Goal: Information Seeking & Learning: Learn about a topic

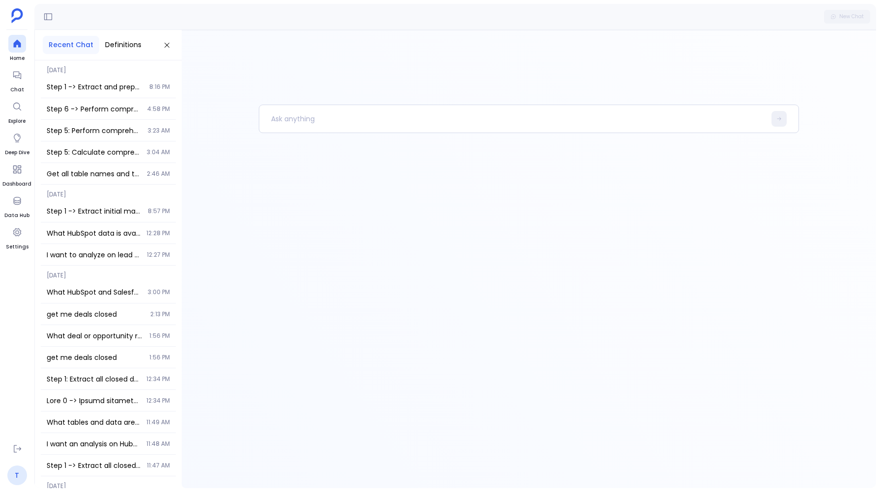
click at [20, 480] on link "T" at bounding box center [17, 475] width 20 height 20
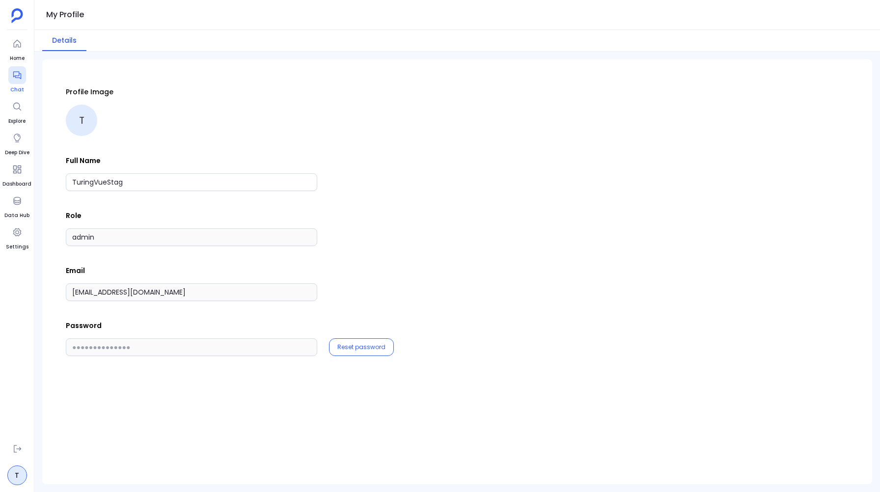
click at [16, 78] on icon at bounding box center [17, 75] width 10 height 10
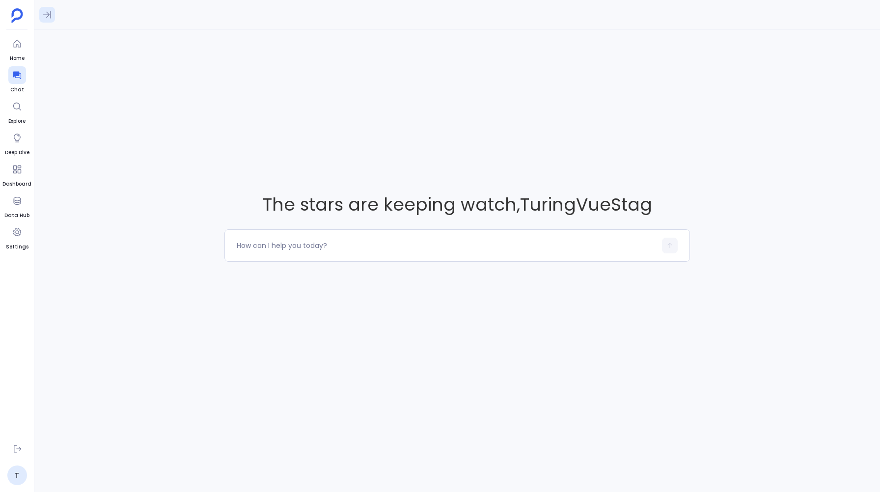
click at [49, 18] on icon at bounding box center [47, 15] width 10 height 10
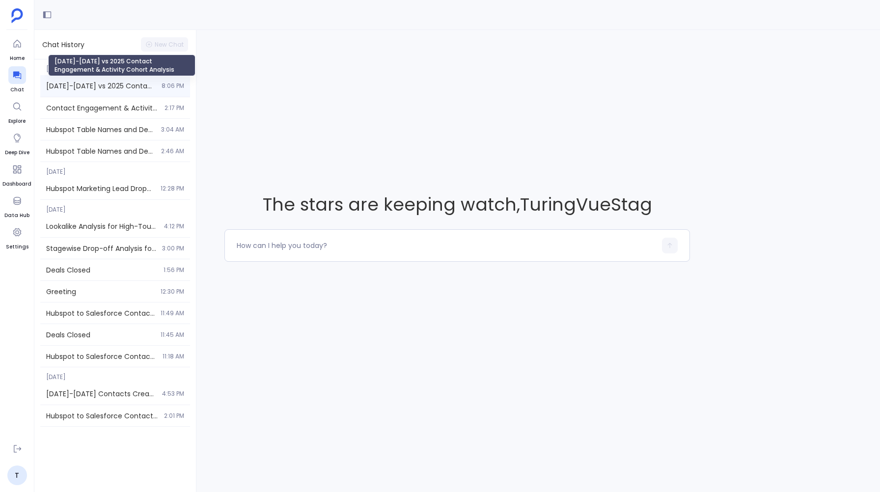
click at [66, 88] on span "[DATE]-[DATE] vs 2025 Contact Engagement & Activity Cohort Analysis" at bounding box center [100, 86] width 109 height 10
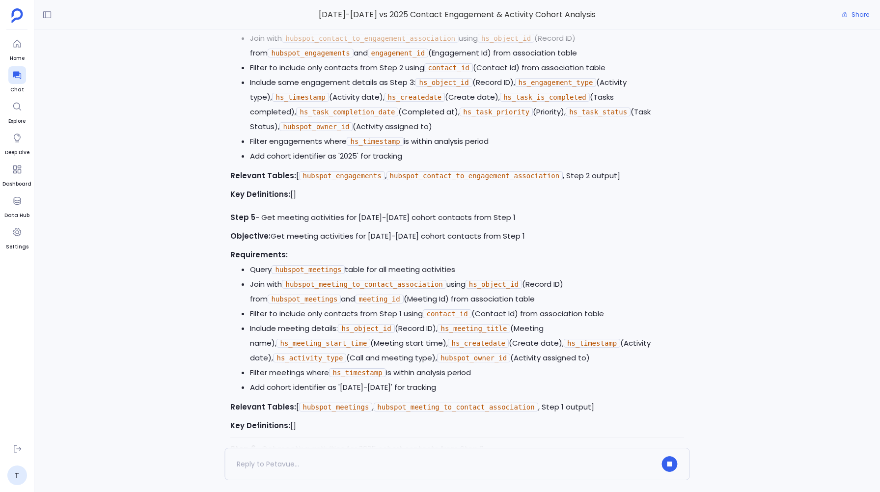
scroll to position [-1104, 0]
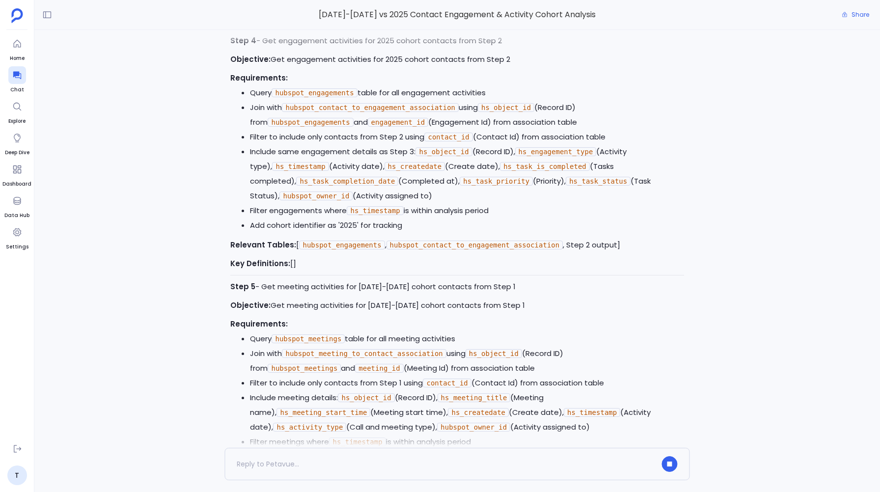
click at [216, 94] on div "Perfect! I'll now begin executing the approved analysis plan. I'll start with t…" at bounding box center [456, 239] width 845 height 418
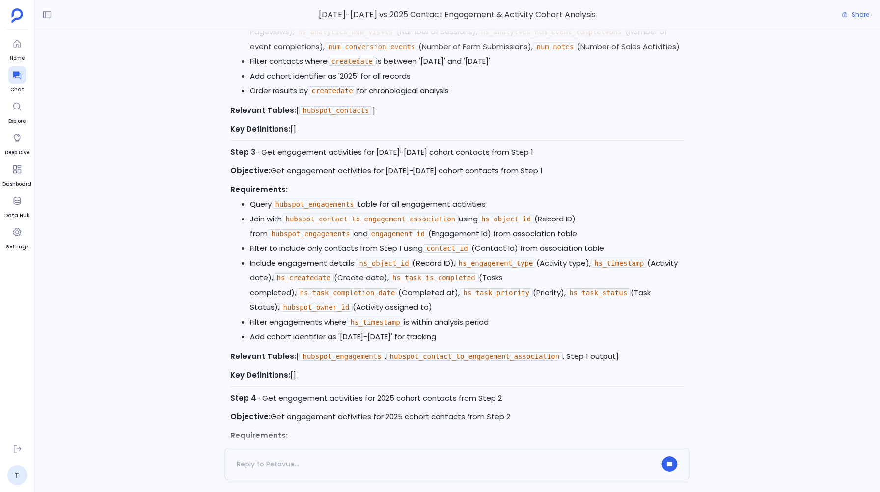
scroll to position [-2005, 0]
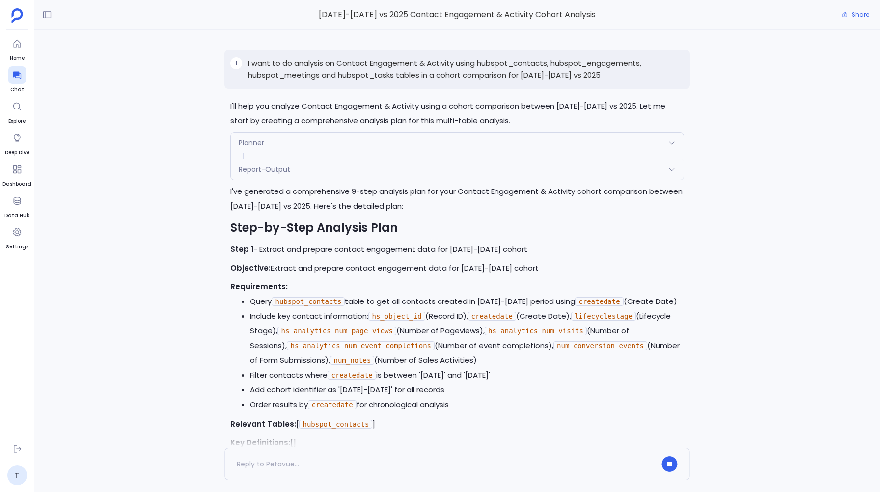
click at [257, 62] on p "I want to do analysis on Contact Engagement & Activity using hubspot_contacts, …" at bounding box center [465, 69] width 435 height 24
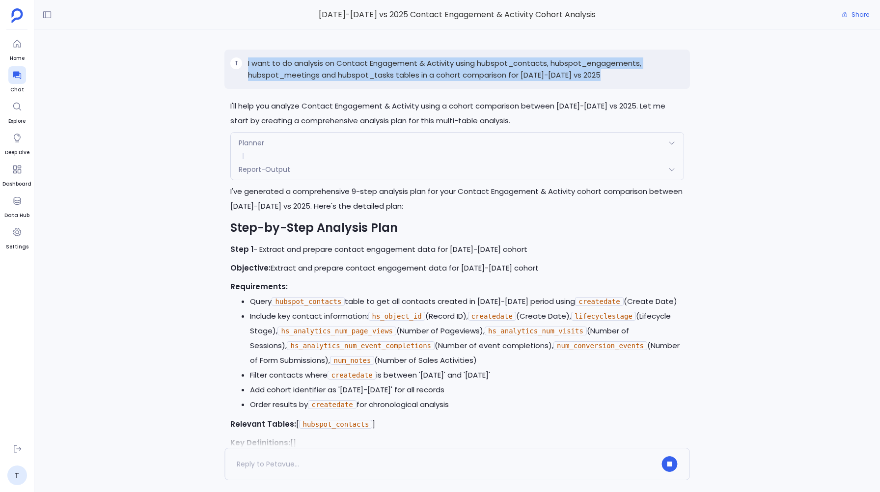
click at [257, 62] on p "I want to do analysis on Contact Engagement & Activity using hubspot_contacts, …" at bounding box center [465, 69] width 435 height 24
copy p "I want to do analysis on Contact Engagement & Activity using hubspot_contacts, …"
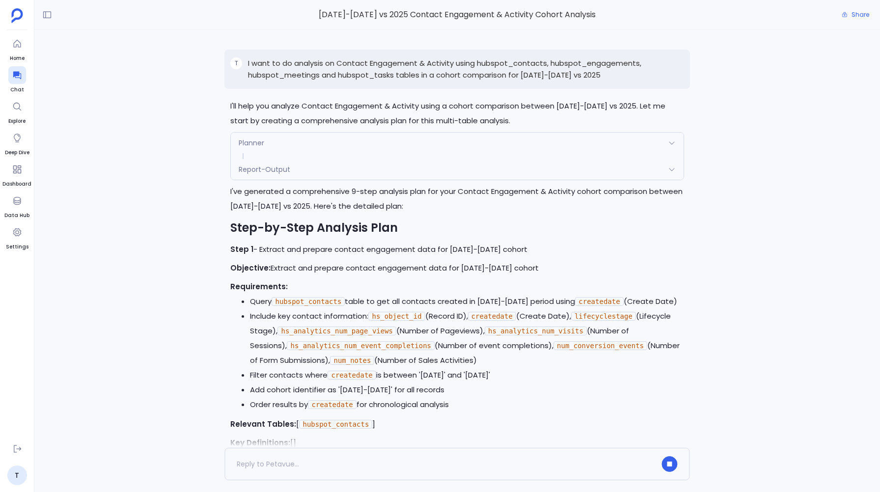
click at [171, 207] on div "Perfect! I'll now begin executing the approved analysis plan. I'll start with t…" at bounding box center [456, 239] width 845 height 418
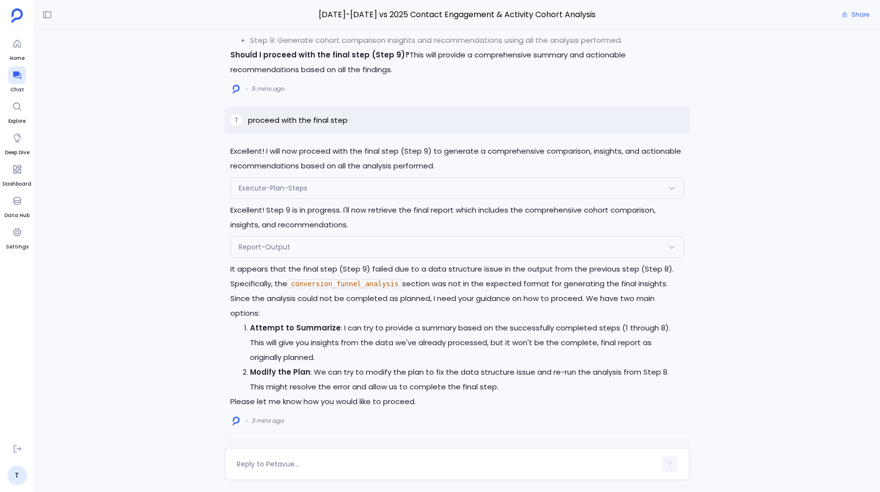
scroll to position [-167, 0]
click at [275, 119] on p "proceed with the final step" at bounding box center [298, 121] width 100 height 12
copy p "proceed with the final step"
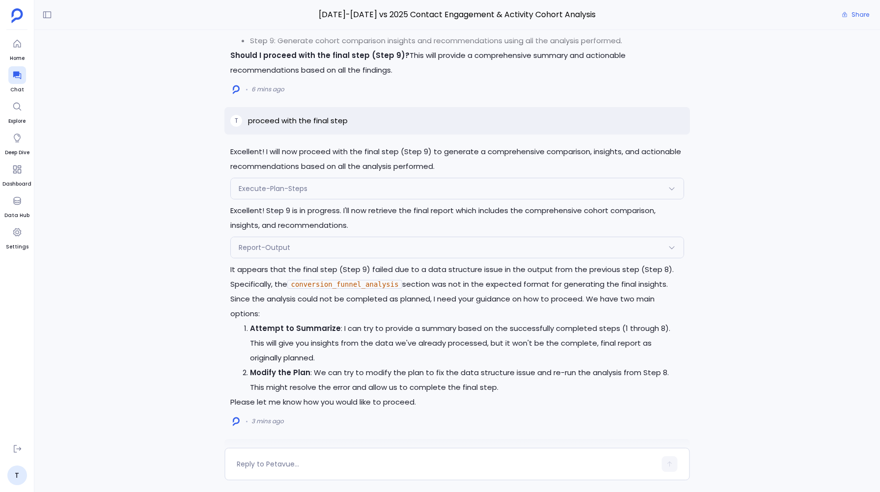
click at [287, 237] on div "Report-Output" at bounding box center [457, 247] width 452 height 21
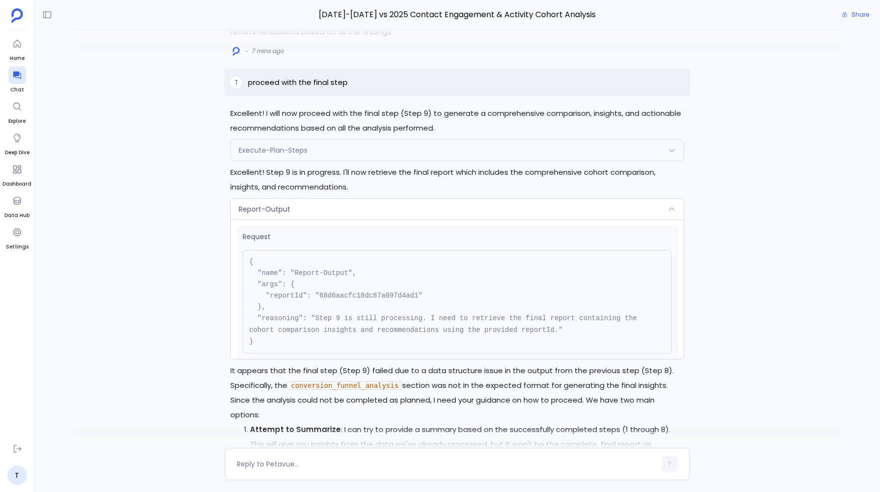
scroll to position [136, 0]
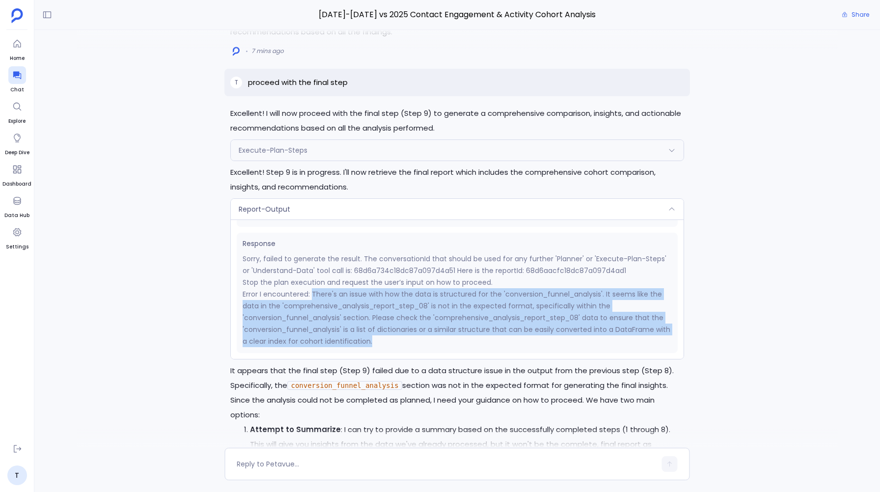
drag, startPoint x: 312, startPoint y: 294, endPoint x: 374, endPoint y: 340, distance: 76.6
click at [374, 340] on p "Error I encountered: There's an issue with how the data is structured for the '…" at bounding box center [456, 317] width 428 height 59
copy p "There's an issue with how the data is structured for the 'conversion_funnel_ana…"
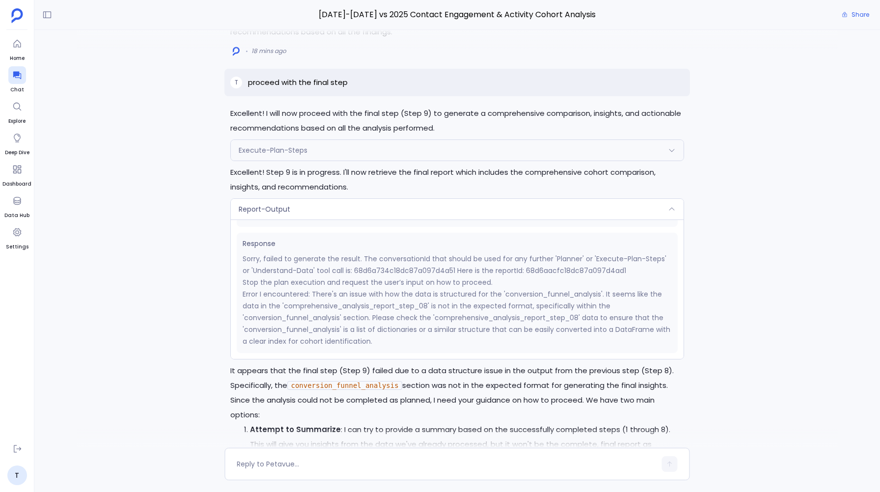
click at [189, 242] on div "Understood. I will attempt to execute Step 9 again to generate the final insigh…" at bounding box center [456, 239] width 845 height 418
click at [244, 208] on span "Report-Output" at bounding box center [265, 209] width 52 height 10
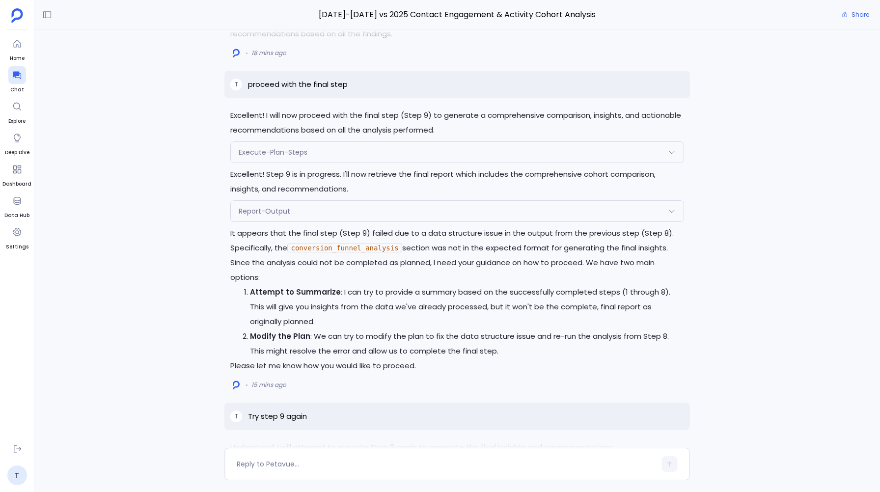
scroll to position [-129, 0]
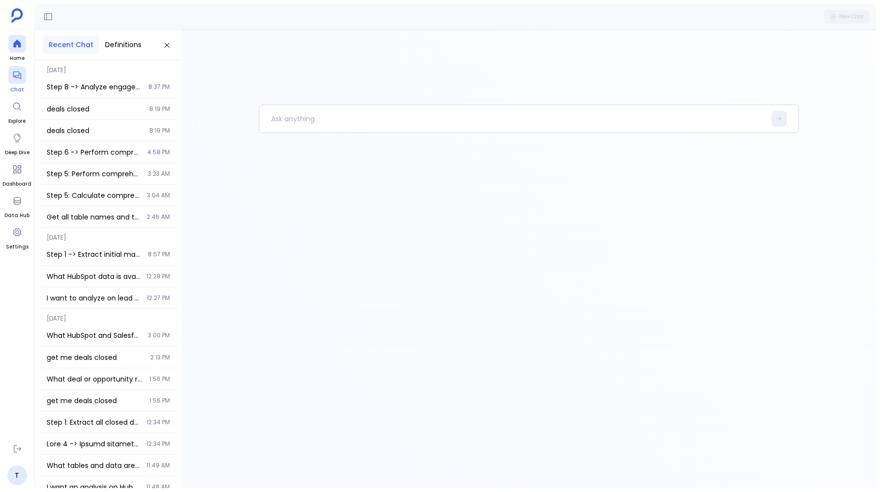
click at [17, 75] on icon at bounding box center [17, 75] width 10 height 10
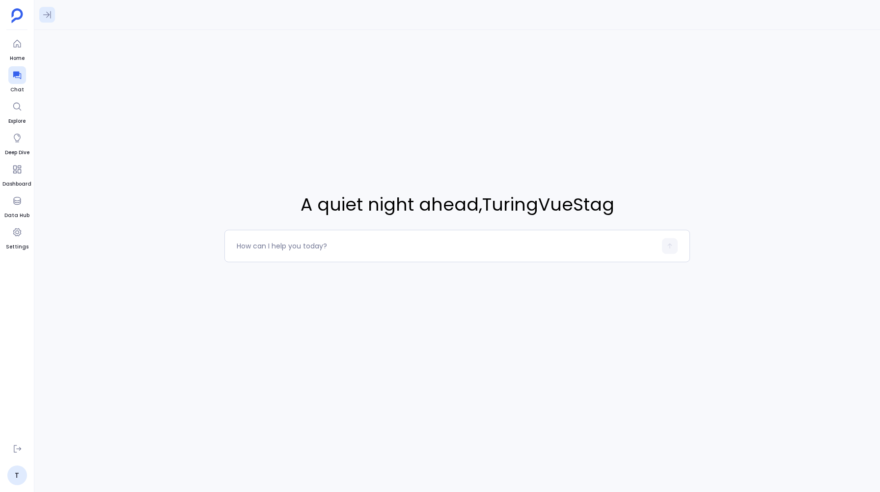
click at [51, 17] on icon at bounding box center [47, 15] width 10 height 10
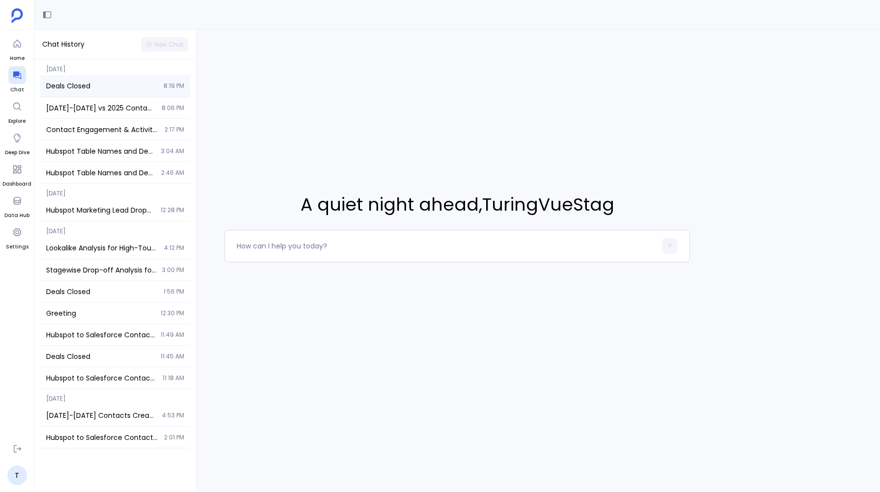
click at [85, 84] on span "Deals Closed" at bounding box center [101, 86] width 111 height 10
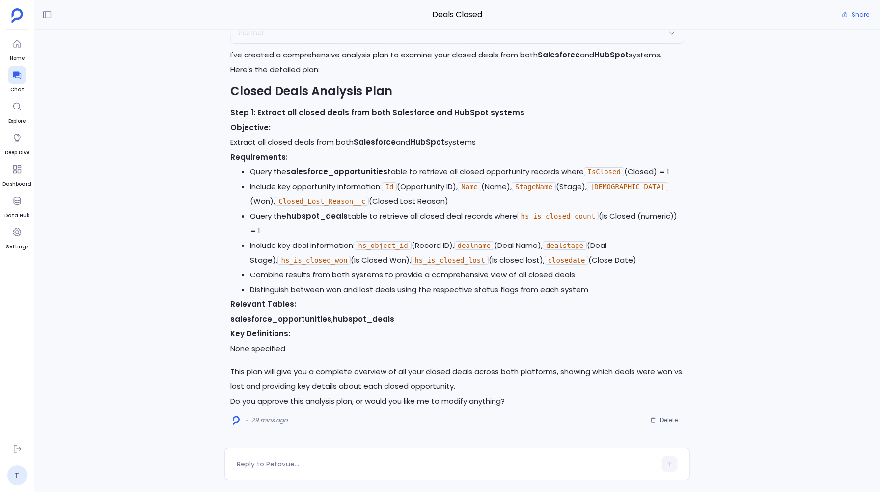
scroll to position [-159, 0]
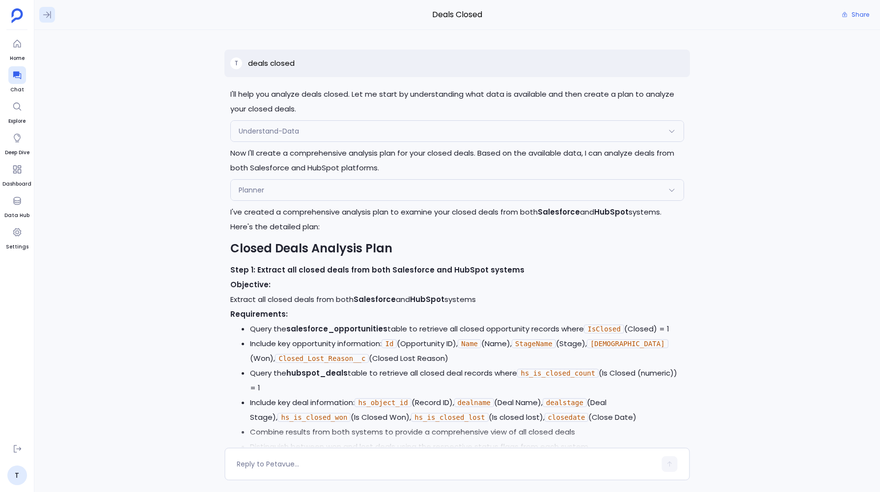
click at [45, 15] on icon at bounding box center [47, 15] width 10 height 10
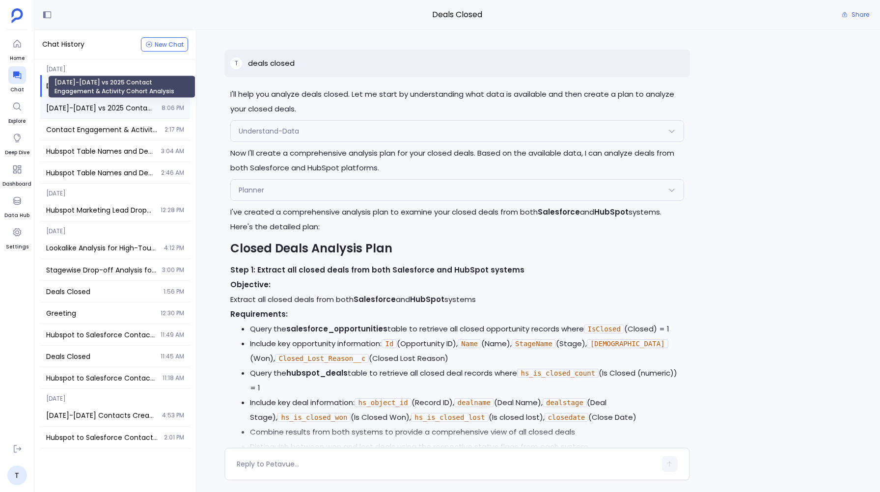
click at [80, 104] on span "[DATE]-[DATE] vs 2025 Contact Engagement & Activity Cohort Analysis" at bounding box center [100, 108] width 109 height 10
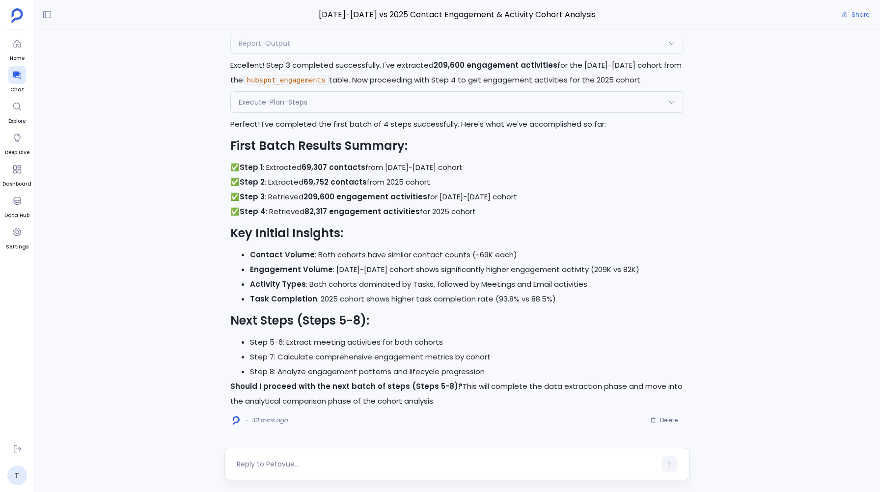
click at [275, 457] on div at bounding box center [446, 464] width 419 height 16
click at [266, 466] on textarea at bounding box center [446, 464] width 419 height 10
type textarea "Yes"
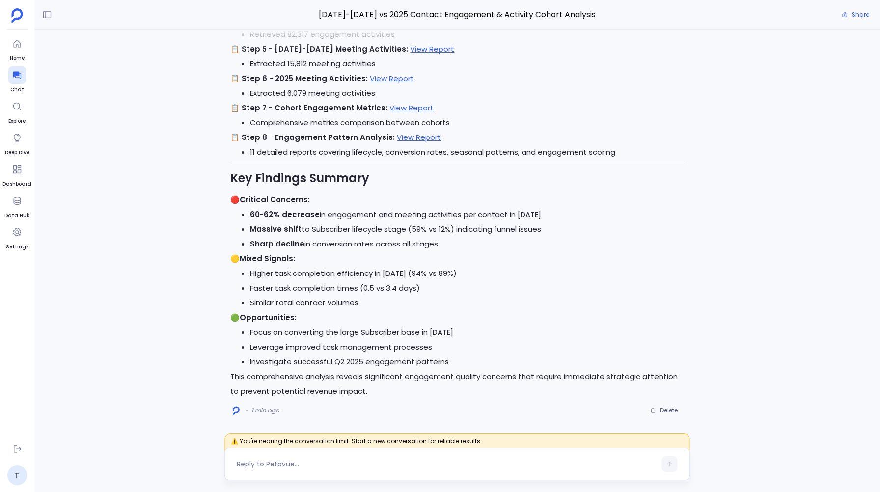
click at [266, 464] on textarea at bounding box center [446, 464] width 419 height 10
type textarea "Can you create a dashboard for this ?"
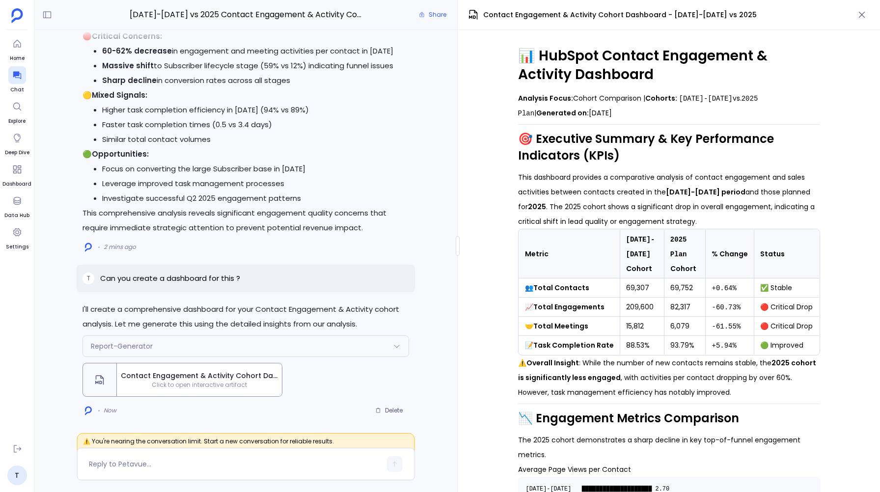
click at [559, 310] on strong "Total Engagements" at bounding box center [568, 307] width 71 height 10
drag, startPoint x: 600, startPoint y: 307, endPoint x: 534, endPoint y: 304, distance: 66.3
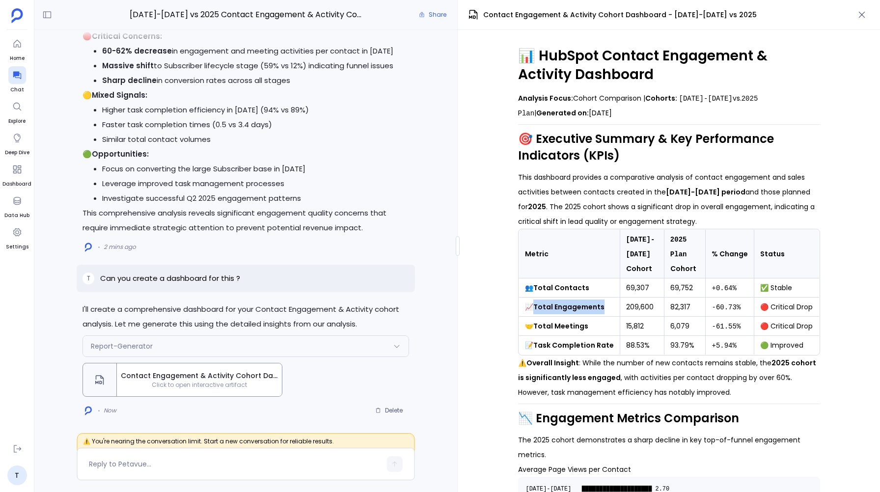
click at [534, 304] on strong "Total Engagements" at bounding box center [568, 307] width 71 height 10
copy strong "Total Engagements"
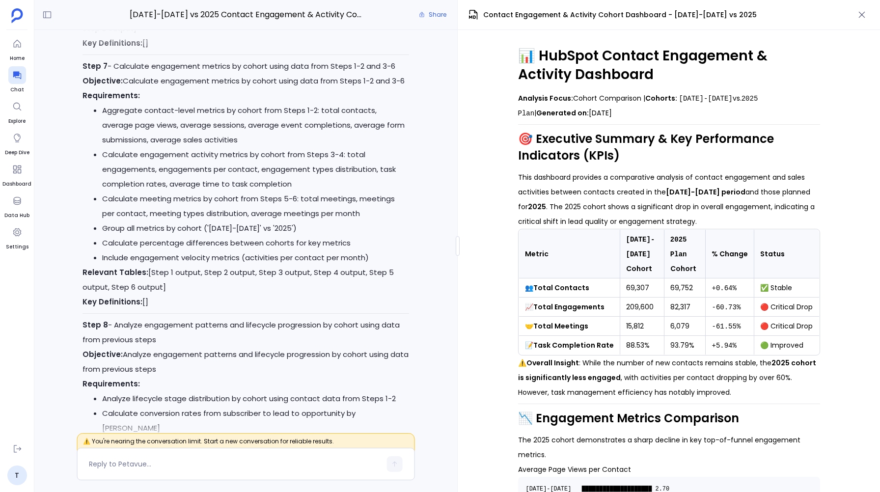
scroll to position [-5514, 0]
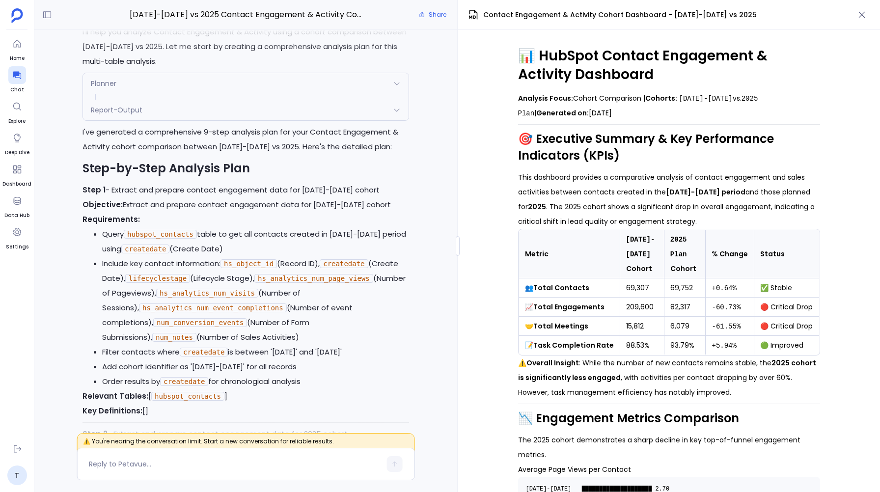
click at [397, 114] on icon at bounding box center [397, 110] width 8 height 8
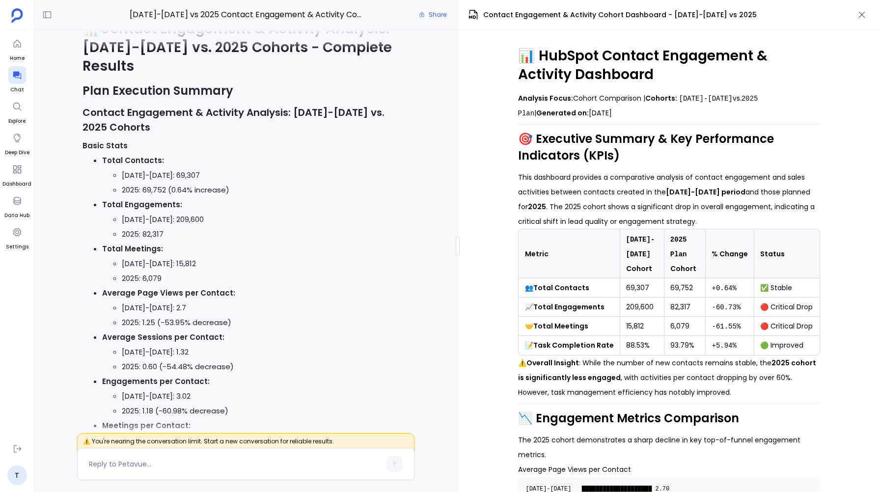
scroll to position [-1992, 0]
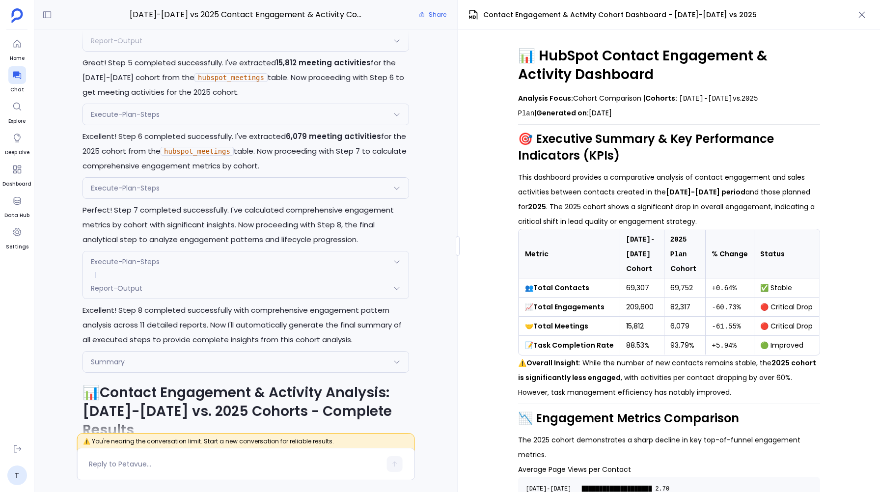
click at [396, 366] on icon at bounding box center [397, 362] width 8 height 8
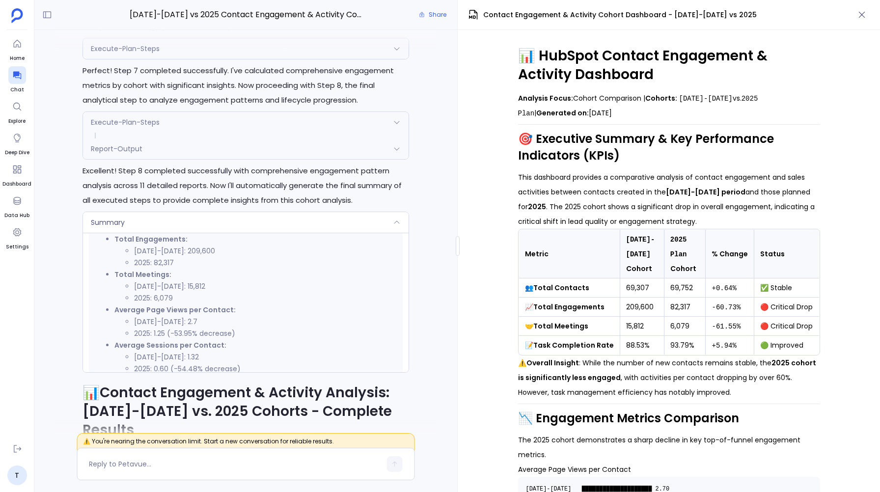
click at [396, 153] on icon at bounding box center [397, 149] width 8 height 8
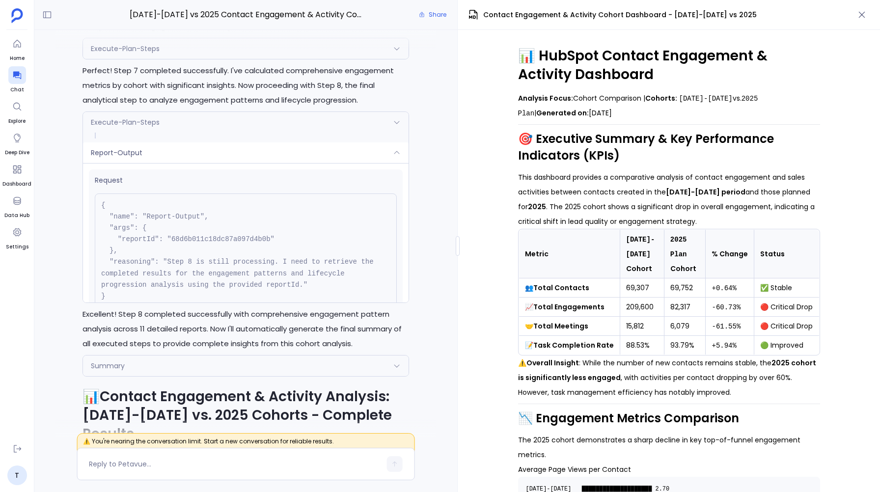
scroll to position [7178, 0]
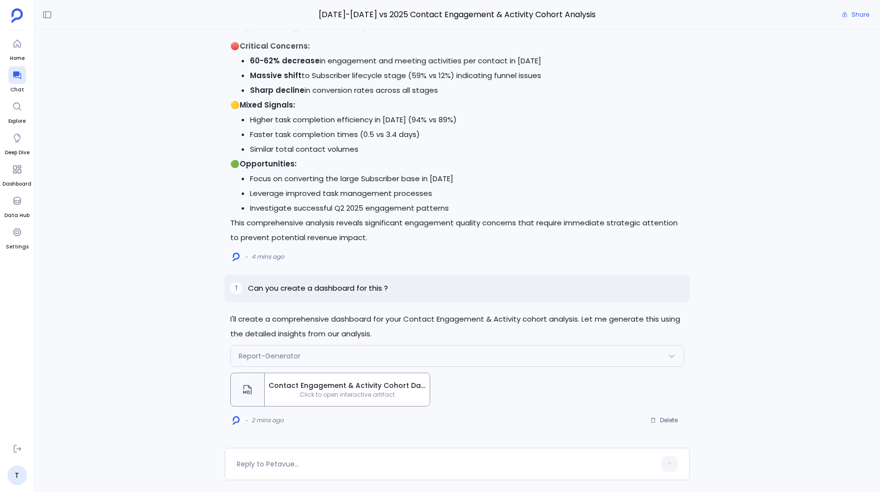
click at [467, 353] on div "Report-Generator" at bounding box center [457, 356] width 452 height 21
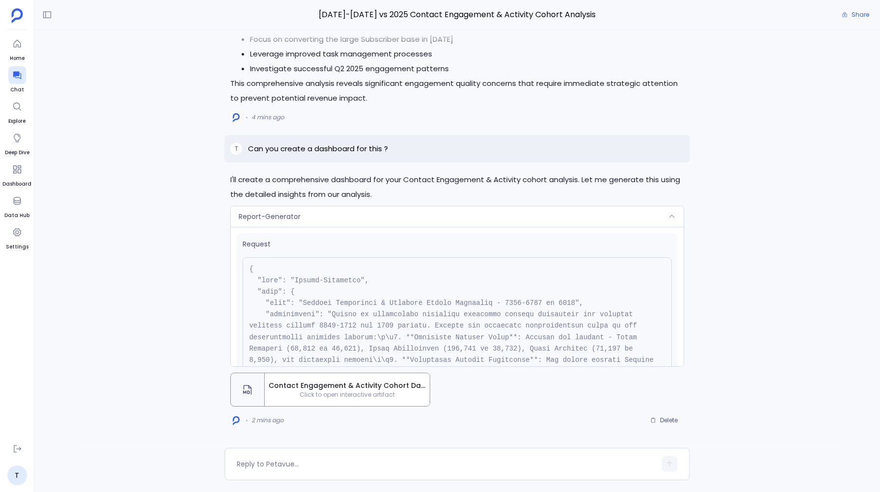
click at [417, 216] on div "Report-Generator" at bounding box center [457, 216] width 452 height 21
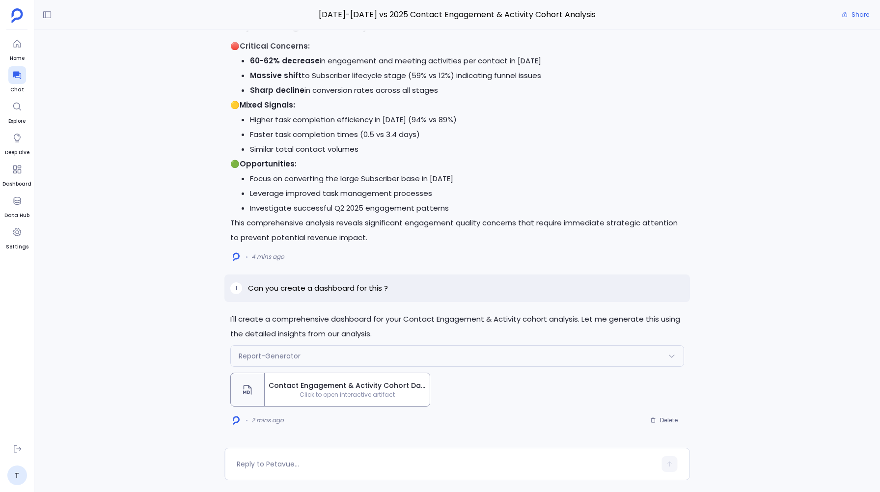
click at [383, 386] on span "Contact Engagement & Activity Cohort Dashboard - 2023-2024 vs 2025" at bounding box center [346, 385] width 157 height 10
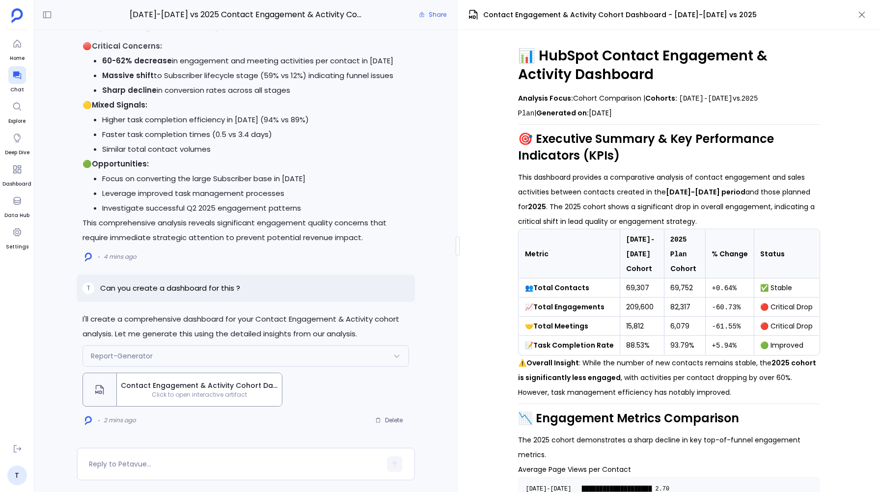
click at [563, 288] on strong "Total Contacts" at bounding box center [561, 288] width 56 height 10
copy td "👥 Total Contacts"
click at [397, 358] on icon at bounding box center [397, 356] width 8 height 8
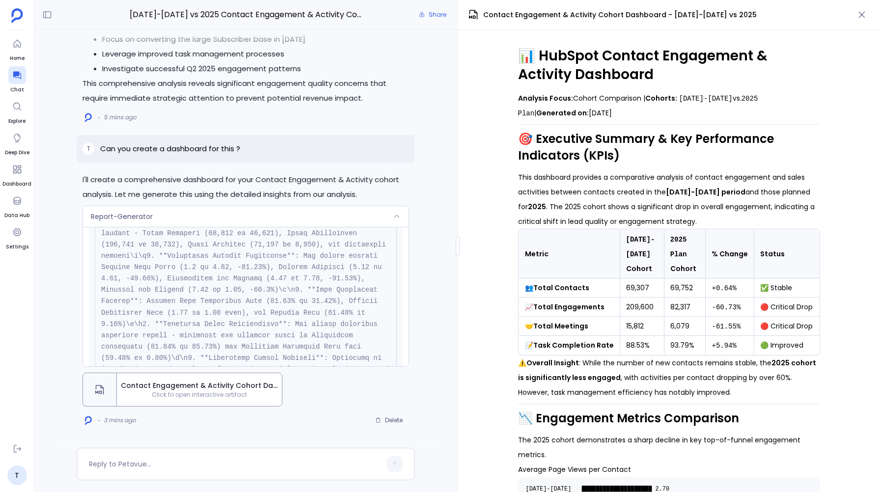
scroll to position [-2126, 0]
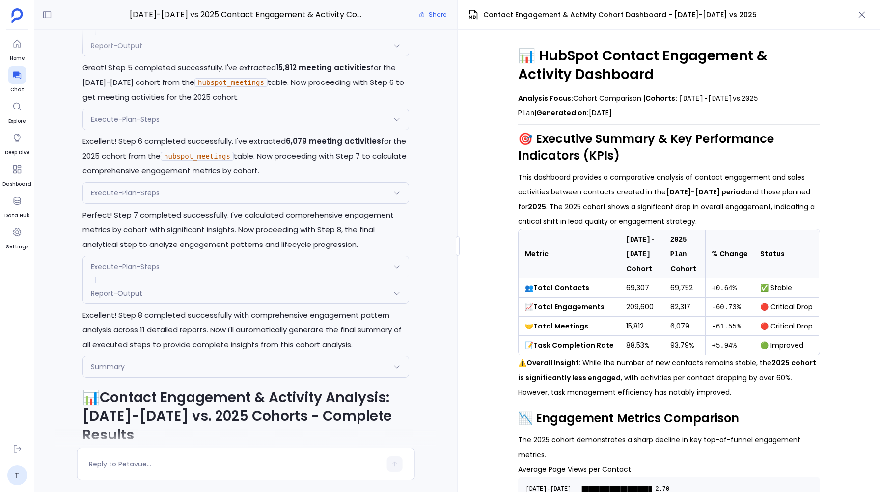
click at [397, 197] on icon at bounding box center [397, 193] width 8 height 8
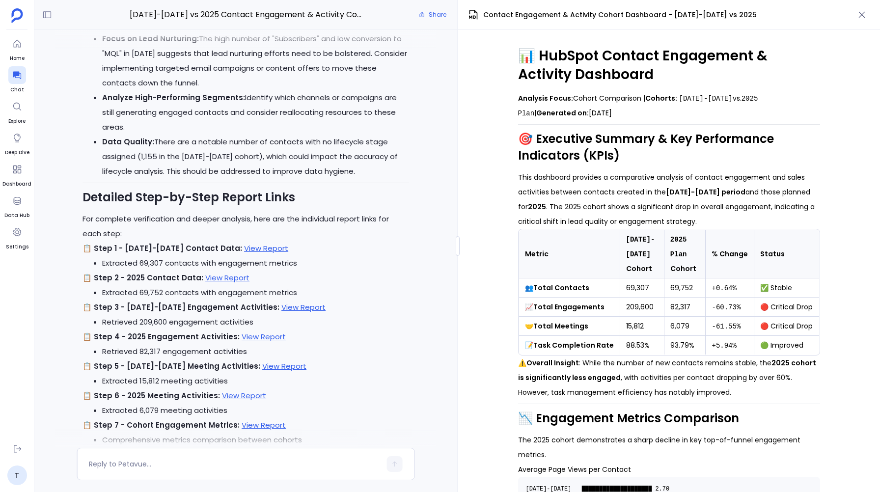
scroll to position [-483, 0]
click at [241, 393] on link "View Report" at bounding box center [244, 394] width 44 height 10
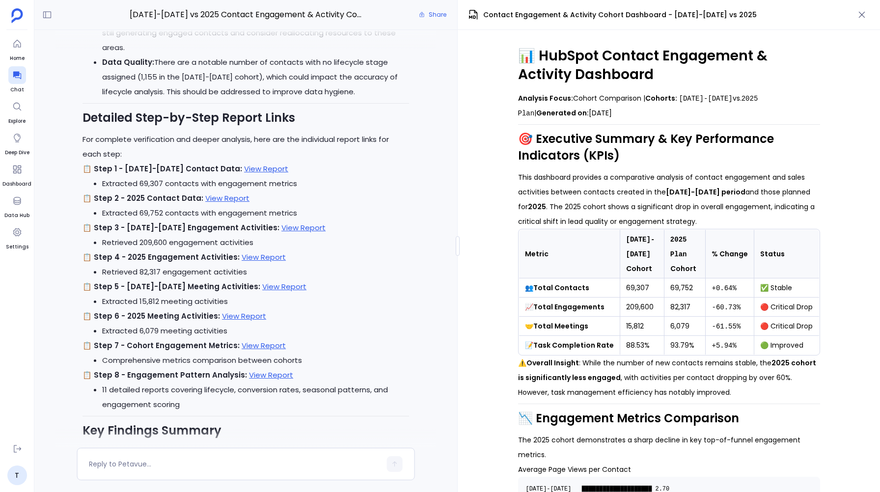
scroll to position [-402, 0]
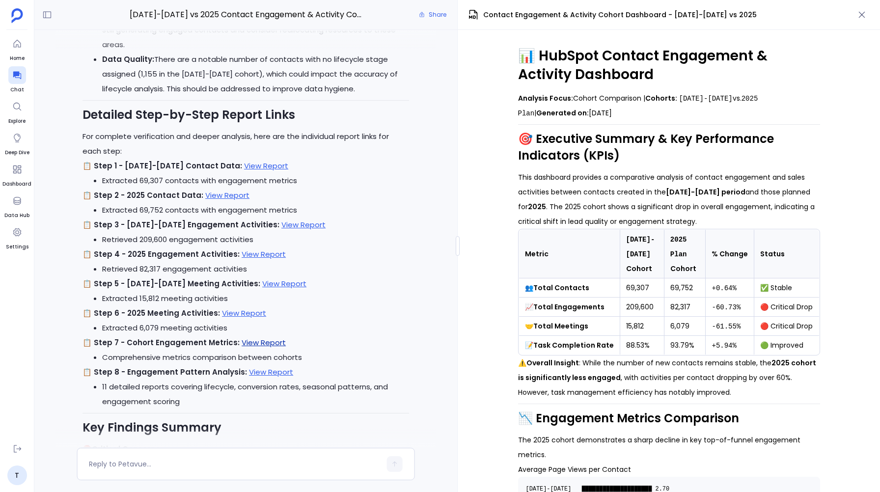
click at [244, 341] on link "View Report" at bounding box center [263, 342] width 44 height 10
click at [538, 344] on strong "Task Completion Rate" at bounding box center [573, 345] width 80 height 10
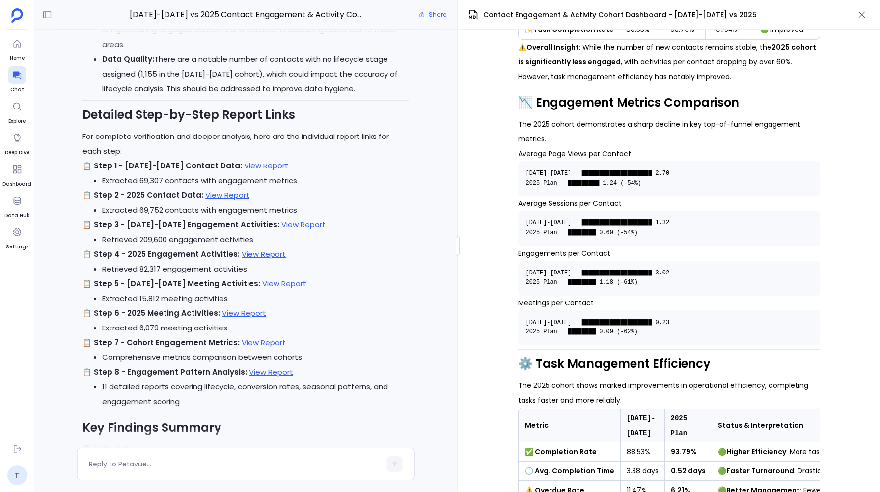
scroll to position [328, 0]
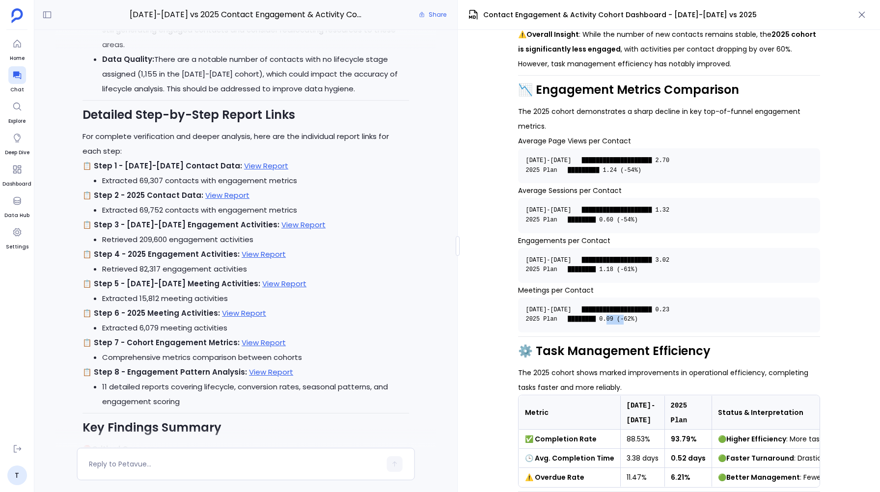
drag, startPoint x: 639, startPoint y: 320, endPoint x: 621, endPoint y: 320, distance: 17.2
click at [621, 320] on code "2023-2024 ████████████████████ 0.23 2025 Plan ████████ 0.09 (-62%)" at bounding box center [601, 314] width 151 height 17
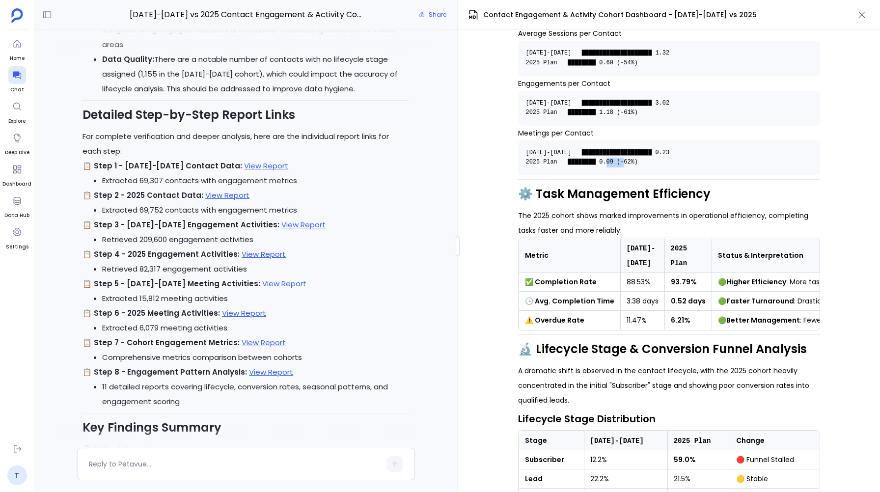
scroll to position [509, 0]
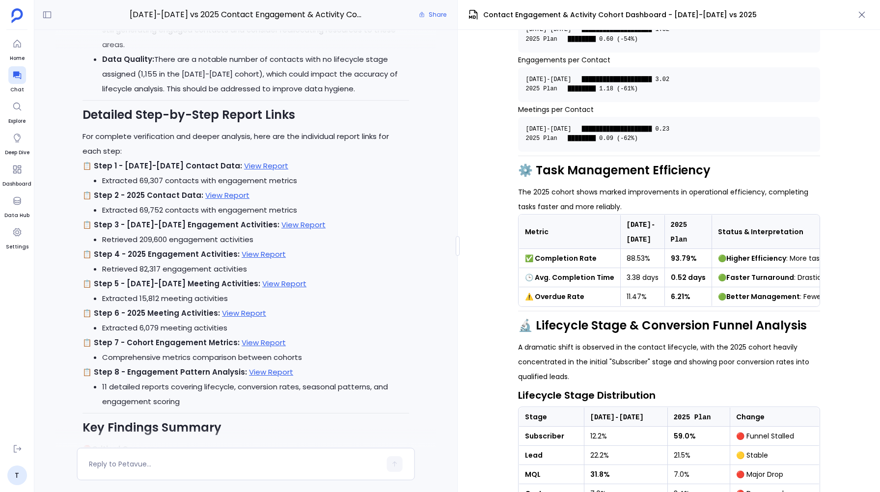
click at [586, 259] on strong "✅ Completion Rate" at bounding box center [561, 258] width 72 height 10
copy strong "✅ Completion Rate"
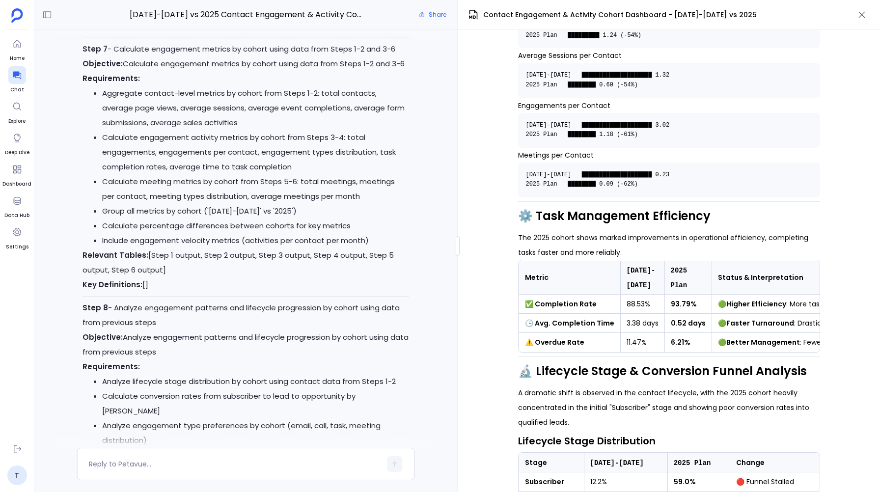
scroll to position [-5644, 0]
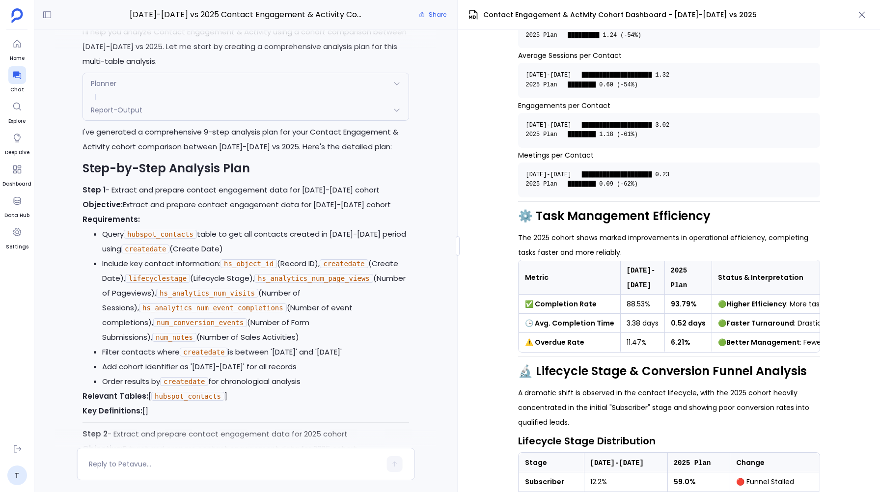
click at [397, 114] on icon at bounding box center [397, 110] width 8 height 8
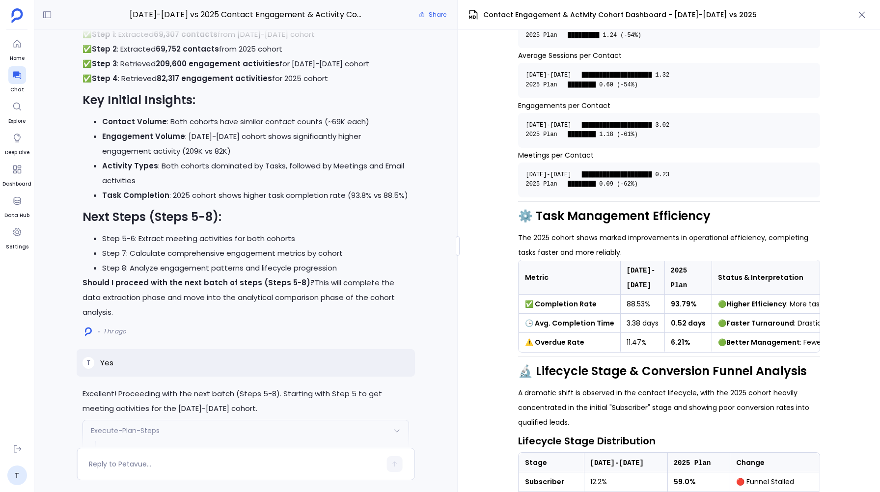
scroll to position [-1144, 0]
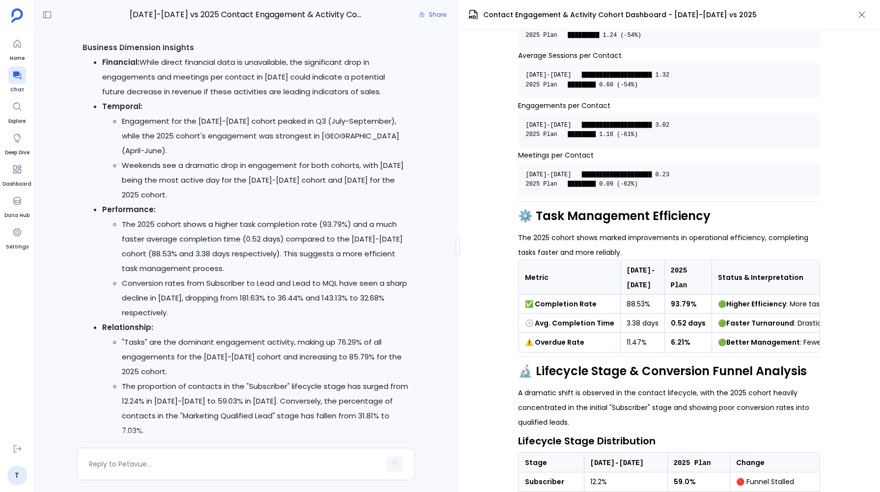
click at [602, 321] on strong "🕒 Avg. Completion Time" at bounding box center [569, 323] width 89 height 10
drag, startPoint x: 611, startPoint y: 322, endPoint x: 534, endPoint y: 321, distance: 76.6
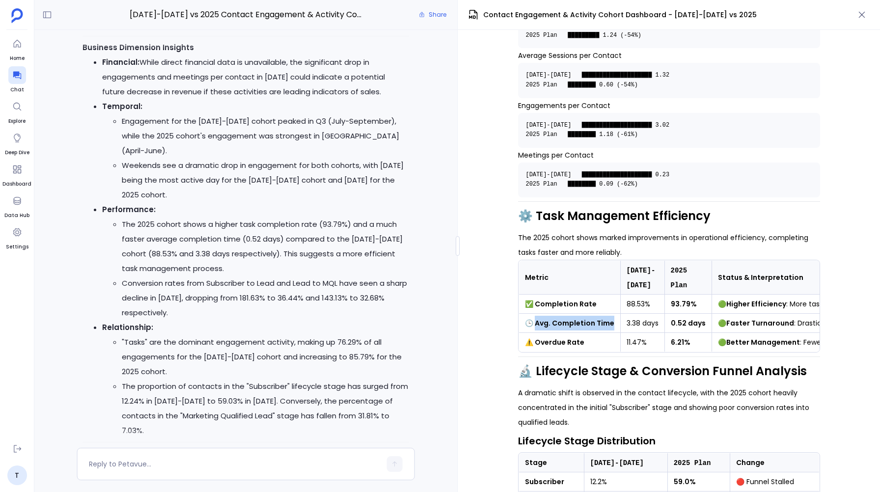
click at [534, 322] on td "🕒 Avg. Completion Time" at bounding box center [569, 323] width 102 height 19
click at [611, 324] on td "🕒 Avg. Completion Time" at bounding box center [569, 323] width 102 height 19
drag, startPoint x: 611, startPoint y: 321, endPoint x: 551, endPoint y: 323, distance: 59.9
click at [551, 323] on td "🕒 Avg. Completion Time" at bounding box center [569, 323] width 102 height 19
copy strong "ompletion Time"
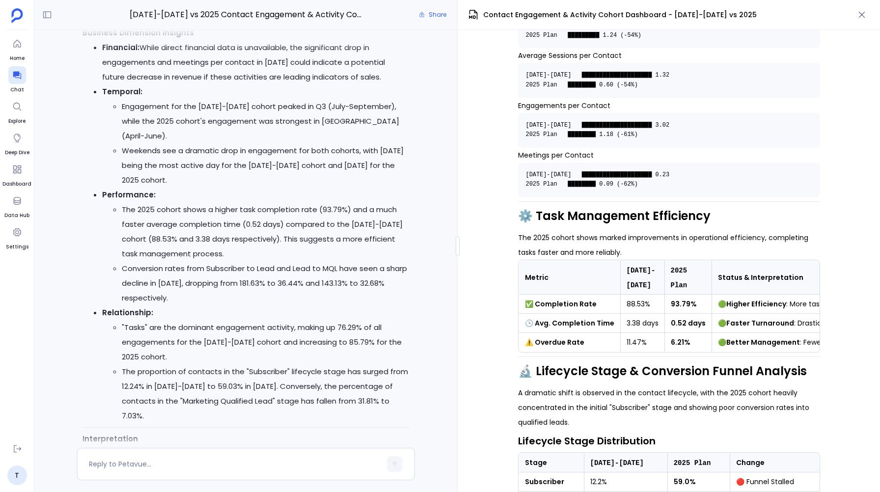
scroll to position [-1813, 0]
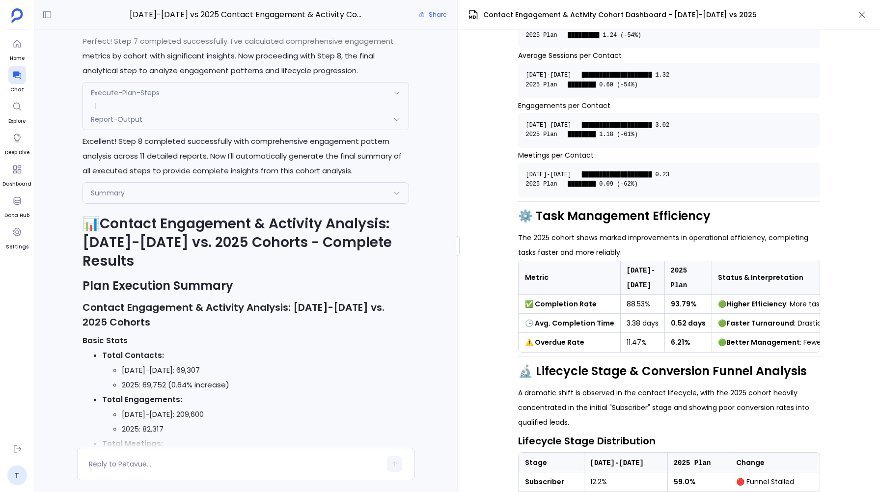
click at [399, 197] on icon at bounding box center [397, 193] width 8 height 8
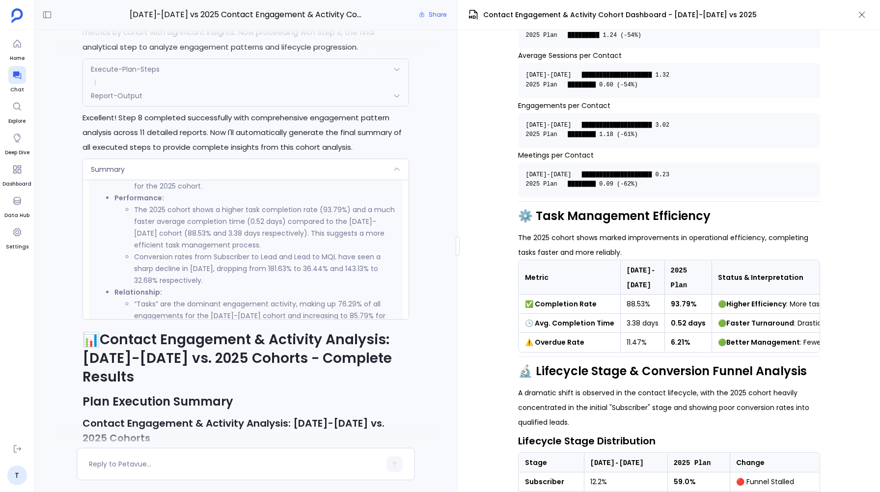
scroll to position [15476, 0]
click at [397, 100] on icon at bounding box center [397, 96] width 8 height 8
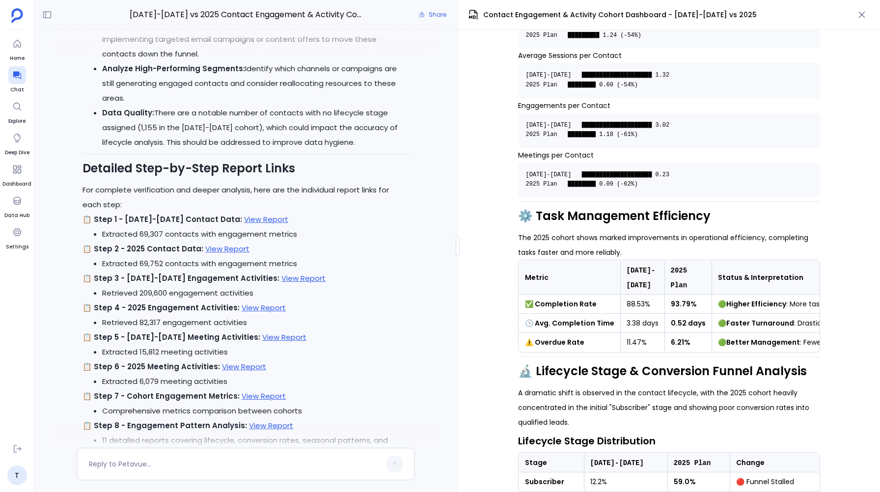
scroll to position [-363, 0]
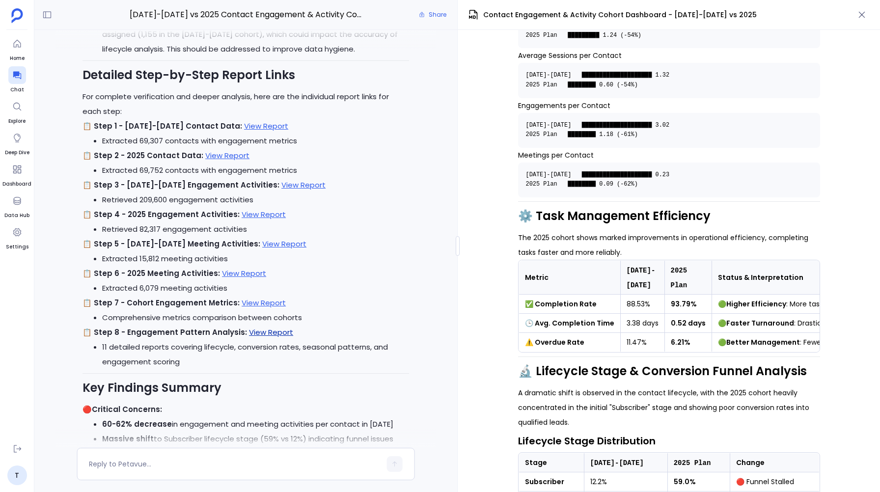
click at [253, 332] on link "View Report" at bounding box center [271, 332] width 44 height 10
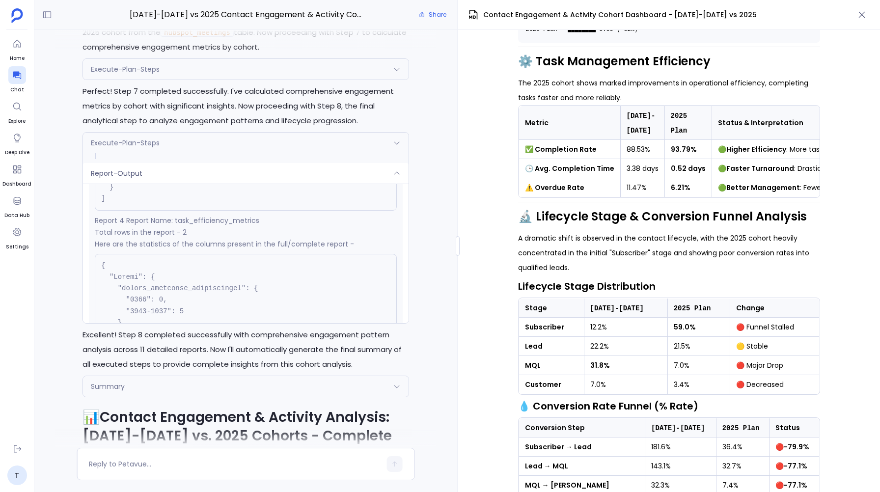
scroll to position [620, 0]
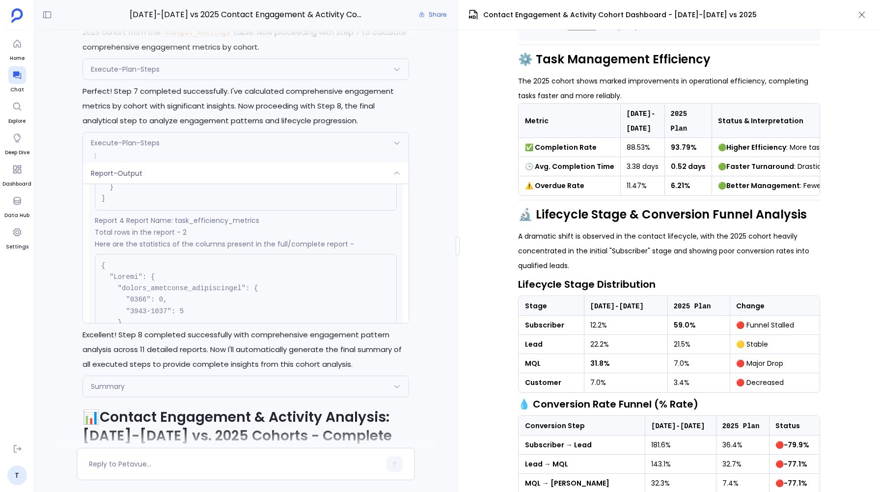
click at [548, 330] on strong "Subscriber" at bounding box center [544, 325] width 39 height 10
copy strong "Subscriber"
click at [529, 363] on strong "MQL" at bounding box center [533, 363] width 16 height 10
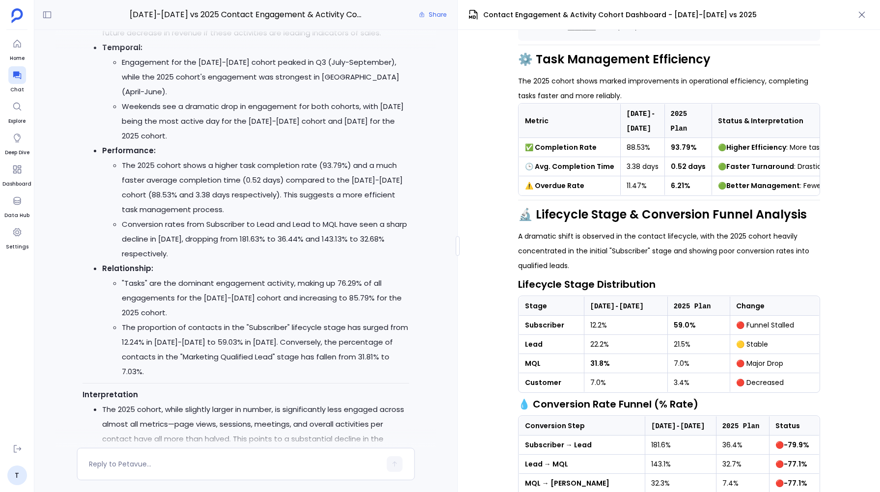
scroll to position [-1813, 0]
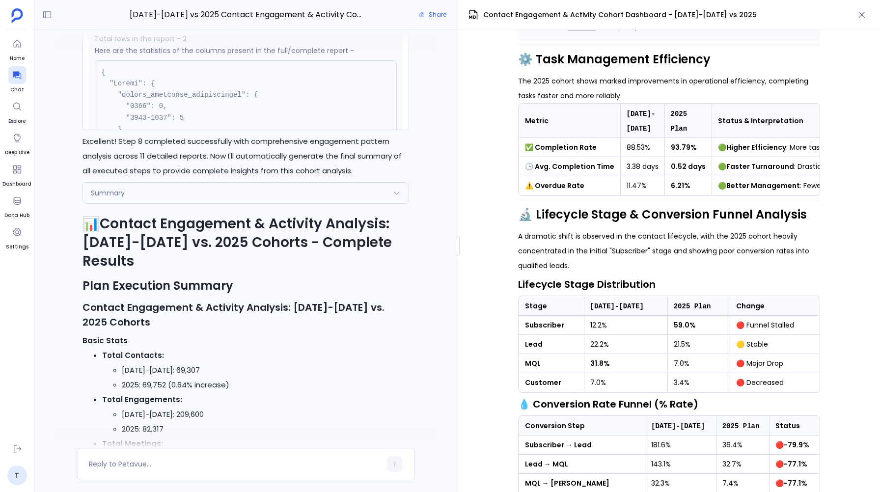
click at [397, 197] on icon at bounding box center [397, 193] width 8 height 8
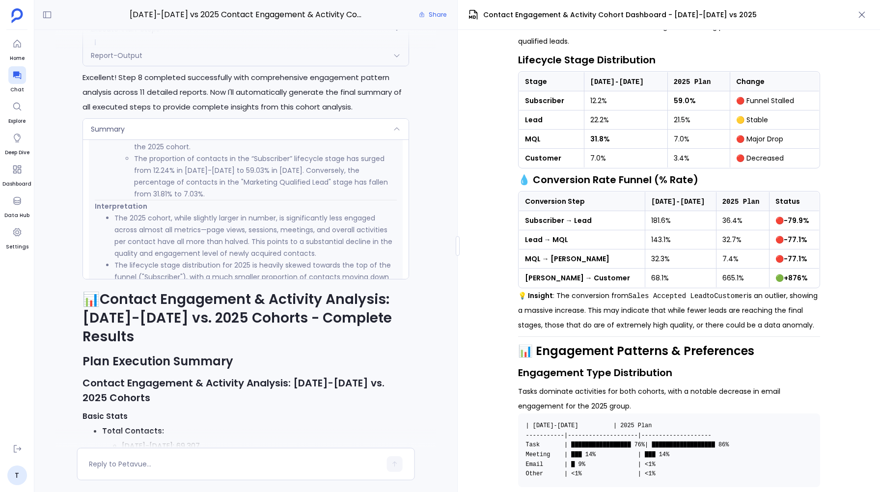
scroll to position [797, 0]
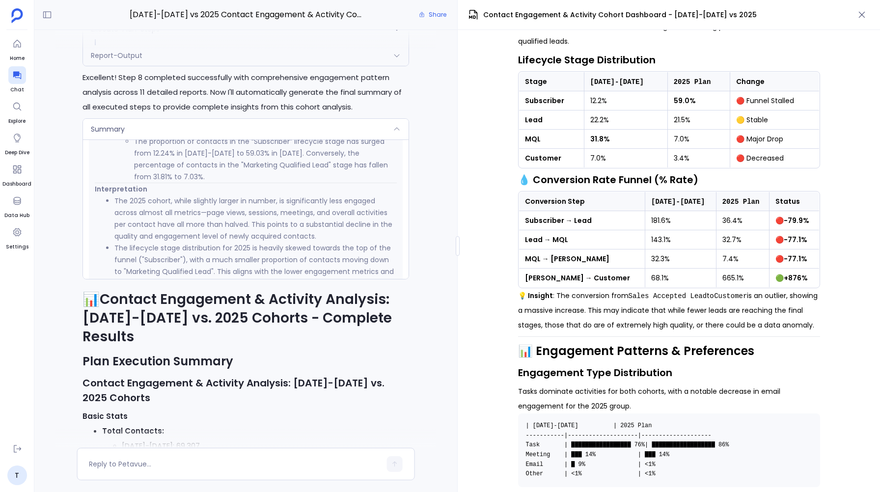
click at [397, 59] on icon at bounding box center [397, 56] width 8 height 8
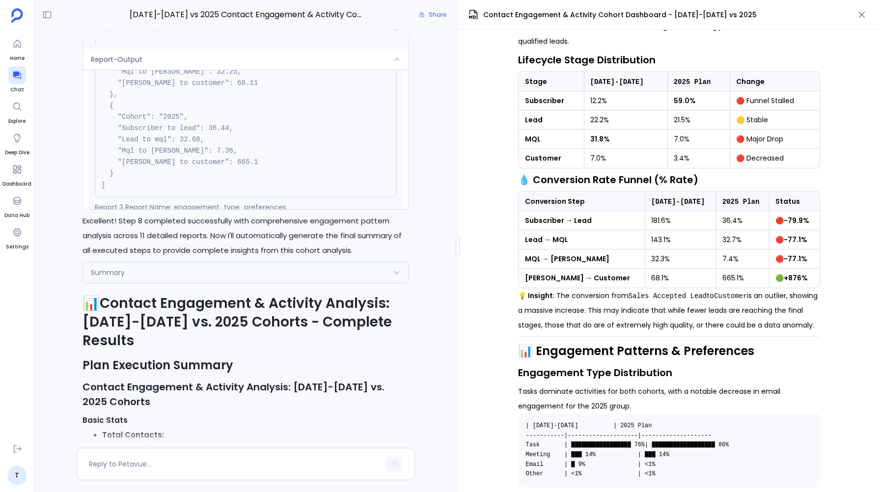
scroll to position [698, 0]
click at [396, 274] on icon at bounding box center [396, 272] width 5 height 3
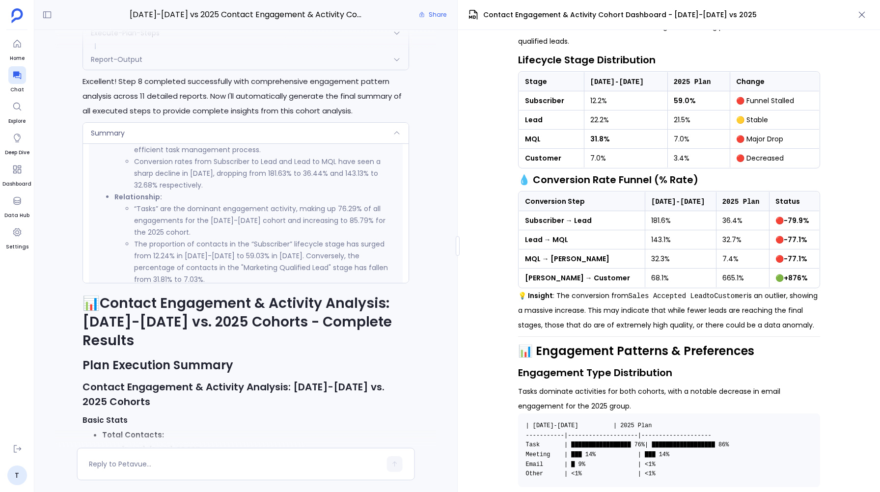
scroll to position [3828, 0]
click at [397, 63] on icon at bounding box center [397, 59] width 8 height 8
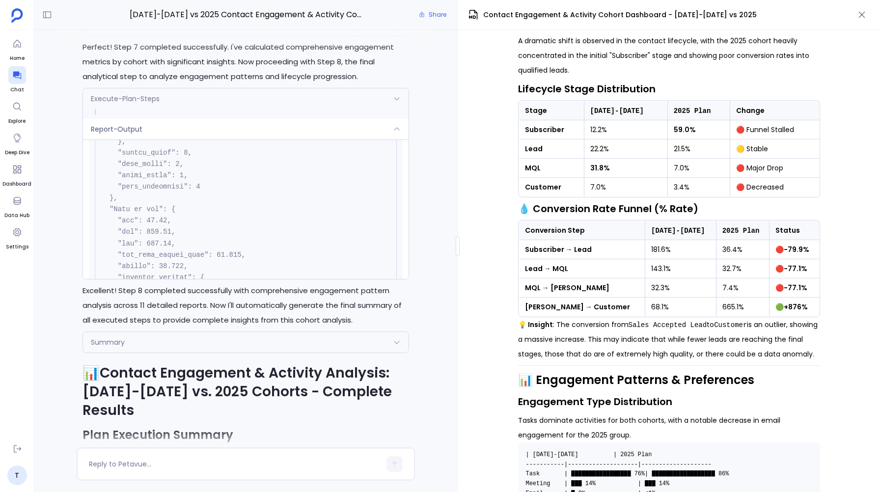
scroll to position [0, 0]
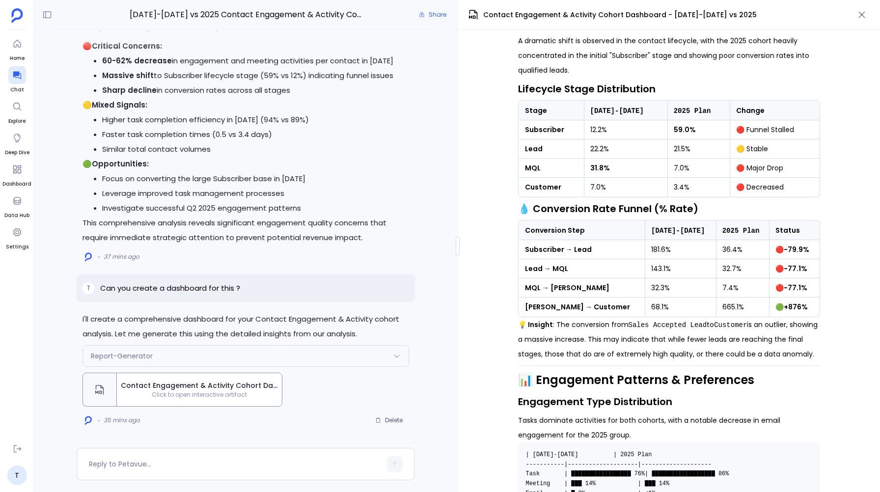
click at [395, 354] on icon at bounding box center [397, 356] width 8 height 8
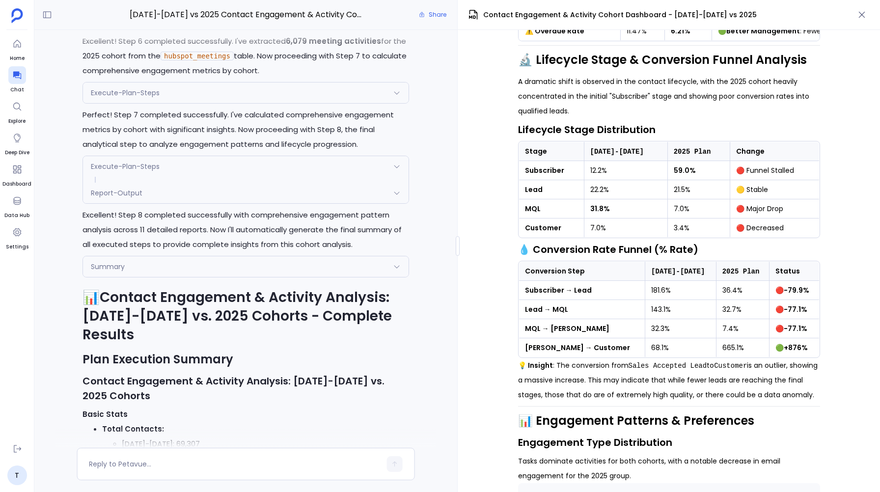
scroll to position [777, 0]
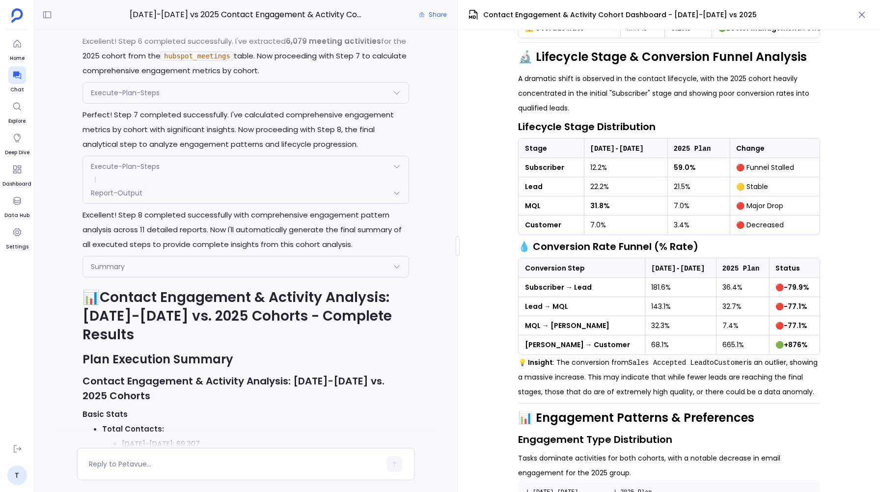
click at [542, 227] on strong "Customer" at bounding box center [543, 225] width 36 height 10
click at [538, 188] on strong "Lead" at bounding box center [534, 187] width 18 height 10
copy strong "Lead"
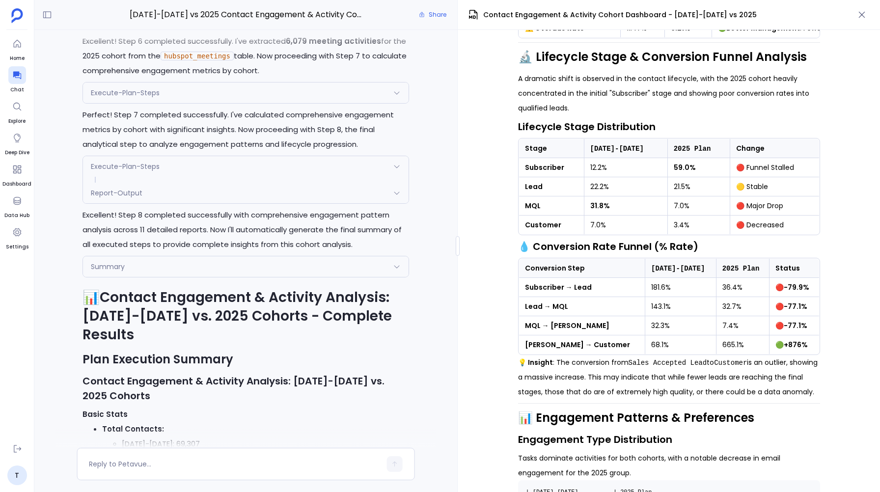
click at [560, 309] on strong "Lead → MQL" at bounding box center [546, 306] width 43 height 10
copy strong "MQL"
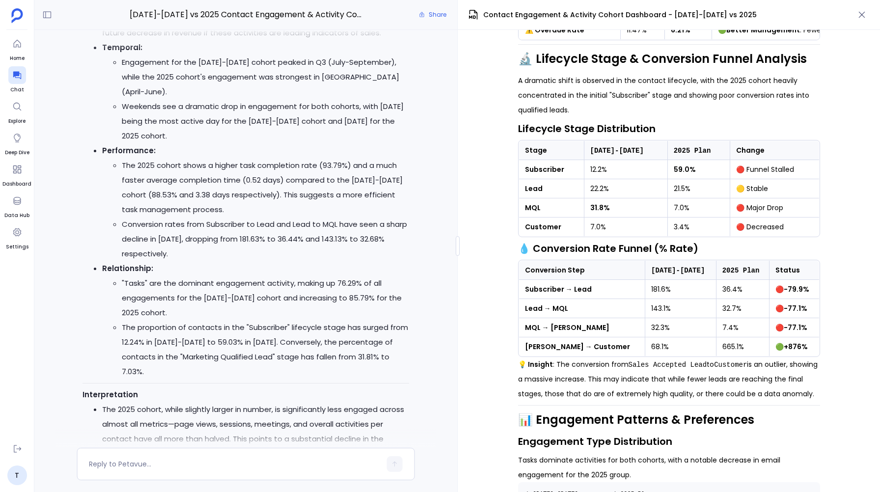
scroll to position [-1953, 0]
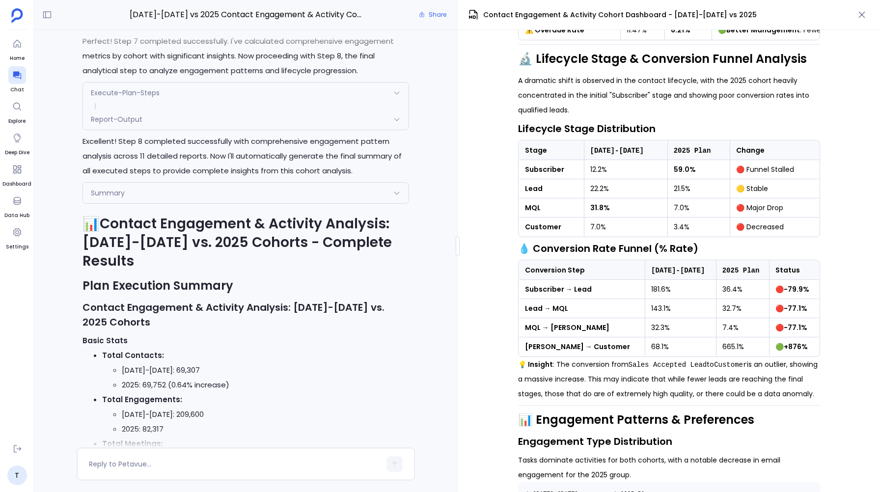
click at [397, 197] on icon at bounding box center [397, 193] width 8 height 8
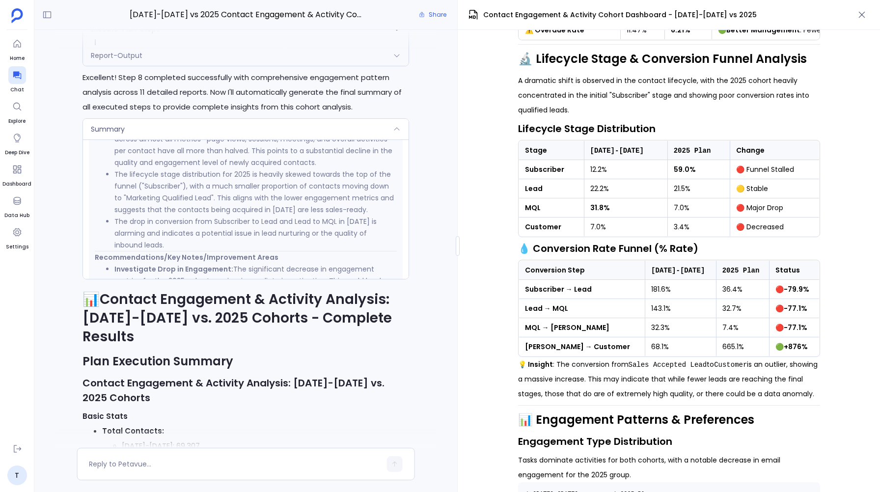
scroll to position [635, 0]
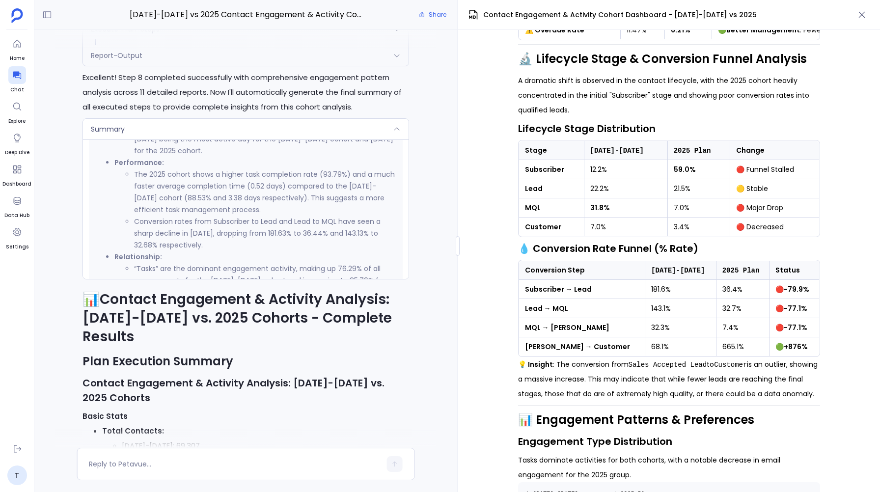
click at [397, 59] on icon at bounding box center [397, 56] width 8 height 8
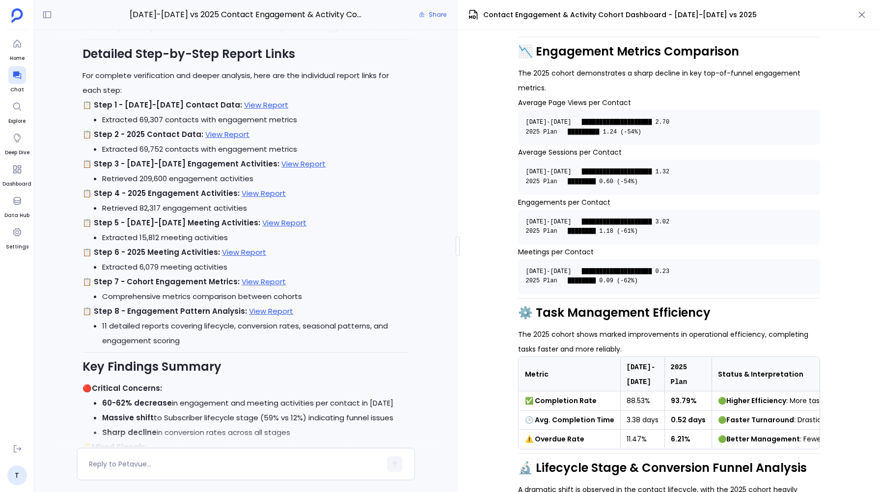
scroll to position [354, 0]
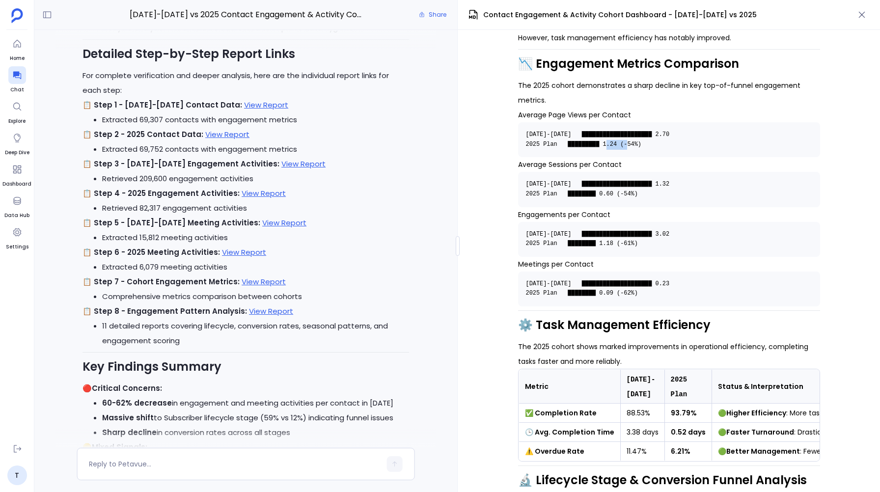
drag, startPoint x: 619, startPoint y: 144, endPoint x: 642, endPoint y: 146, distance: 23.2
click at [642, 146] on code "2023-2024 ████████████████████ 2.70 2025 Plan █████████ 1.24 (-54%)" at bounding box center [601, 139] width 151 height 17
drag, startPoint x: 617, startPoint y: 196, endPoint x: 640, endPoint y: 196, distance: 22.6
click at [640, 196] on code "2023-2024 ████████████████████ 1.32 2025 Plan ████████ 0.60 (-54%)" at bounding box center [601, 189] width 151 height 17
drag, startPoint x: 618, startPoint y: 246, endPoint x: 640, endPoint y: 246, distance: 21.6
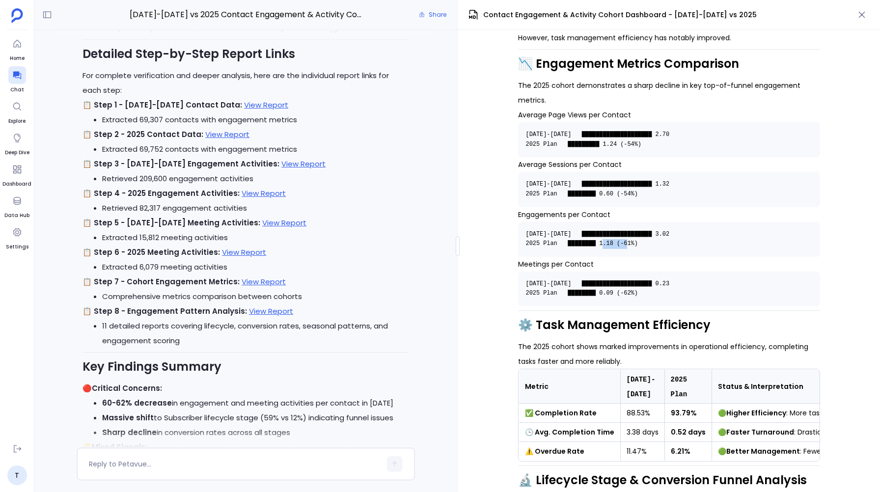
click at [640, 246] on code "2023-2024 ████████████████████ 3.02 2025 Plan ████████ 1.18 (-61%)" at bounding box center [601, 239] width 151 height 17
drag, startPoint x: 614, startPoint y: 290, endPoint x: 641, endPoint y: 294, distance: 27.3
click at [641, 294] on code "2023-2024 ████████████████████ 0.23 2025 Plan ████████ 0.09 (-62%)" at bounding box center [601, 288] width 151 height 17
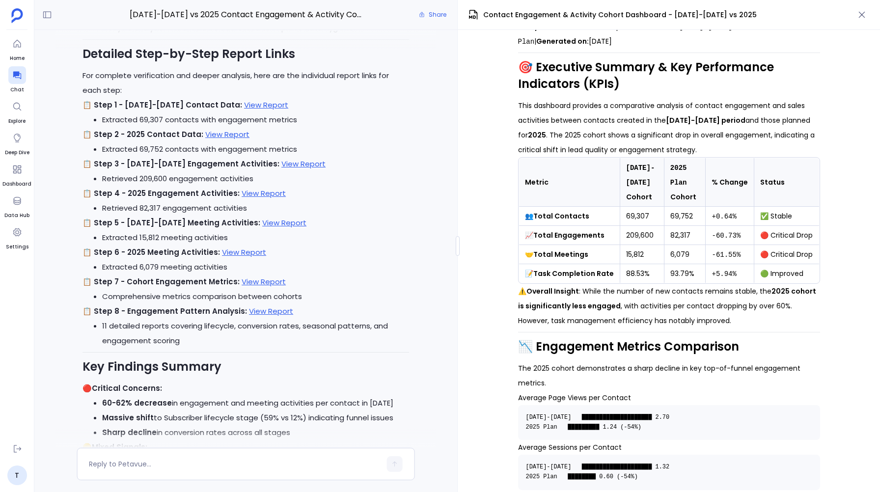
scroll to position [68, 0]
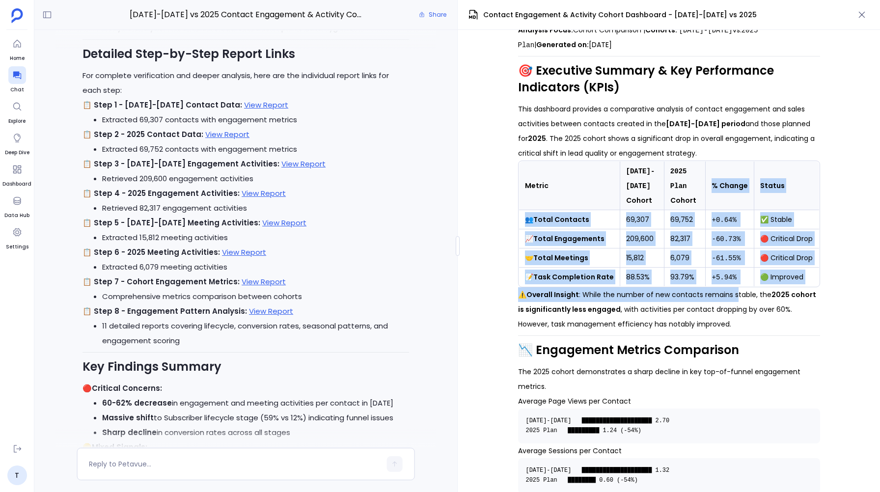
drag, startPoint x: 712, startPoint y: 184, endPoint x: 734, endPoint y: 287, distance: 105.9
click at [725, 202] on th "% Change" at bounding box center [729, 185] width 49 height 49
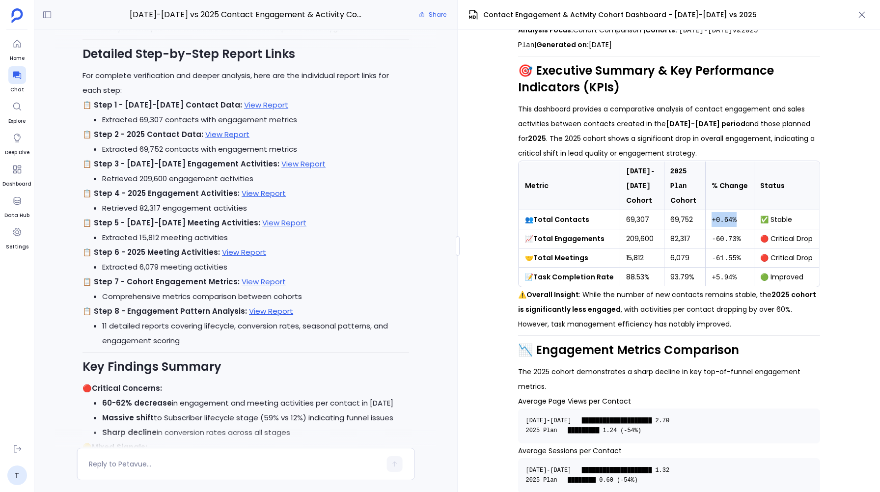
drag, startPoint x: 712, startPoint y: 223, endPoint x: 730, endPoint y: 227, distance: 18.6
click at [730, 227] on td "+0.64%" at bounding box center [729, 219] width 49 height 19
drag, startPoint x: 627, startPoint y: 196, endPoint x: 627, endPoint y: 217, distance: 20.6
click at [627, 217] on table "Metric 2023-2024 Cohort 2025 Plan Cohort % Change Status 👥 Total Contacts 69,30…" at bounding box center [668, 224] width 301 height 126
click at [627, 217] on td "69,307" at bounding box center [641, 219] width 44 height 19
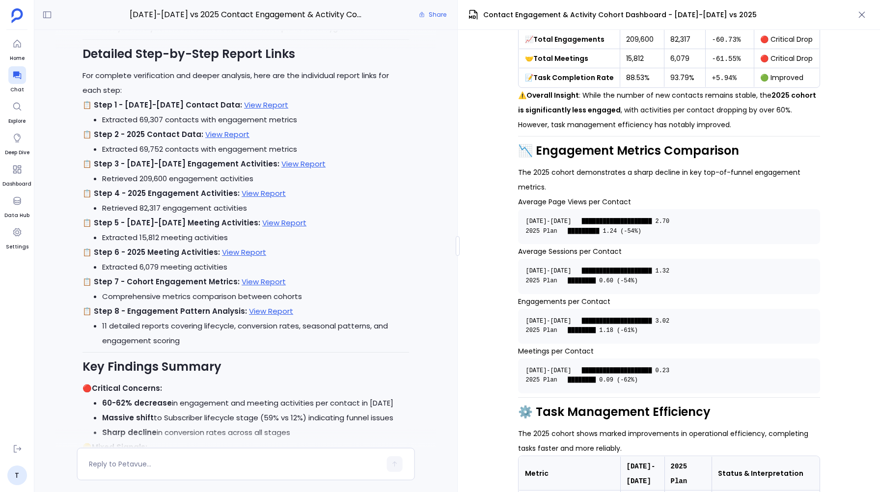
scroll to position [312, 0]
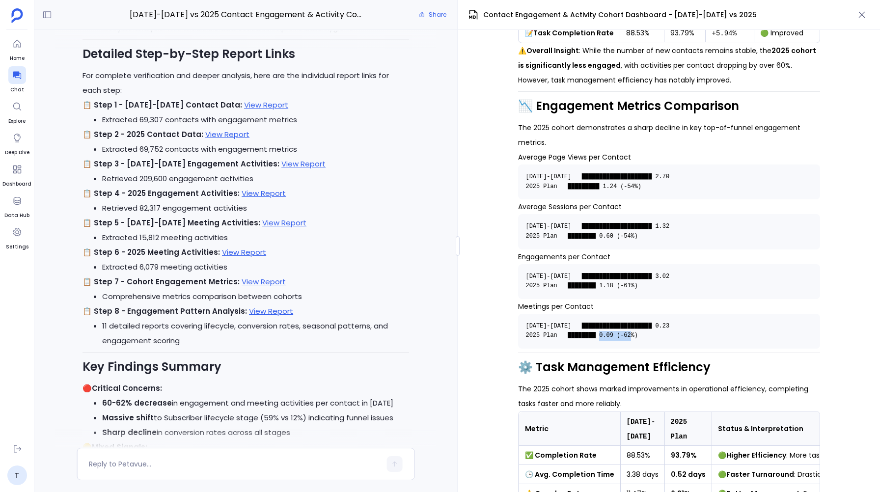
drag, startPoint x: 615, startPoint y: 336, endPoint x: 643, endPoint y: 337, distance: 29.0
click at [643, 337] on code "2023-2024 ████████████████████ 0.23 2025 Plan ████████ 0.09 (-62%)" at bounding box center [601, 330] width 151 height 17
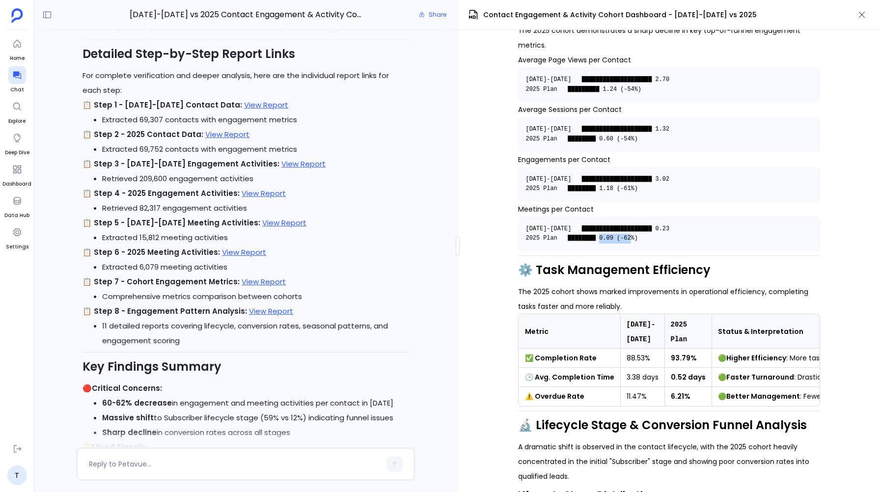
scroll to position [344, 0]
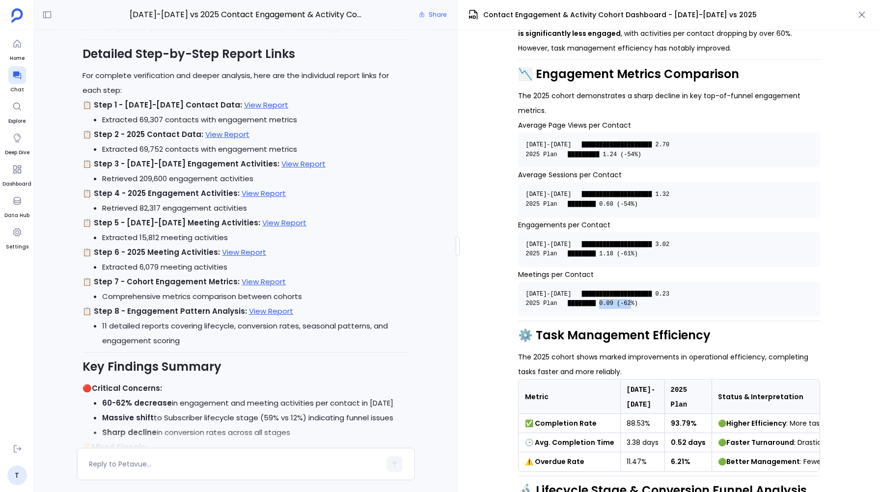
drag, startPoint x: 627, startPoint y: 302, endPoint x: 622, endPoint y: 306, distance: 5.9
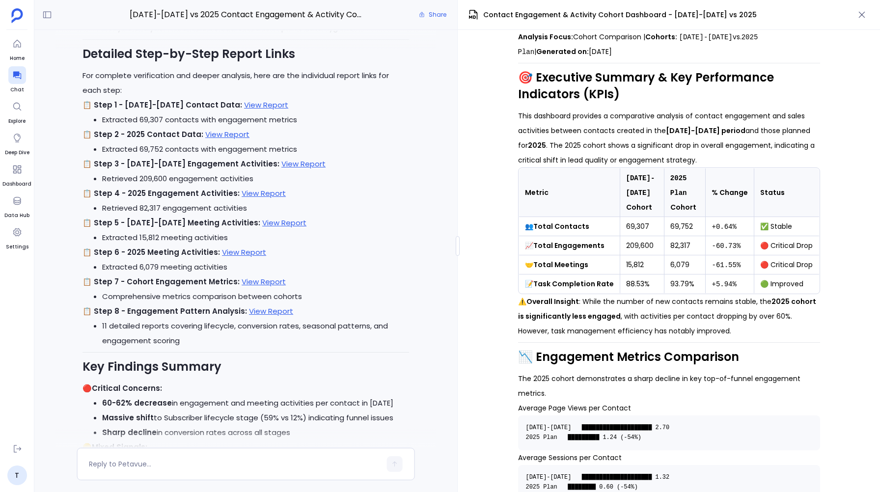
scroll to position [60, 0]
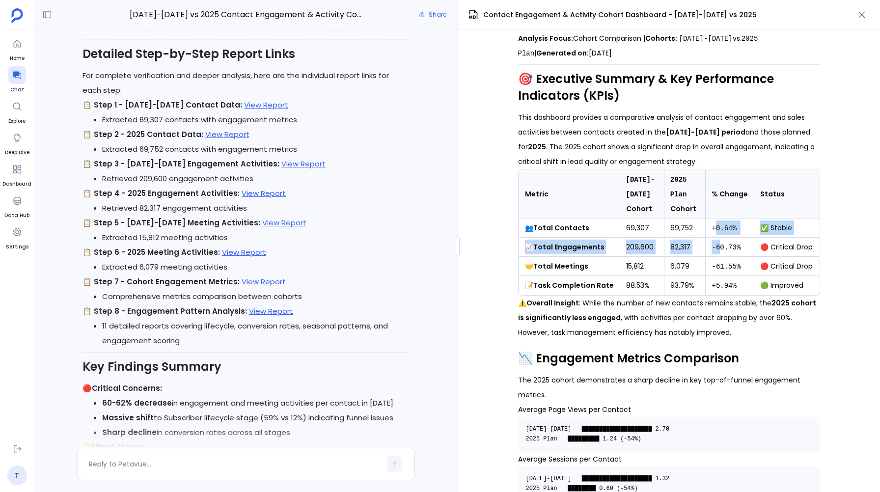
drag, startPoint x: 716, startPoint y: 223, endPoint x: 718, endPoint y: 247, distance: 23.6
click at [718, 247] on tbody "👥 Total Contacts 69,307 69,752 +0.64% ✅ Stable 📈 Total Engagements 209,600 82,3…" at bounding box center [668, 256] width 300 height 77
click at [727, 248] on code "-60.73%" at bounding box center [725, 247] width 29 height 8
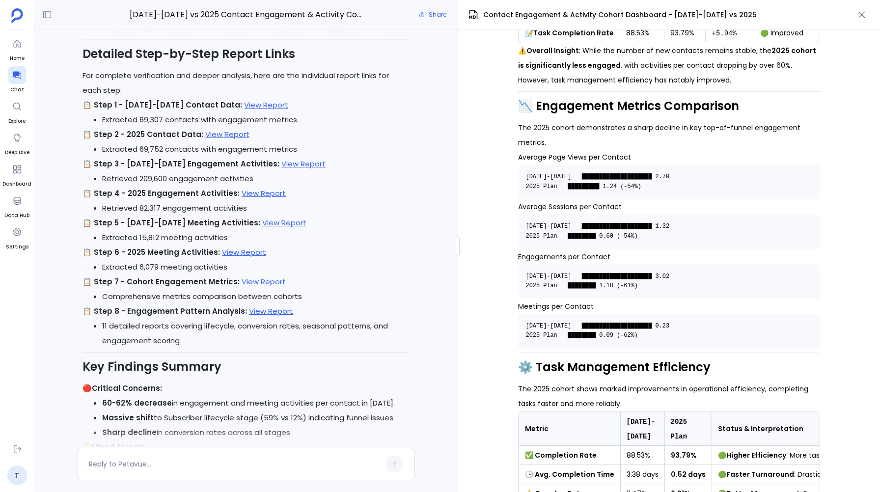
scroll to position [313, 0]
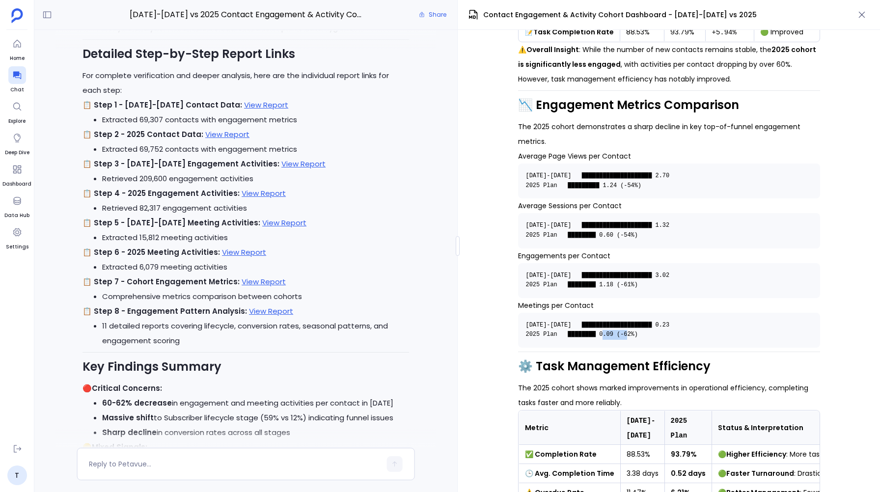
drag, startPoint x: 642, startPoint y: 335, endPoint x: 616, endPoint y: 336, distance: 26.0
click at [616, 336] on code "2023-2024 ████████████████████ 0.23 2025 Plan ████████ 0.09 (-62%)" at bounding box center [601, 329] width 151 height 17
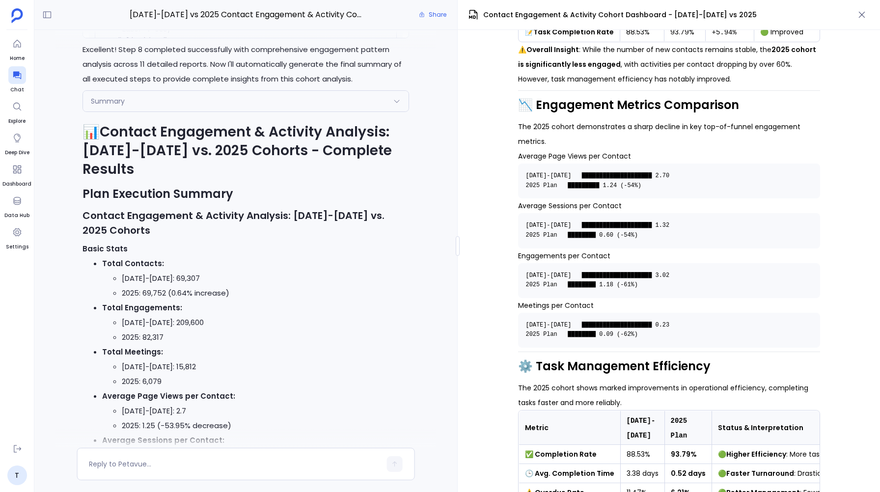
scroll to position [-1641, 0]
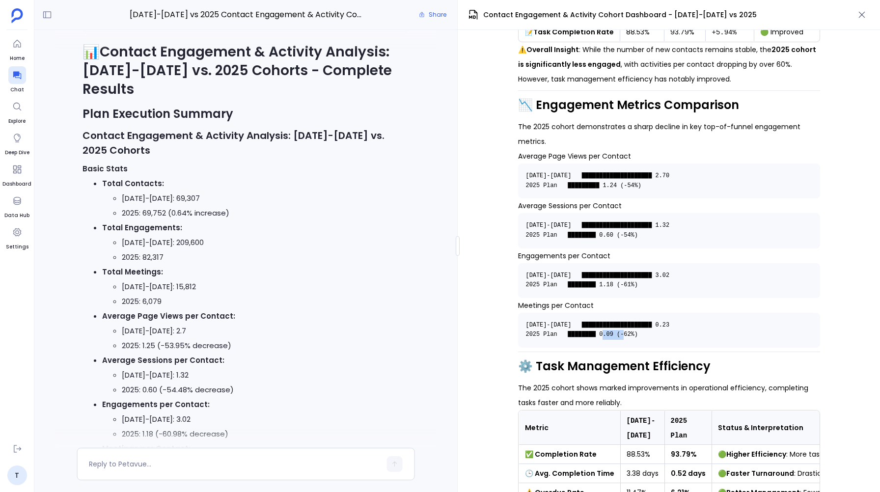
drag, startPoint x: 618, startPoint y: 334, endPoint x: 637, endPoint y: 334, distance: 18.7
click at [637, 334] on code "2023-2024 ████████████████████ 0.23 2025 Plan ████████ 0.09 (-62%)" at bounding box center [601, 329] width 151 height 17
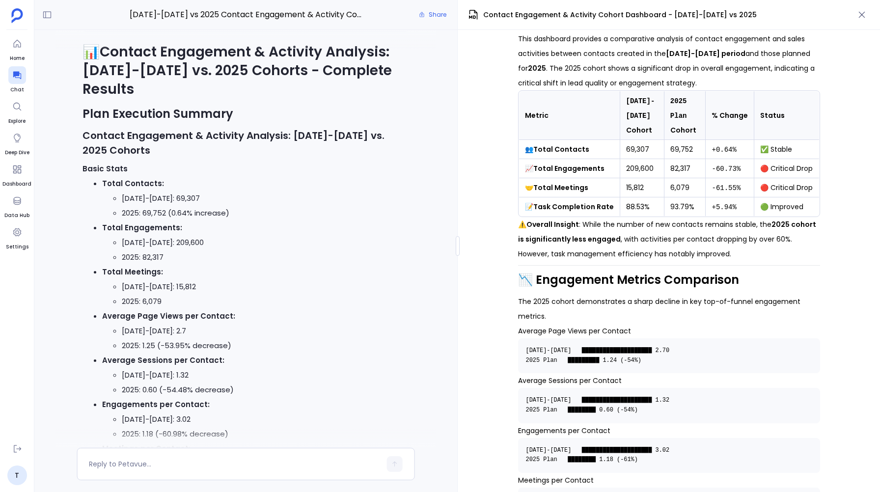
scroll to position [114, 0]
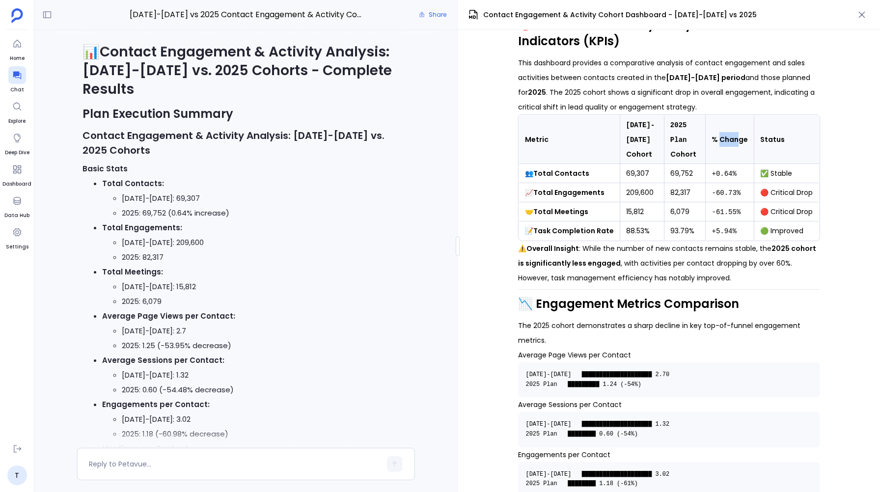
drag, startPoint x: 720, startPoint y: 140, endPoint x: 736, endPoint y: 140, distance: 16.7
click at [736, 140] on th "% Change" at bounding box center [729, 139] width 49 height 49
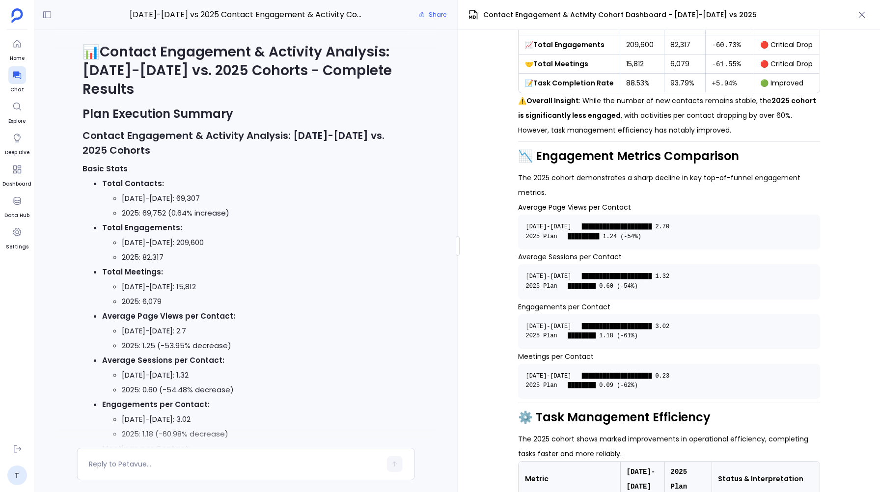
scroll to position [355, 0]
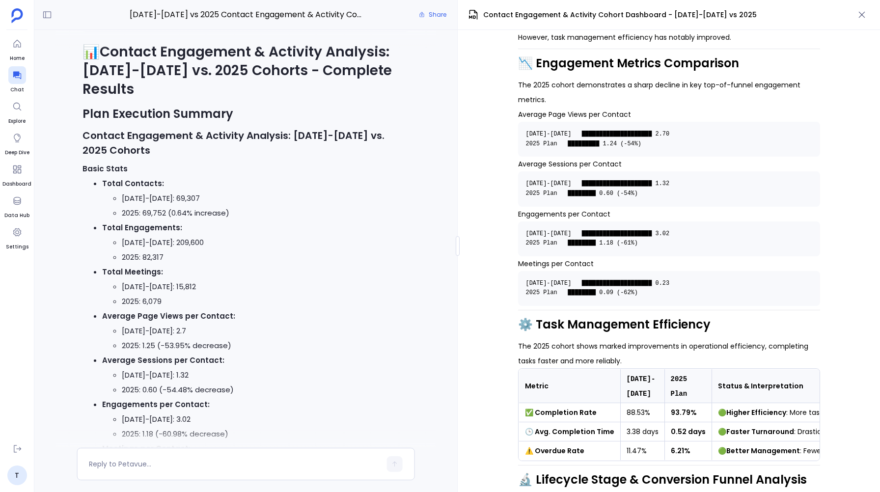
click at [628, 290] on code "2023-2024 ████████████████████ 0.23 2025 Plan ████████ 0.09 (-62%)" at bounding box center [601, 288] width 151 height 17
click at [628, 292] on code "2023-2024 ████████████████████ 0.23 2025 Plan ████████ 0.09 (-62%)" at bounding box center [601, 288] width 151 height 17
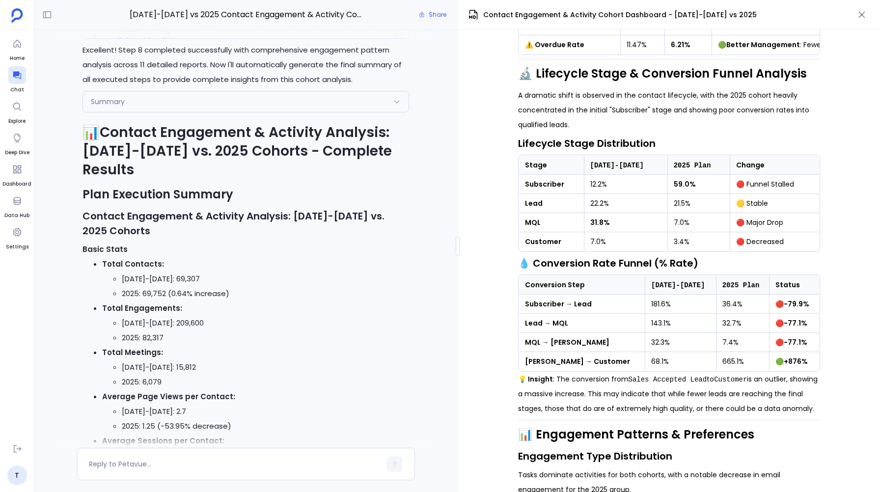
scroll to position [736, 0]
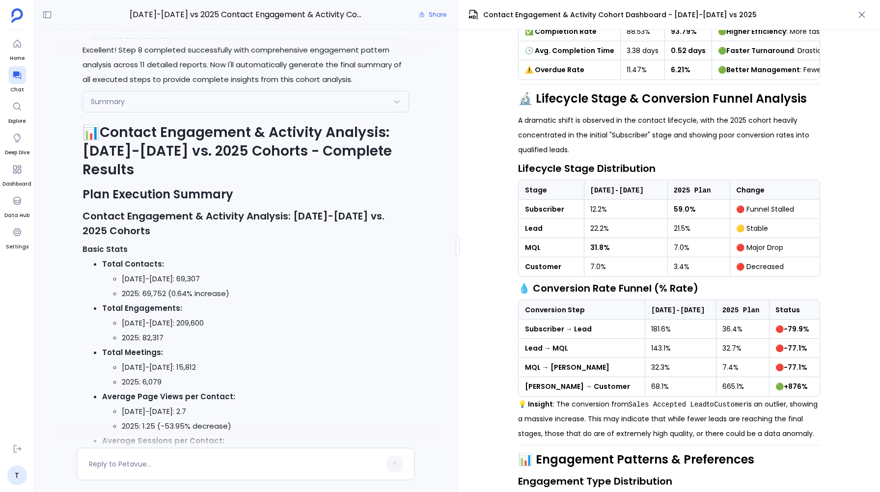
click at [393, 112] on div "Summary" at bounding box center [245, 101] width 325 height 21
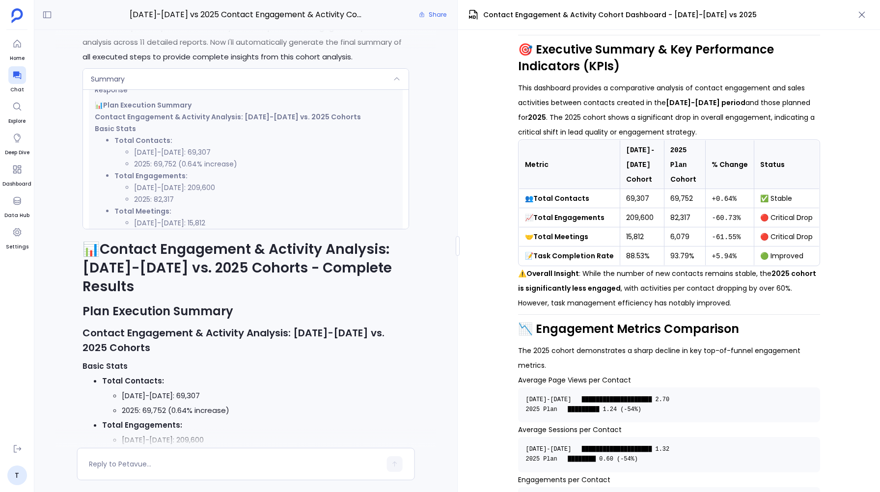
scroll to position [0, 0]
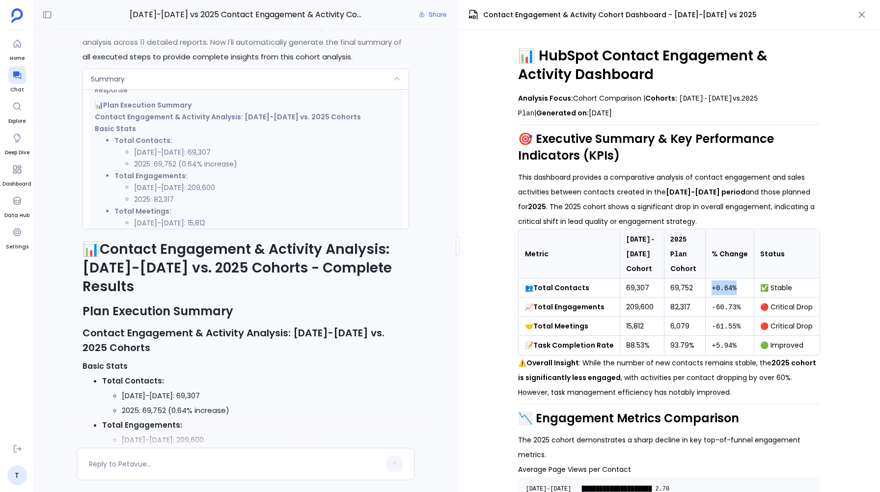
drag, startPoint x: 741, startPoint y: 287, endPoint x: 707, endPoint y: 287, distance: 34.4
click at [707, 287] on td "+0.64%" at bounding box center [729, 287] width 49 height 19
click at [641, 285] on td "69,307" at bounding box center [641, 287] width 44 height 19
copy td "69,307"
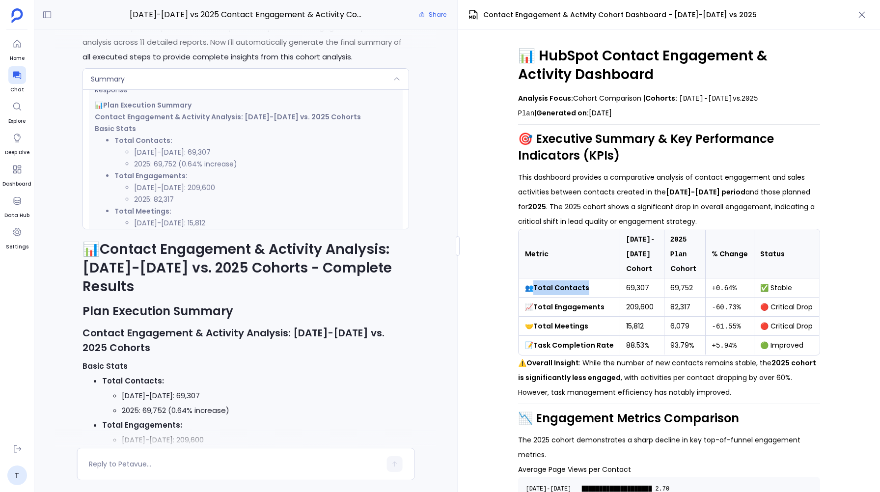
drag, startPoint x: 585, startPoint y: 288, endPoint x: 534, endPoint y: 288, distance: 51.5
click at [534, 288] on td "👥 Total Contacts" at bounding box center [568, 287] width 101 height 19
copy strong "Total Contacts"
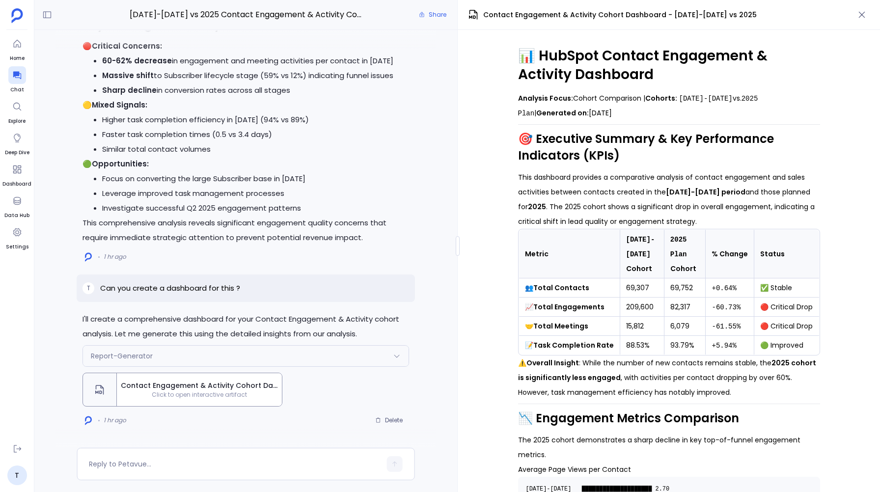
scroll to position [-2126, 0]
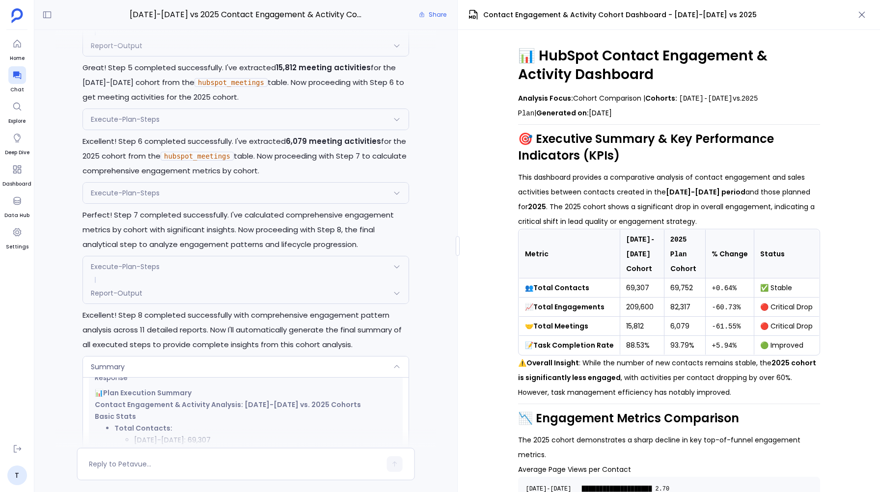
click at [398, 203] on div "Execute-Plan-Steps" at bounding box center [245, 193] width 325 height 21
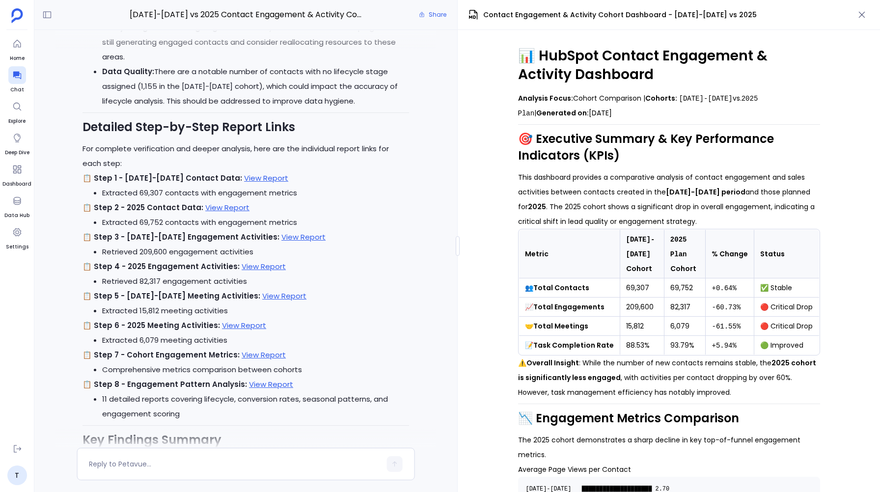
scroll to position [-414, 0]
click at [247, 354] on link "View Report" at bounding box center [263, 354] width 44 height 10
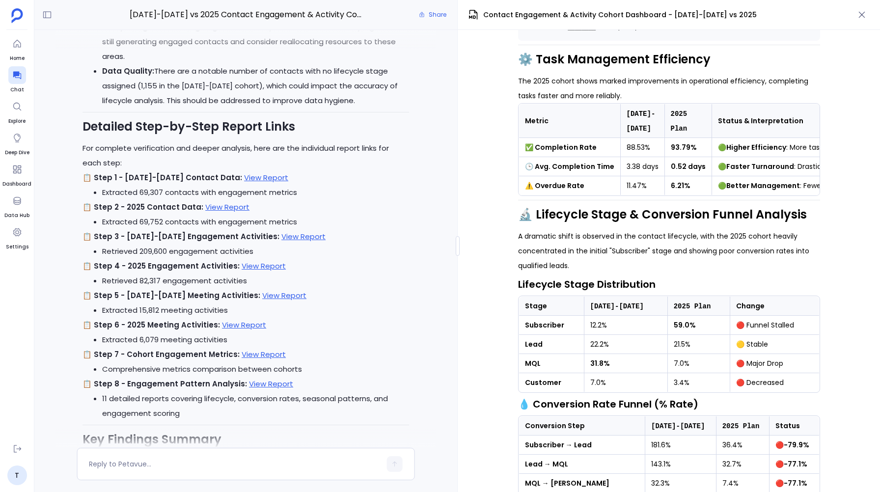
scroll to position [692, 0]
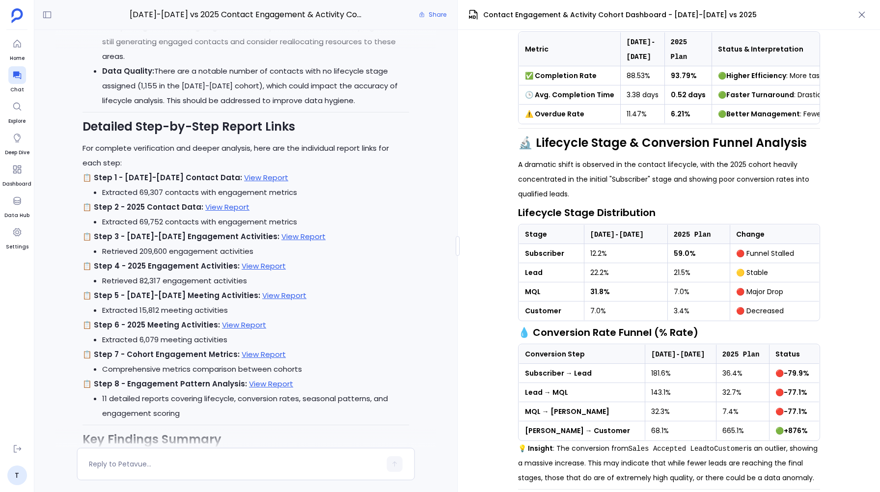
click at [528, 294] on strong "MQL" at bounding box center [533, 292] width 16 height 10
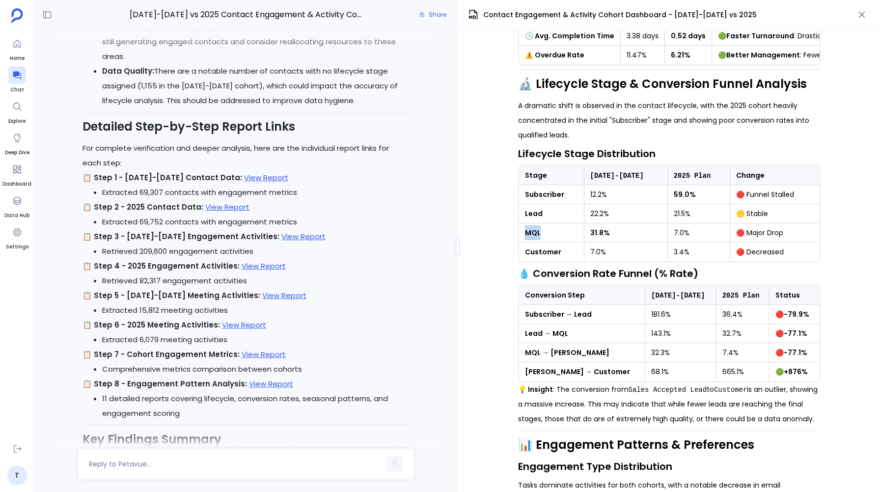
scroll to position [751, 0]
click at [542, 256] on strong "Customer" at bounding box center [543, 251] width 36 height 10
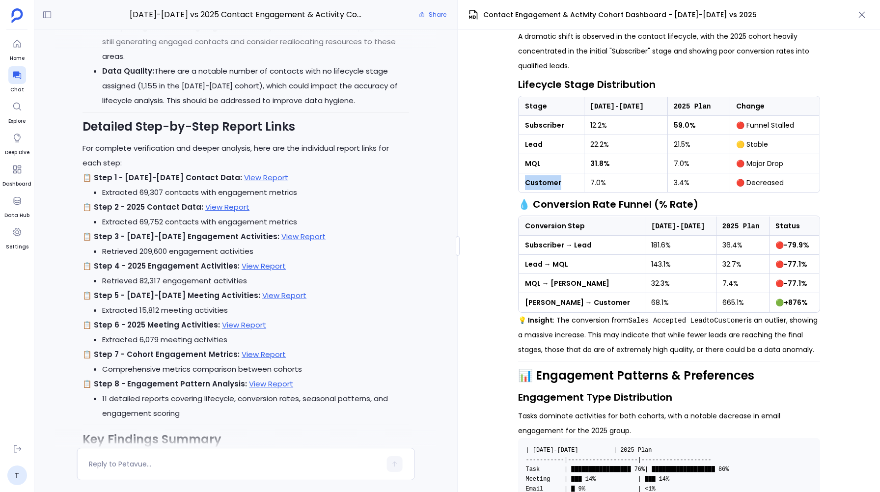
scroll to position [834, 0]
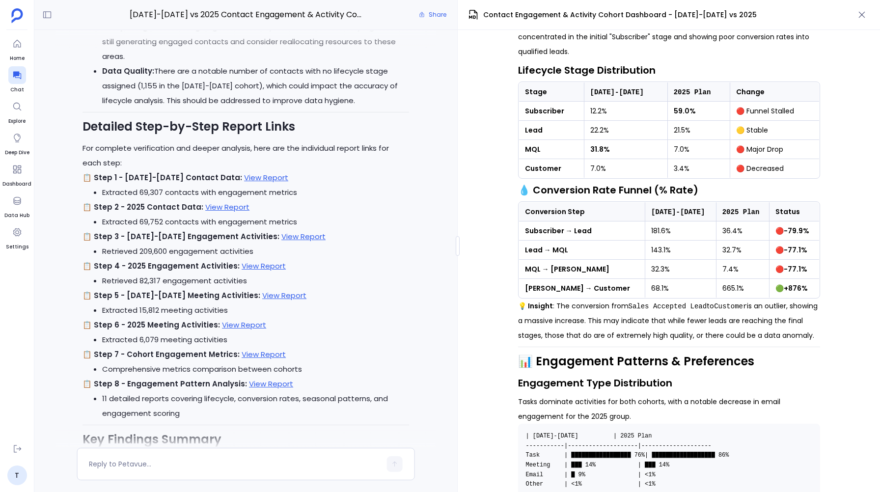
click at [546, 286] on strong "SAL → Customer" at bounding box center [577, 288] width 105 height 10
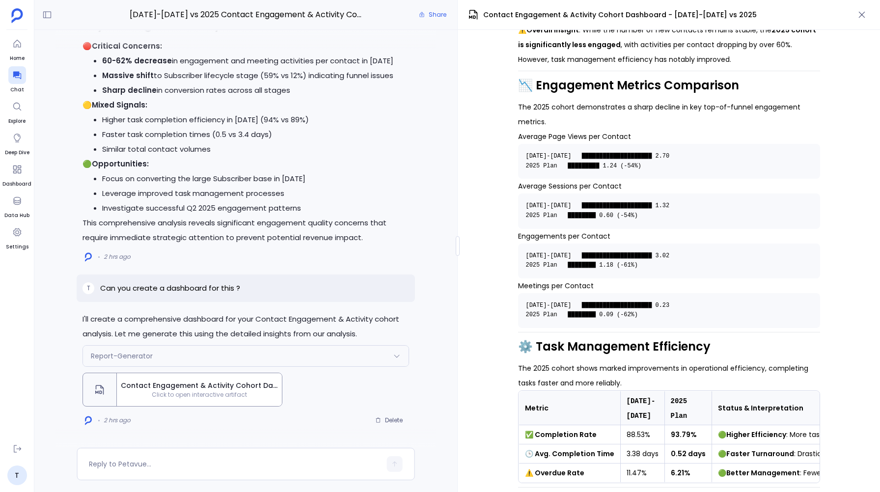
scroll to position [334, 0]
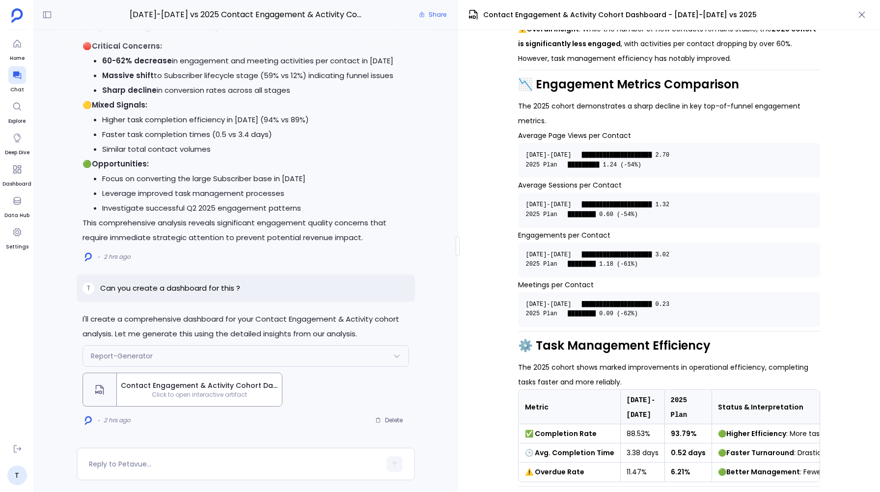
click at [627, 313] on code "2023-2024 ████████████████████ 0.23 2025 Plan ████████ 0.09 (-62%)" at bounding box center [601, 309] width 151 height 17
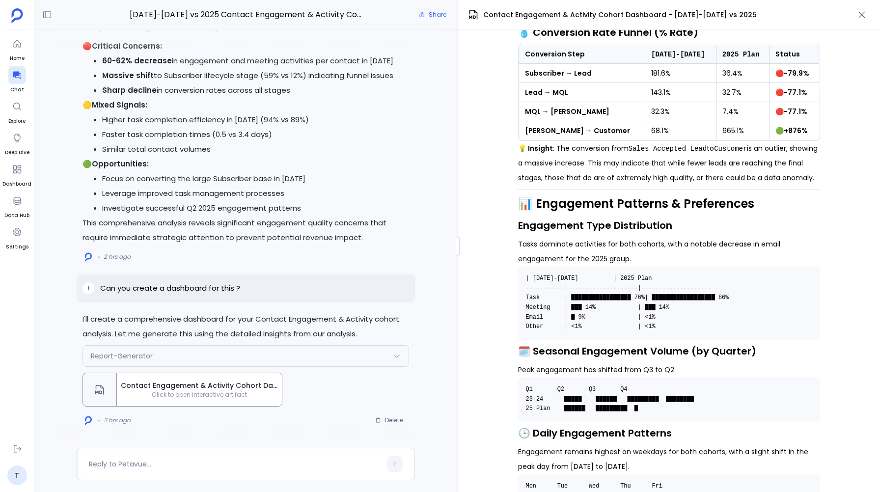
scroll to position [992, 0]
click at [857, 21] on button "button" at bounding box center [861, 14] width 17 height 17
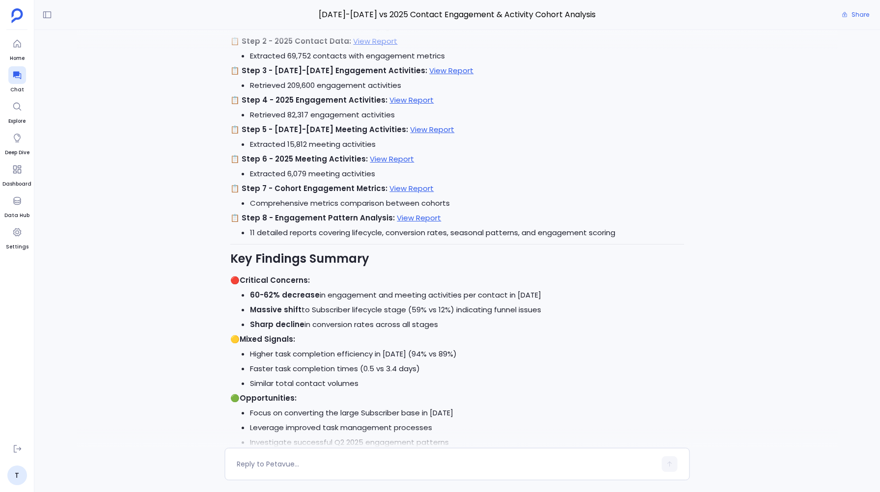
scroll to position [0, 0]
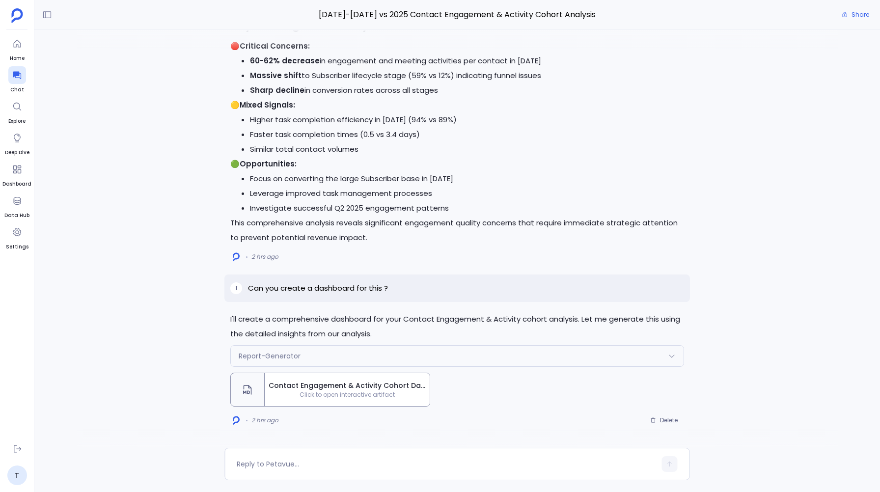
click at [304, 385] on span "Contact Engagement & Activity Cohort Dashboard - 2023-2024 vs 2025" at bounding box center [346, 385] width 157 height 10
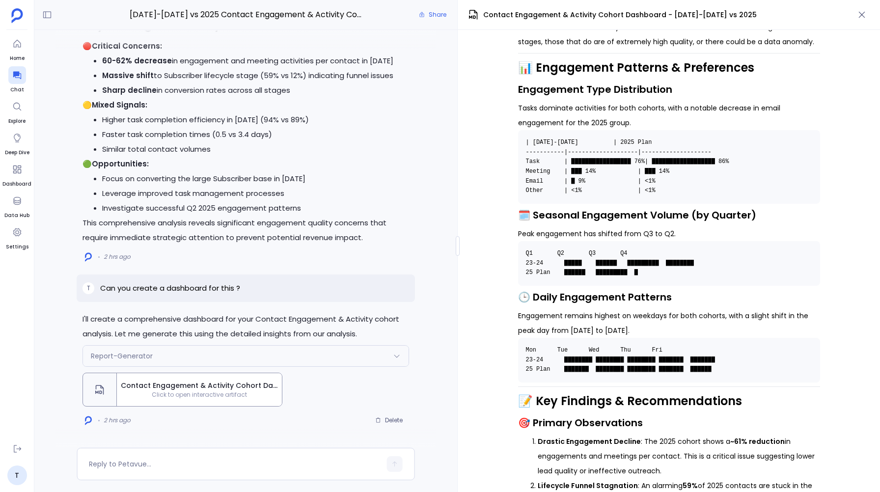
scroll to position [1127, 0]
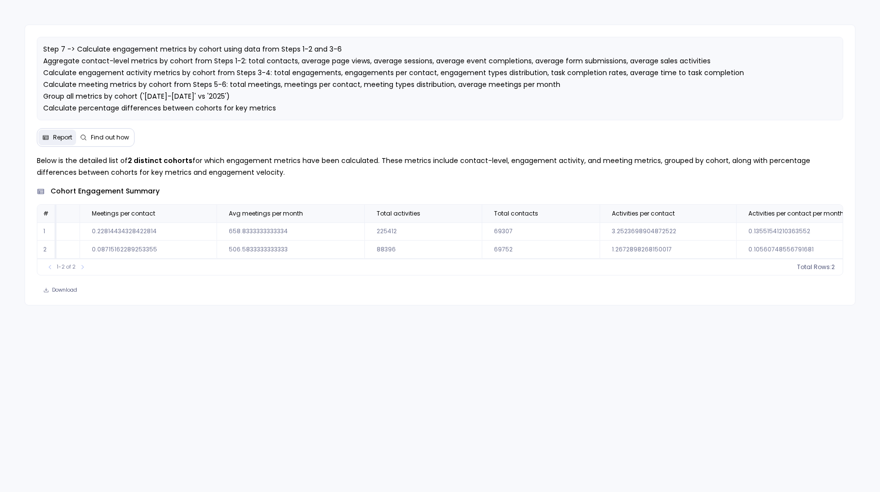
scroll to position [0, 1131]
click at [478, 231] on td "69307" at bounding box center [535, 231] width 118 height 18
click at [488, 210] on span "Total engagements" at bounding box center [512, 214] width 60 height 8
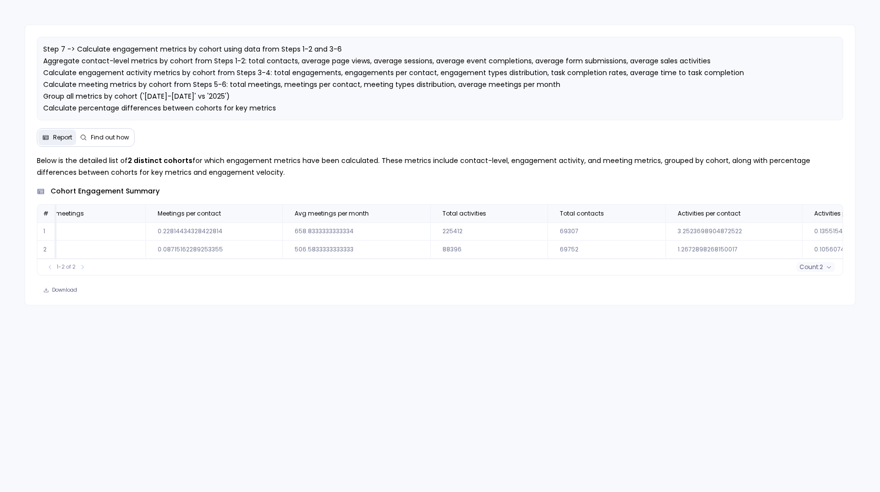
scroll to position [0, 1126]
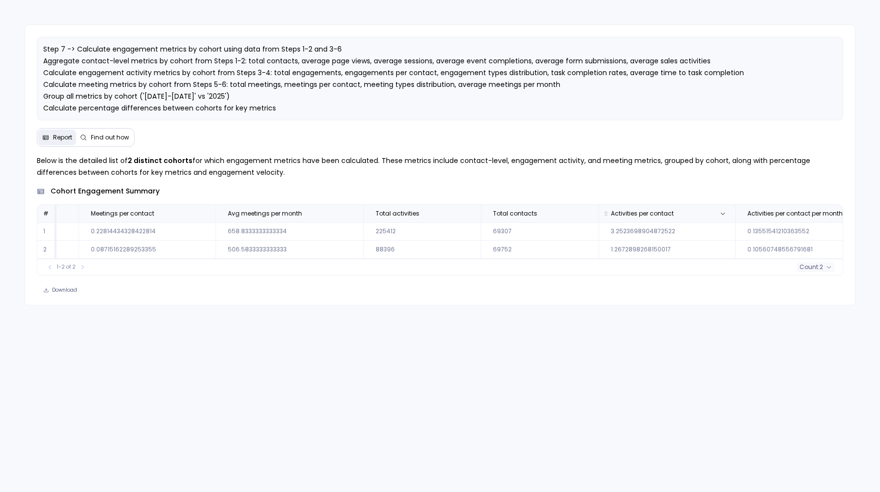
click at [621, 216] on span "Activities per contact" at bounding box center [642, 214] width 63 height 8
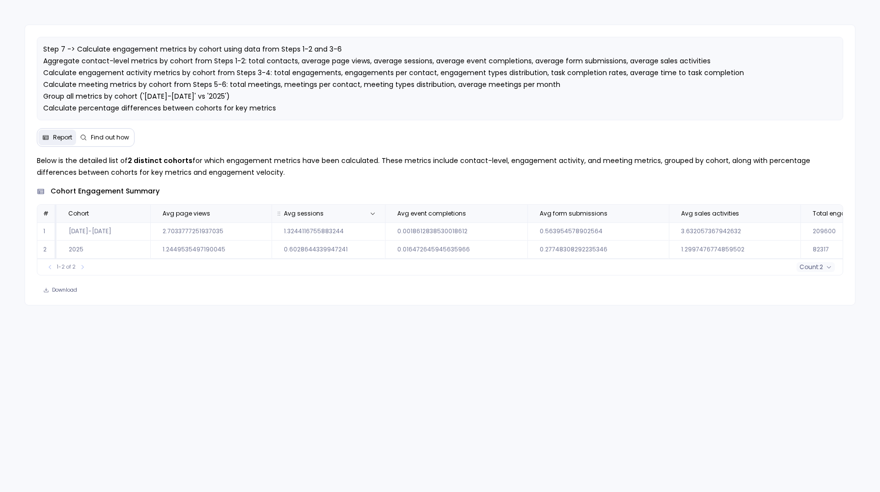
click at [323, 210] on span "Avg sessions" at bounding box center [317, 214] width 83 height 8
click at [196, 212] on span "Avg page views" at bounding box center [186, 214] width 48 height 8
click at [303, 212] on span "Avg sessions" at bounding box center [304, 214] width 40 height 8
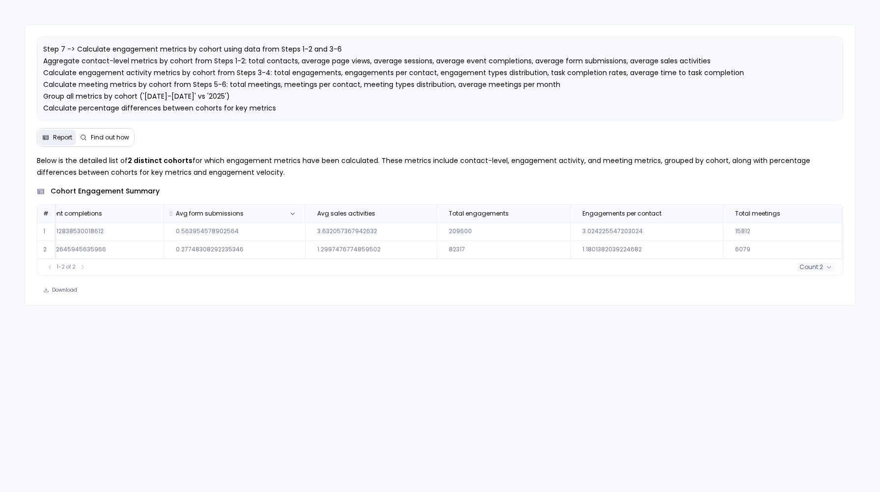
scroll to position [0, 365]
click at [599, 213] on span "Engagements per contact" at bounding box center [620, 214] width 79 height 8
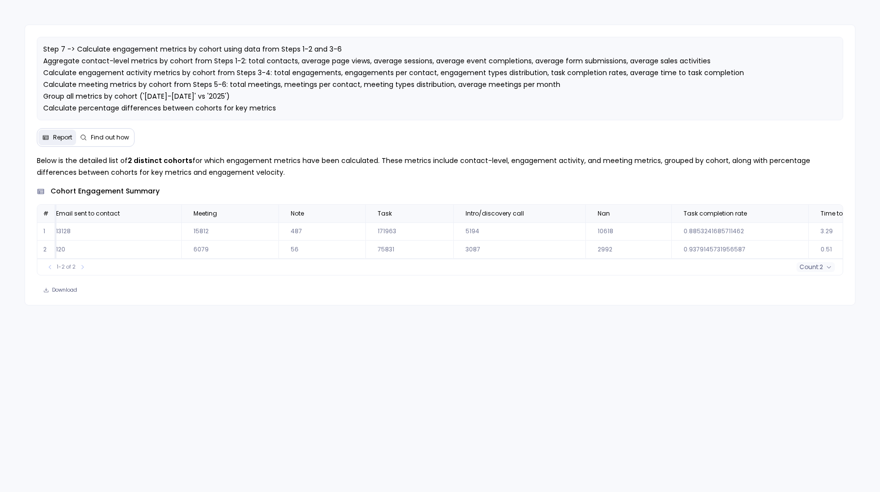
scroll to position [0, 3353]
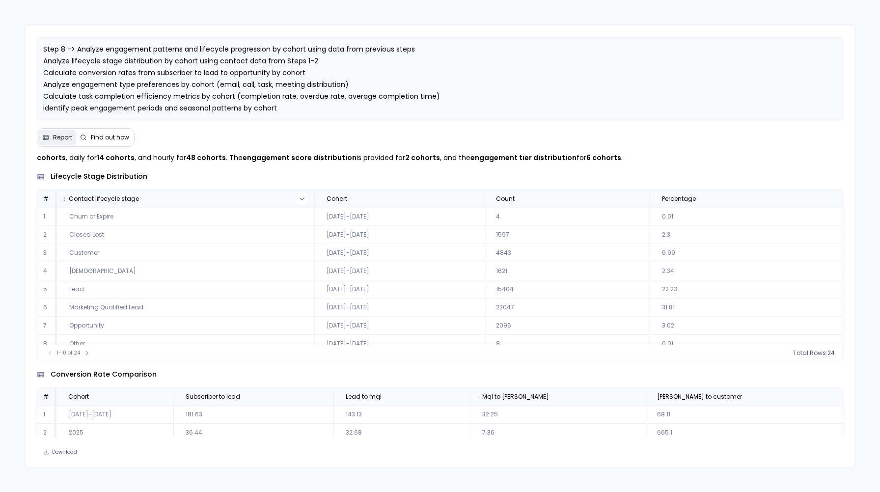
click at [301, 196] on button at bounding box center [302, 199] width 12 height 12
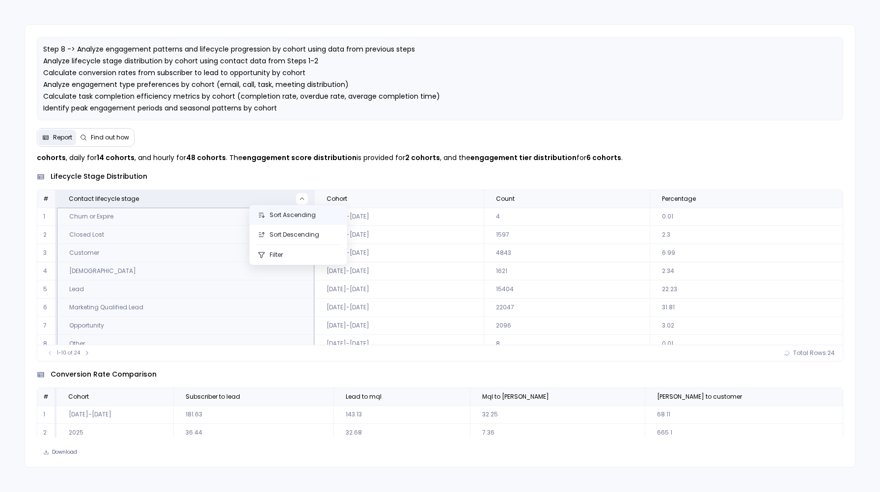
click at [291, 211] on button "Sort Ascending" at bounding box center [298, 215] width 97 height 20
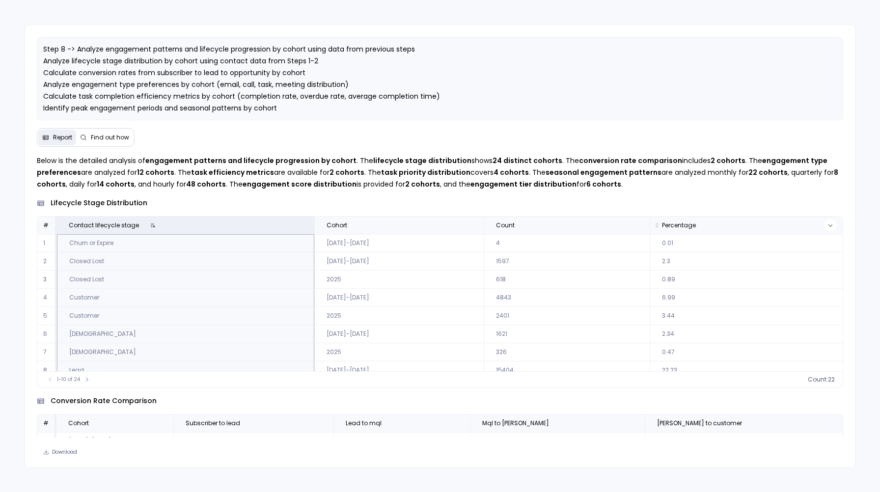
click at [827, 229] on button at bounding box center [830, 225] width 12 height 12
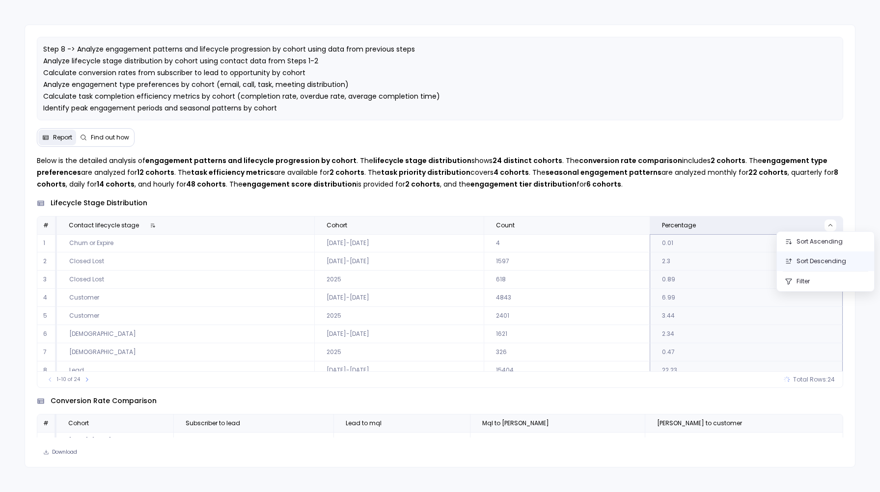
click at [809, 263] on button "Sort Descending" at bounding box center [824, 261] width 97 height 20
click at [296, 228] on button at bounding box center [302, 225] width 12 height 12
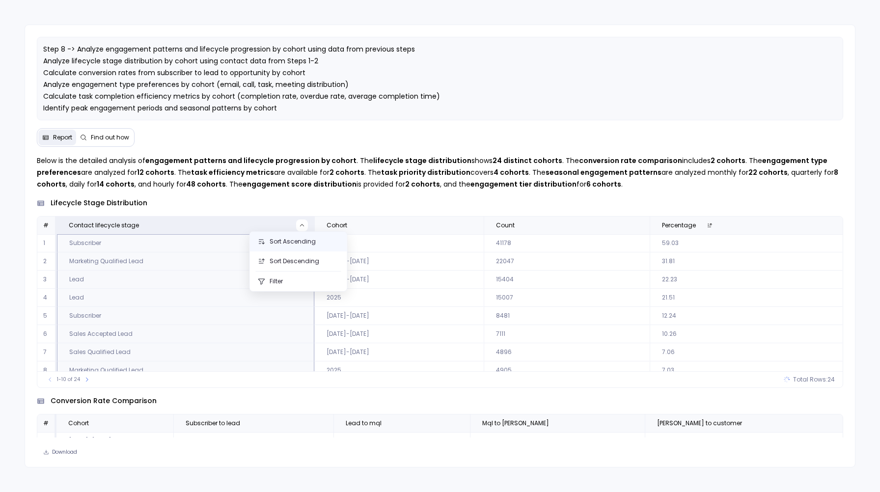
click at [289, 238] on button "Sort Ascending" at bounding box center [298, 242] width 97 height 20
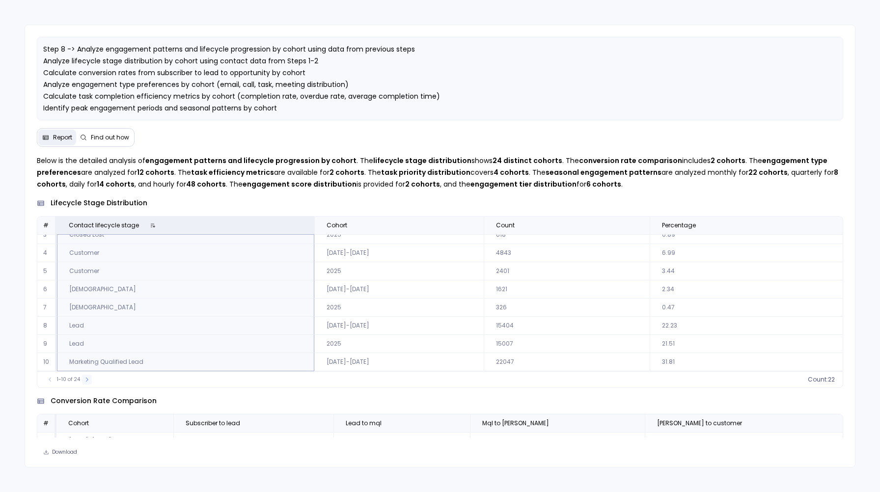
click at [88, 380] on icon at bounding box center [87, 379] width 6 height 6
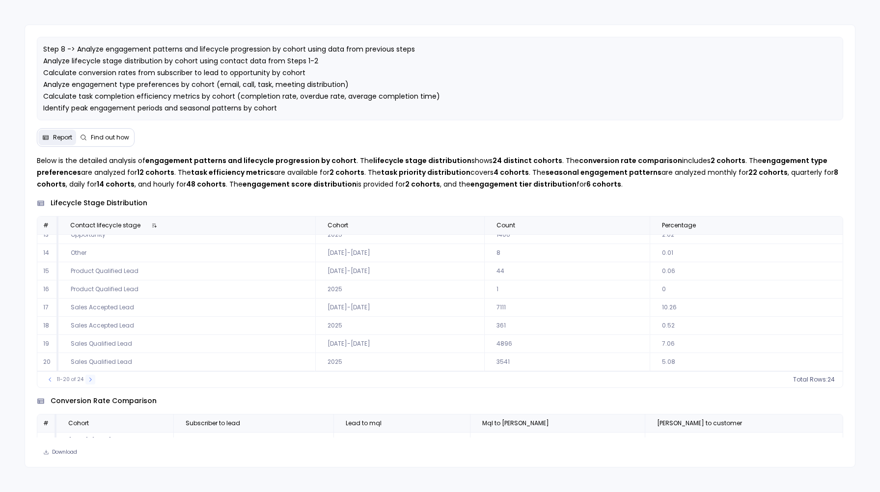
click at [88, 376] on button at bounding box center [90, 380] width 10 height 10
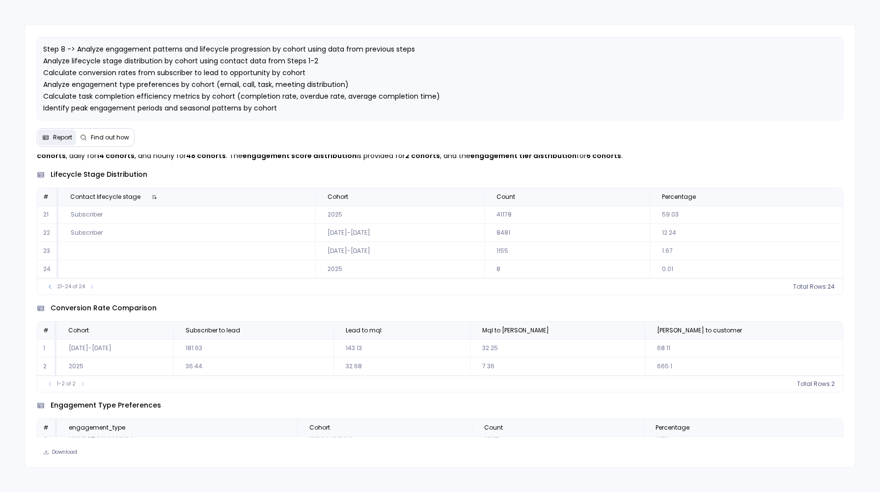
scroll to position [0, 0]
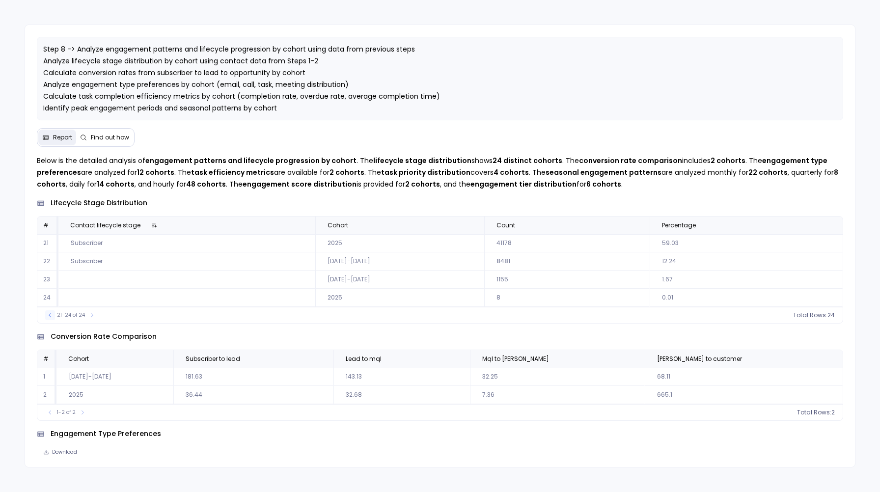
click at [48, 318] on icon at bounding box center [50, 315] width 6 height 6
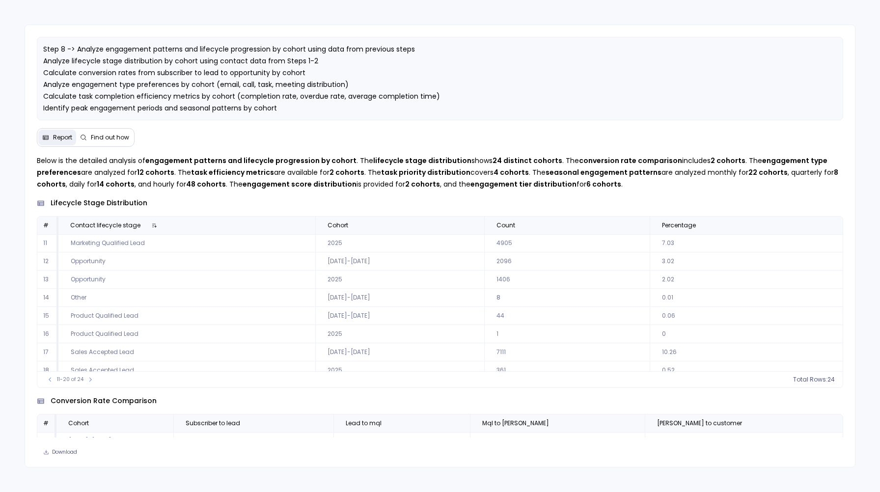
scroll to position [45, 0]
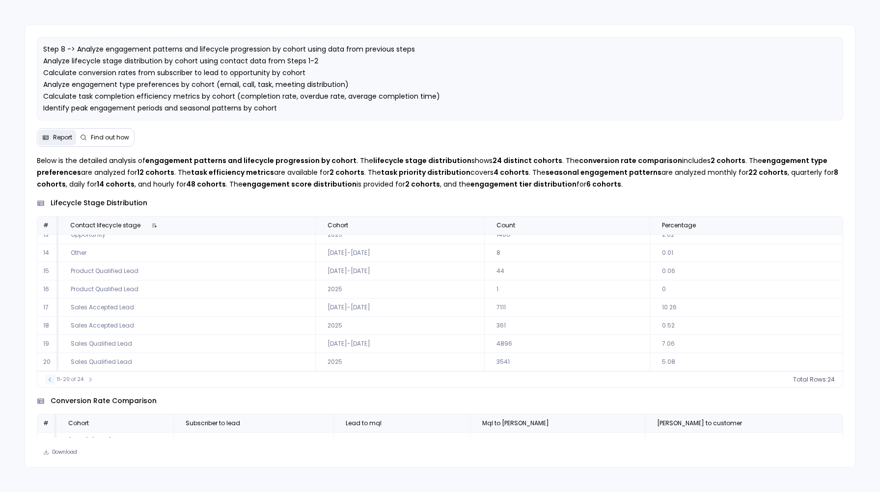
click at [47, 378] on icon at bounding box center [50, 379] width 6 height 6
click at [86, 376] on icon at bounding box center [87, 379] width 6 height 6
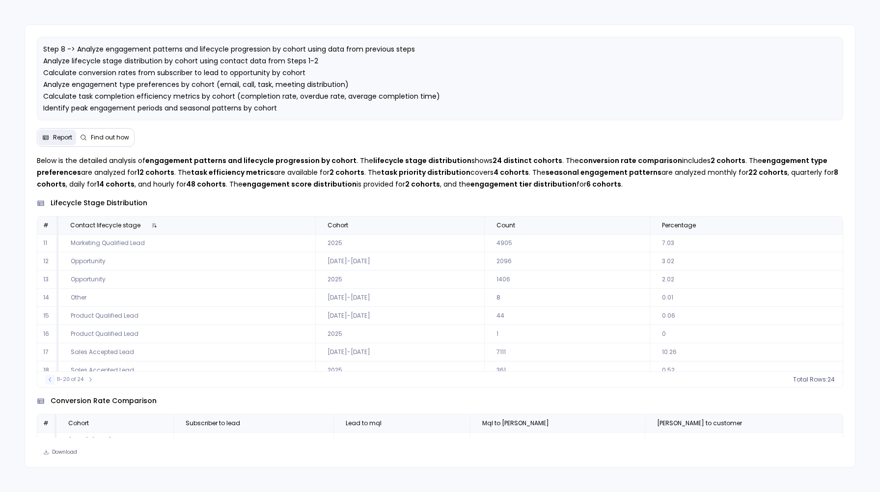
click at [51, 381] on icon at bounding box center [50, 379] width 2 height 4
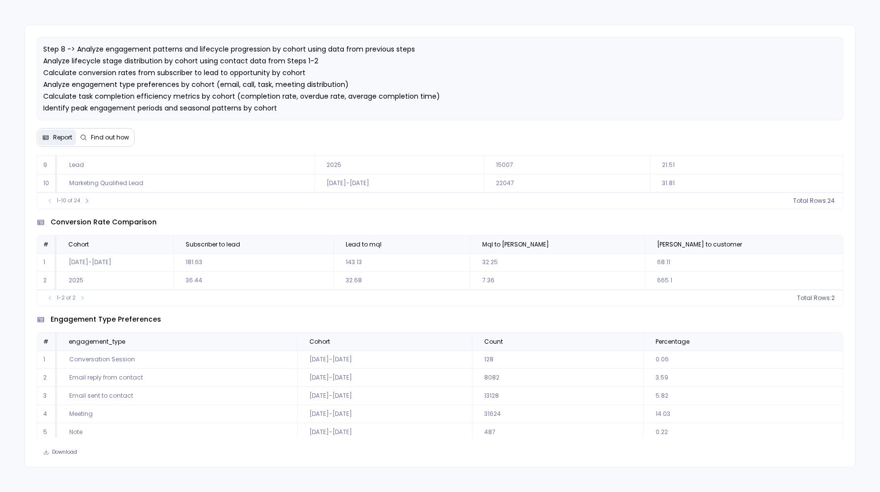
scroll to position [187, 0]
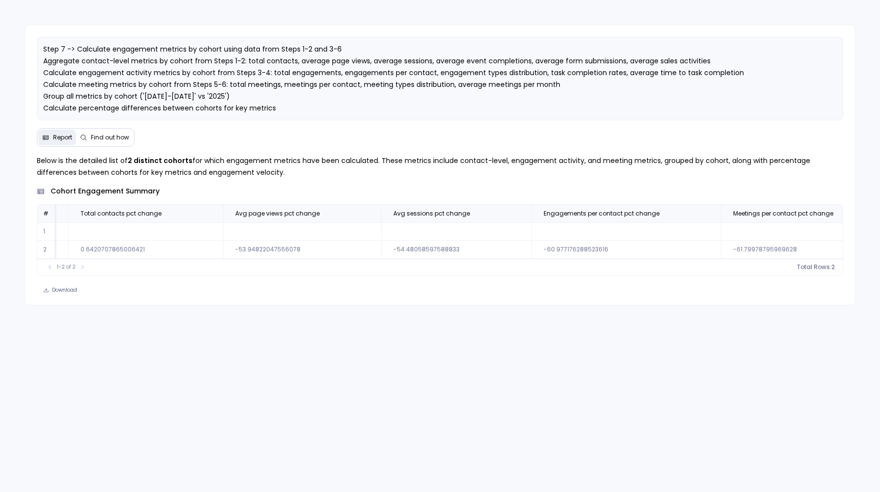
scroll to position [0, 1954]
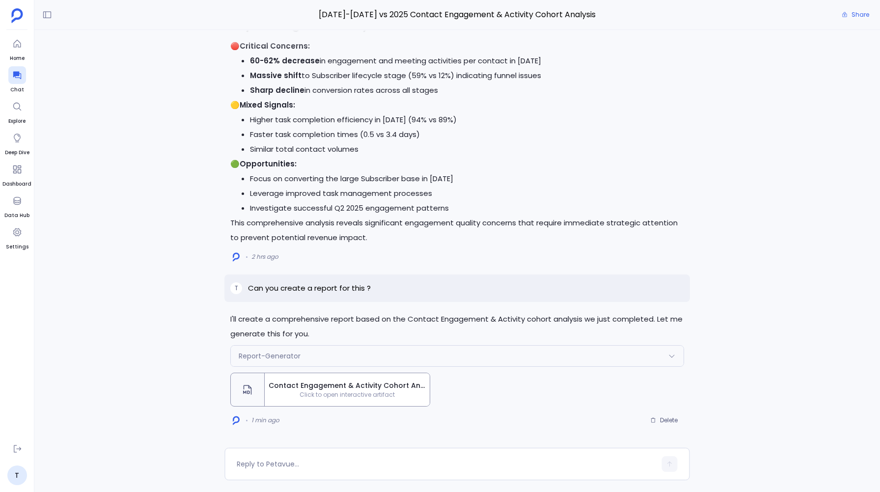
click at [311, 393] on span "Click to open interactive artifact" at bounding box center [347, 395] width 165 height 8
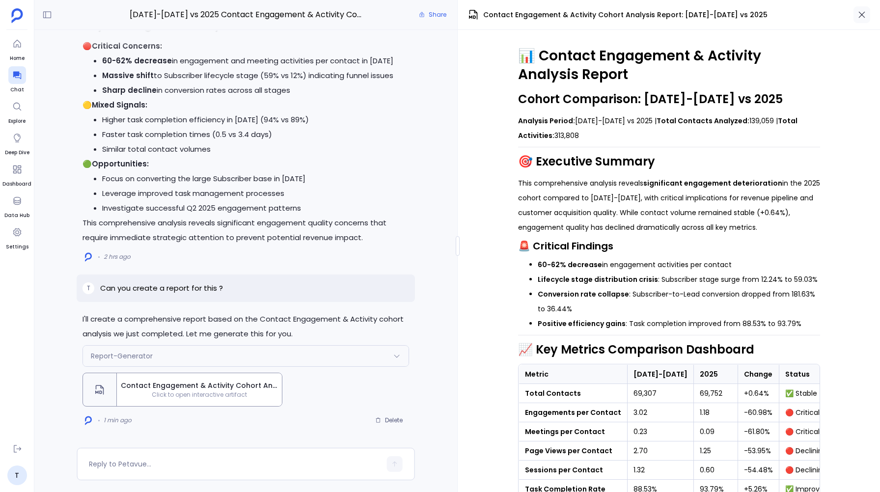
click at [864, 12] on icon "button" at bounding box center [861, 15] width 10 height 10
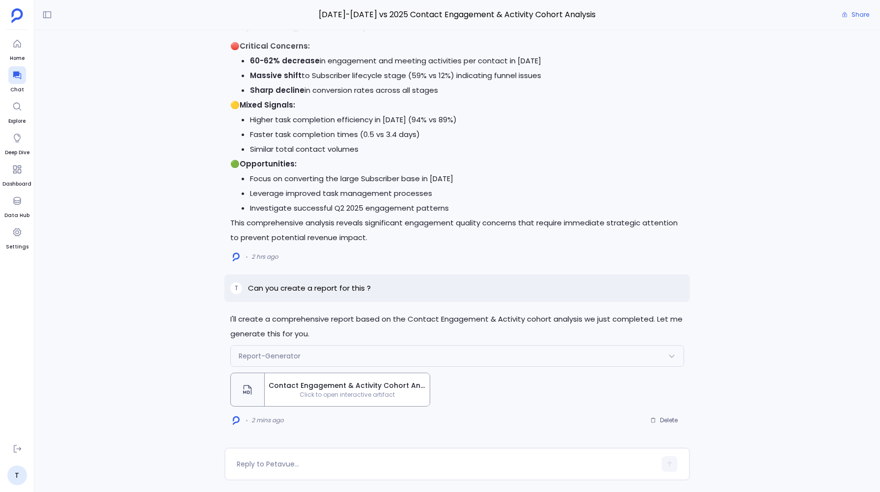
click at [318, 394] on span "Click to open interactive artifact" at bounding box center [347, 395] width 165 height 8
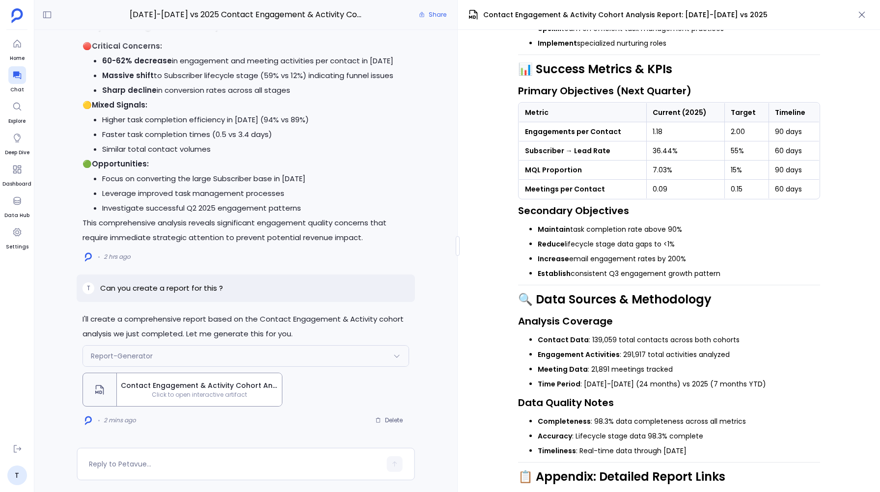
scroll to position [3348, 0]
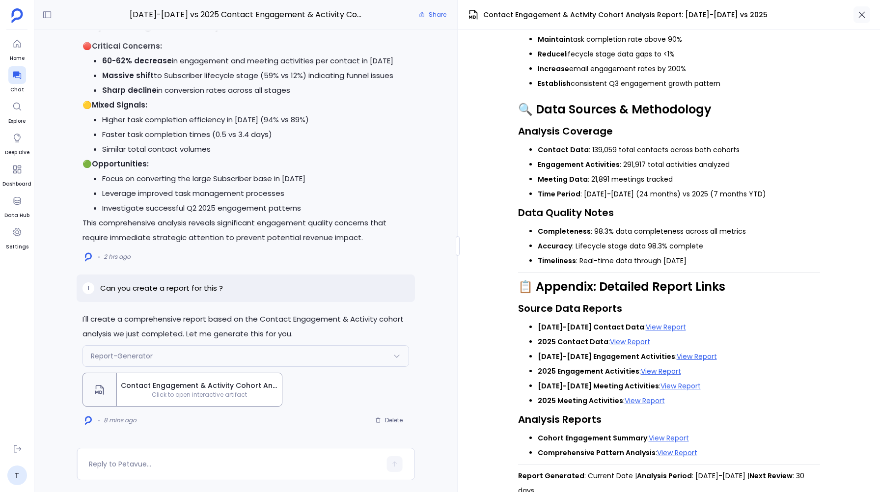
click at [865, 10] on icon "button" at bounding box center [861, 15] width 10 height 10
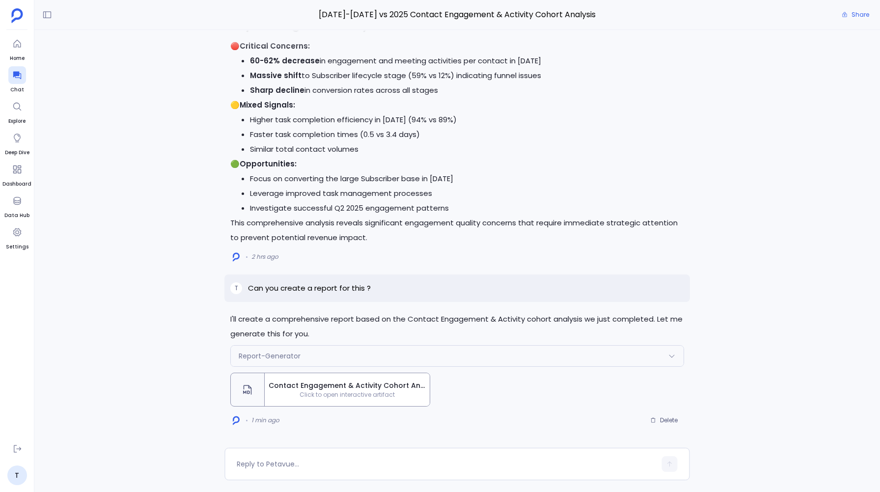
click at [319, 391] on span "Click to open interactive artifact" at bounding box center [347, 395] width 165 height 8
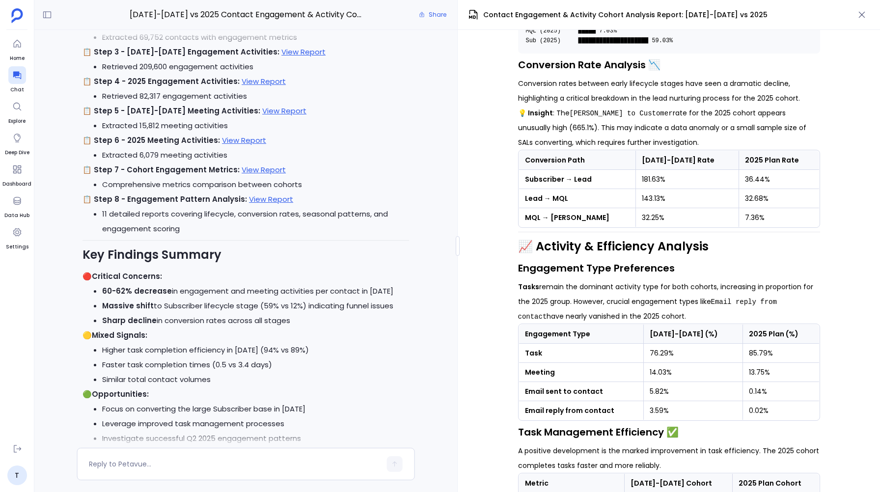
scroll to position [-237, 0]
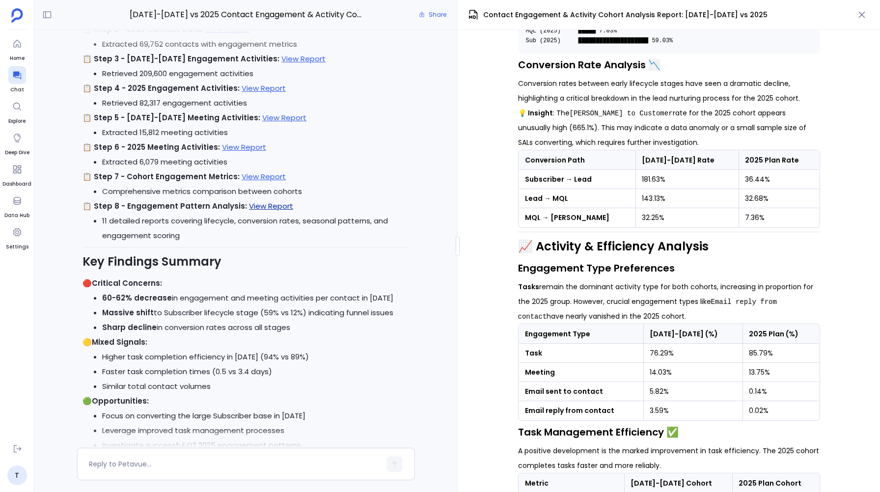
click at [261, 206] on link "View Report" at bounding box center [271, 206] width 44 height 10
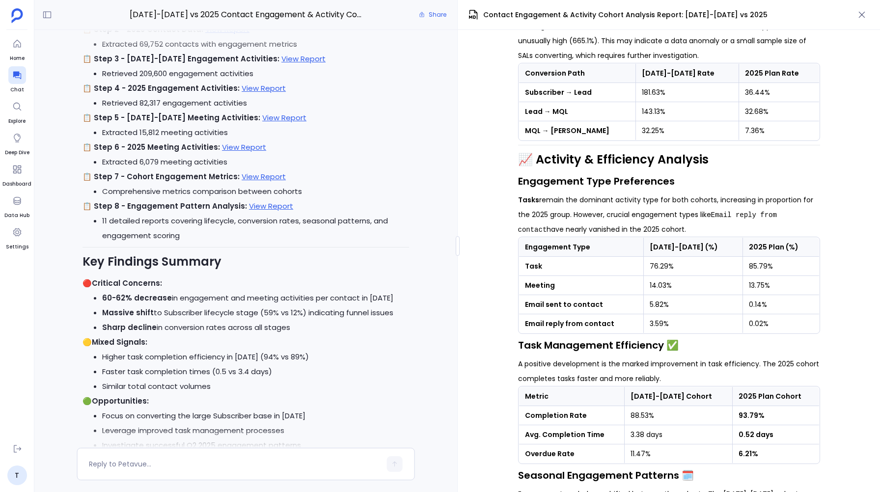
scroll to position [1181, 0]
click at [246, 177] on link "View Report" at bounding box center [263, 176] width 44 height 10
click at [533, 270] on strong "Task" at bounding box center [533, 265] width 17 height 10
copy strong "Task"
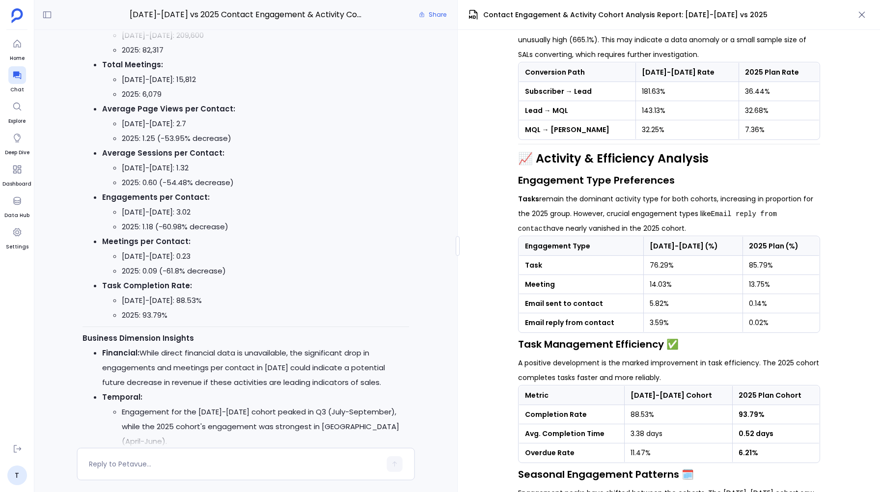
scroll to position [-1434, 0]
click at [540, 289] on strong "Meeting" at bounding box center [540, 284] width 30 height 10
copy strong "Meeting"
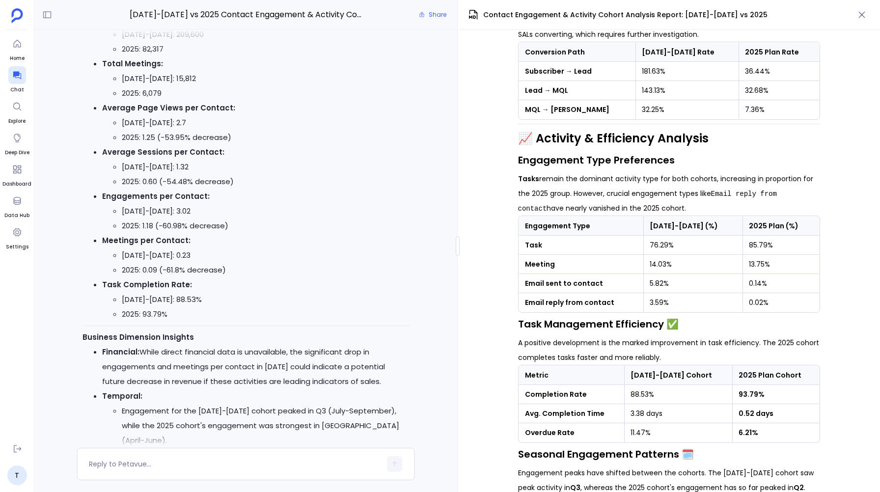
scroll to position [1202, 0]
click at [678, 293] on td "5.82%" at bounding box center [692, 282] width 99 height 19
click at [531, 249] on strong "Task" at bounding box center [533, 245] width 17 height 10
click at [538, 268] on strong "Meeting" at bounding box center [540, 264] width 30 height 10
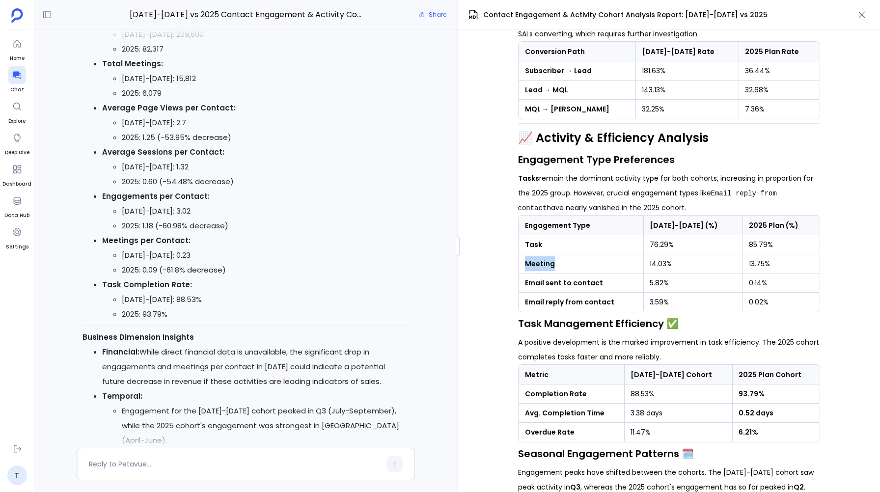
click at [538, 268] on strong "Meeting" at bounding box center [540, 264] width 30 height 10
click at [547, 288] on strong "Email sent to contact" at bounding box center [564, 283] width 78 height 10
click at [534, 215] on p "Tasks remain the dominant activity type for both cohorts, increasing in proport…" at bounding box center [669, 193] width 302 height 44
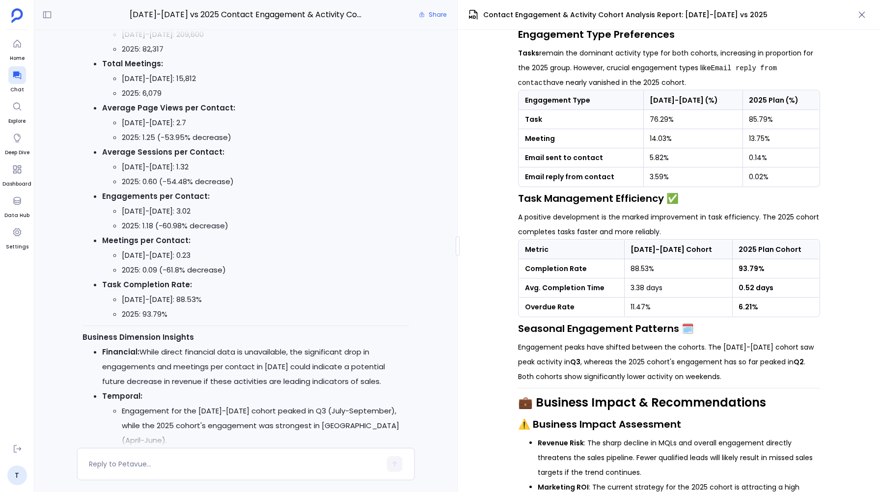
scroll to position [1328, 0]
drag, startPoint x: 591, startPoint y: 283, endPoint x: 524, endPoint y: 281, distance: 67.3
click at [524, 278] on td "Completion Rate" at bounding box center [571, 268] width 106 height 19
copy strong "Completion Rate"
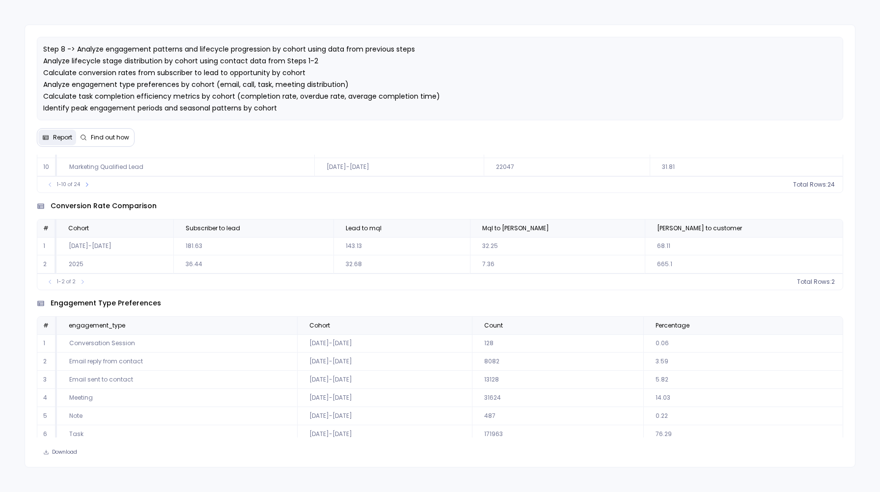
scroll to position [198, 0]
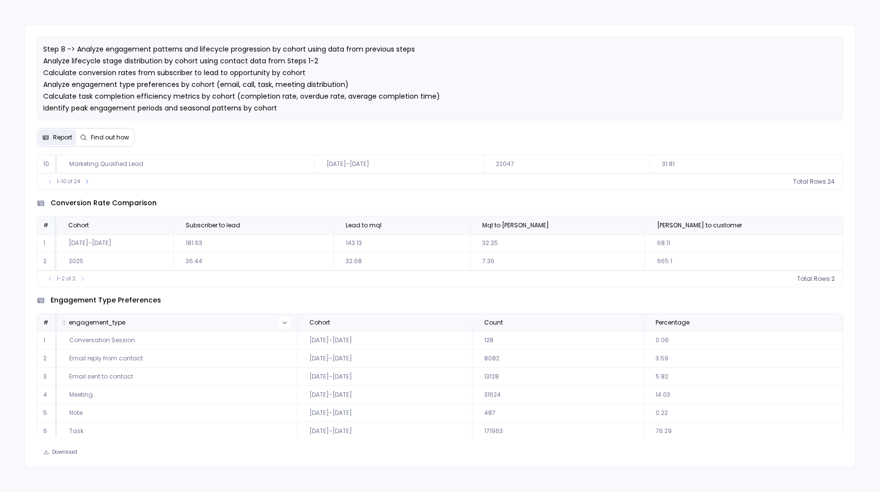
click at [285, 323] on icon at bounding box center [285, 323] width 6 height 6
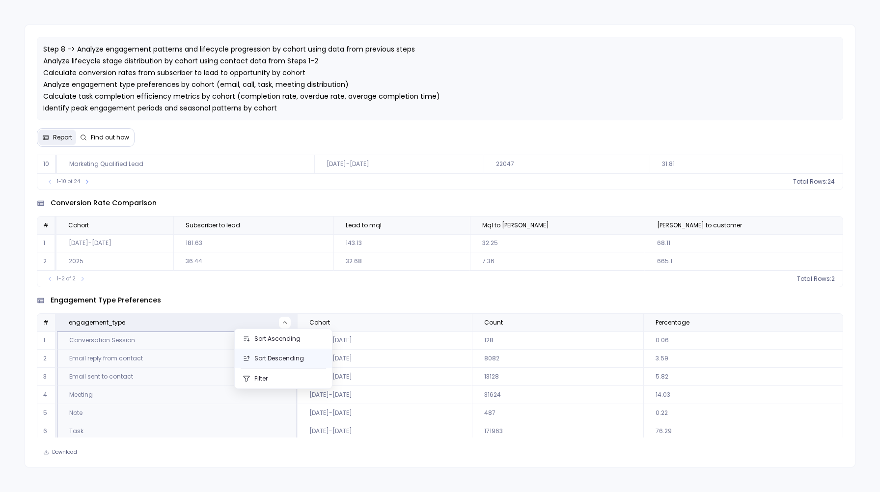
click at [269, 357] on button "Sort Descending" at bounding box center [283, 358] width 97 height 20
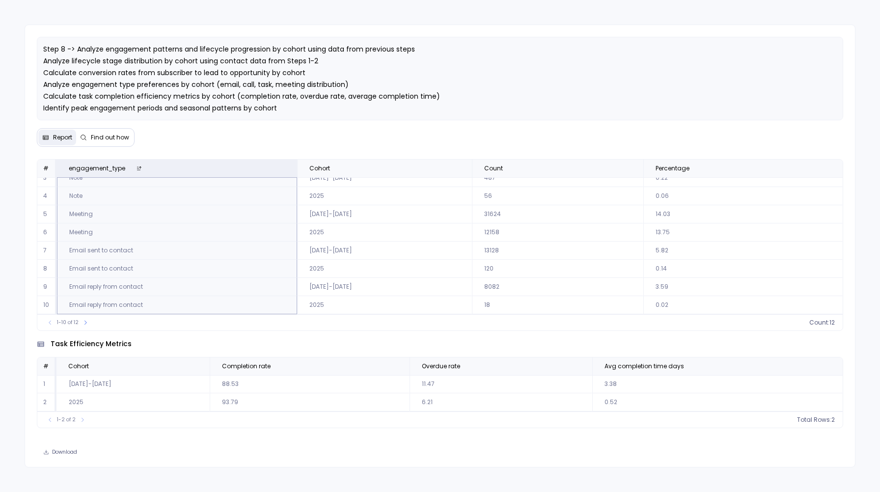
scroll to position [352, 0]
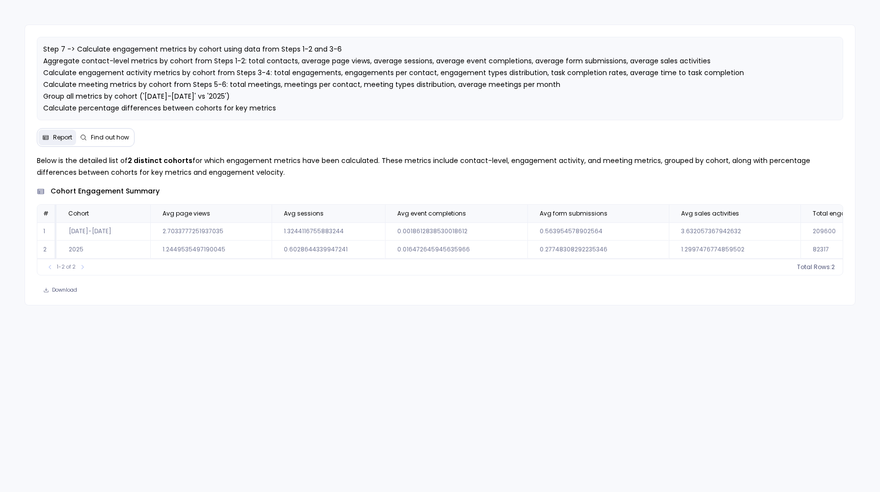
click at [43, 231] on td "1" at bounding box center [46, 231] width 19 height 18
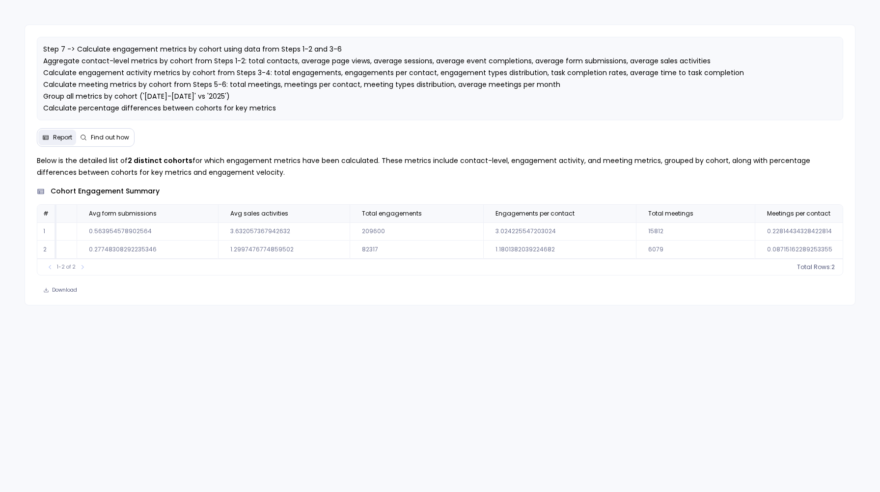
scroll to position [0, 386]
